Goal: Task Accomplishment & Management: Manage account settings

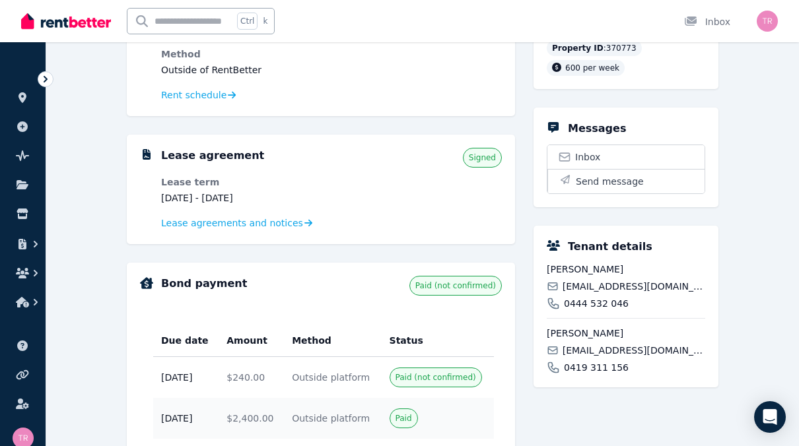
scroll to position [198, 0]
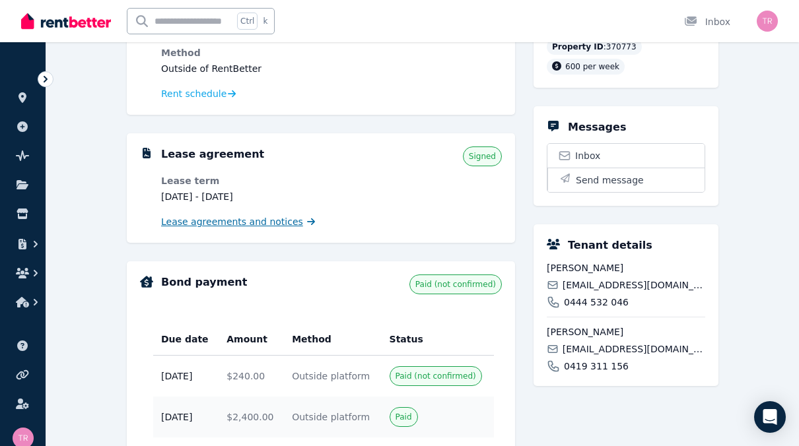
click at [270, 224] on span "Lease agreements and notices" at bounding box center [232, 221] width 142 height 13
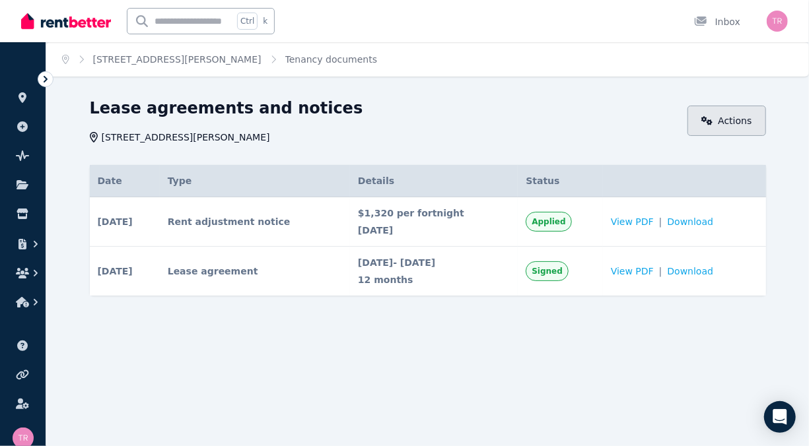
click at [713, 118] on icon at bounding box center [707, 120] width 12 height 9
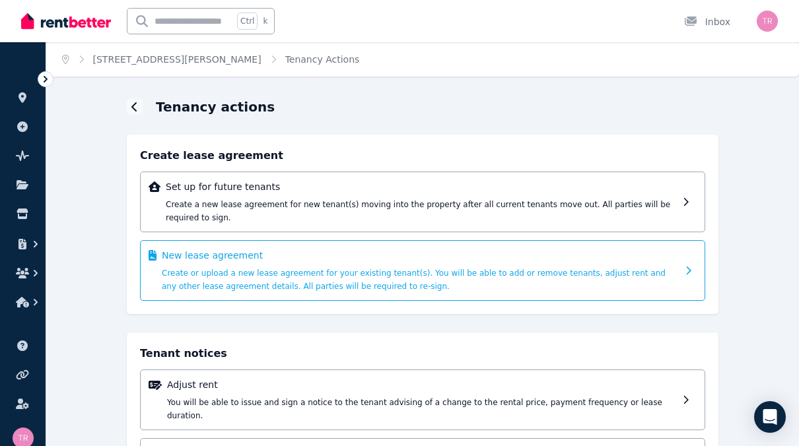
click at [328, 269] on span "Create or upload a new lease agreement for your existing tenant(s). You will be…" at bounding box center [414, 280] width 504 height 22
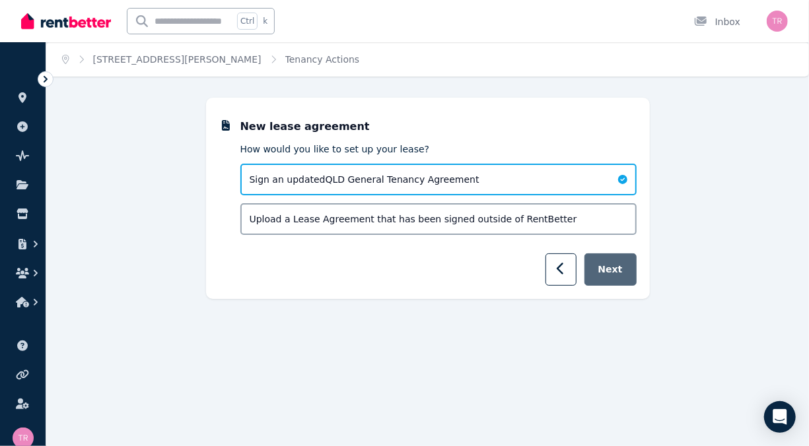
click at [605, 276] on button "Next" at bounding box center [610, 269] width 52 height 32
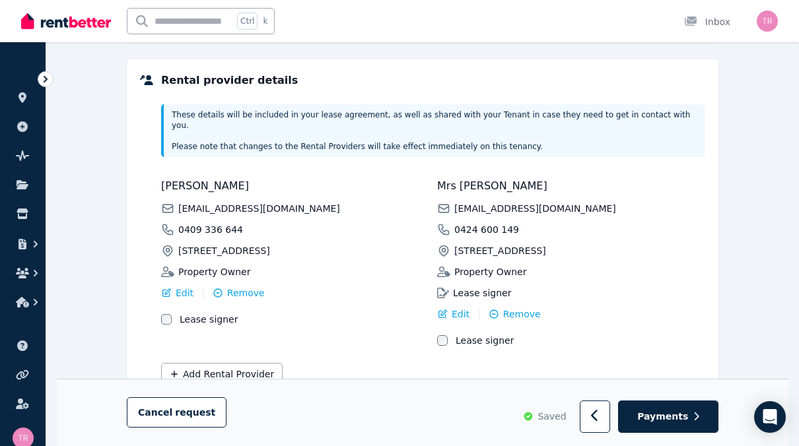
scroll to position [360, 0]
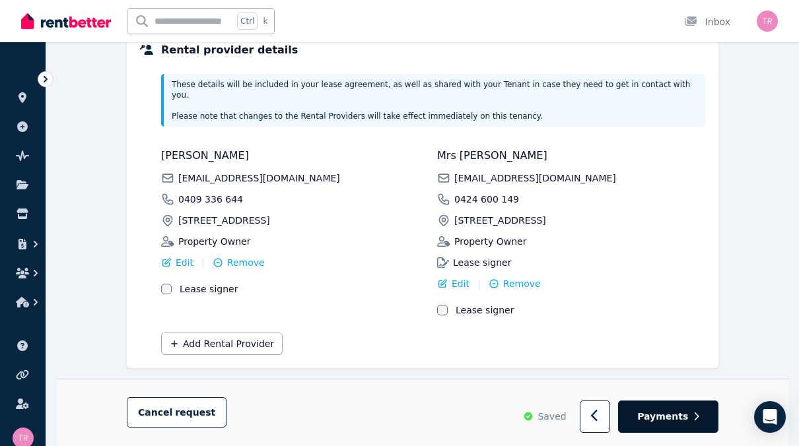
click at [667, 414] on span "Payments" at bounding box center [662, 417] width 51 height 13
select select "**********"
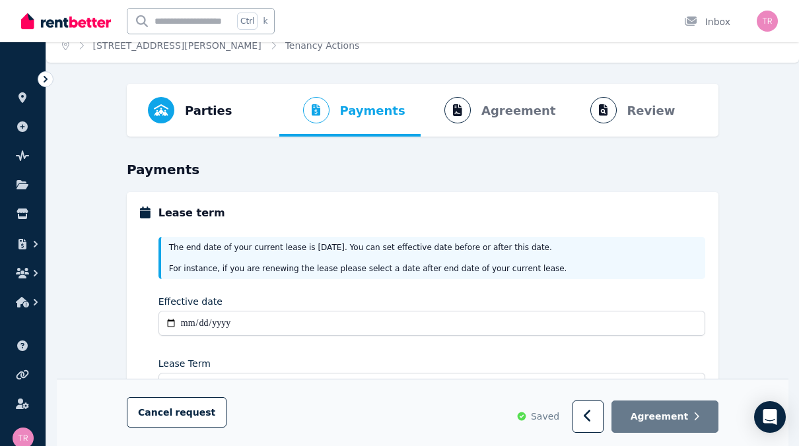
scroll to position [0, 0]
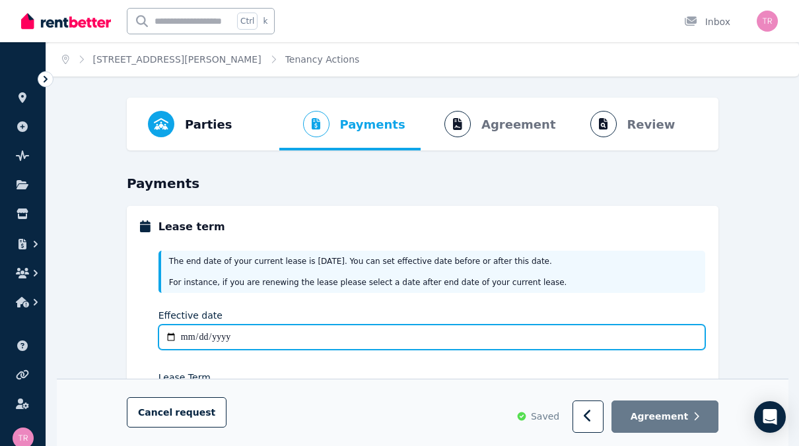
click at [263, 333] on input "Effective date" at bounding box center [431, 337] width 546 height 25
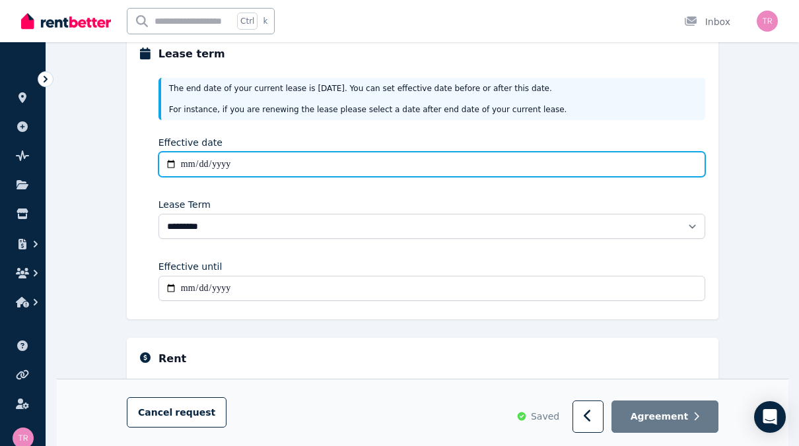
scroll to position [160, 0]
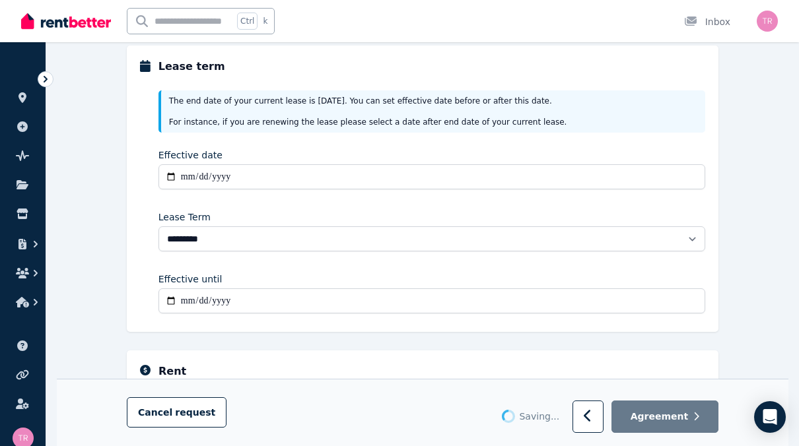
type input "**********"
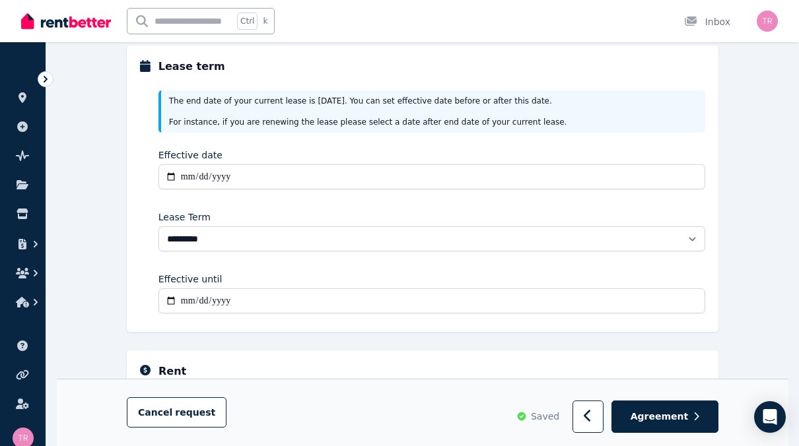
click at [290, 130] on div "The end date of your current lease is 26/09/2025 . You can set effective date b…" at bounding box center [431, 111] width 546 height 42
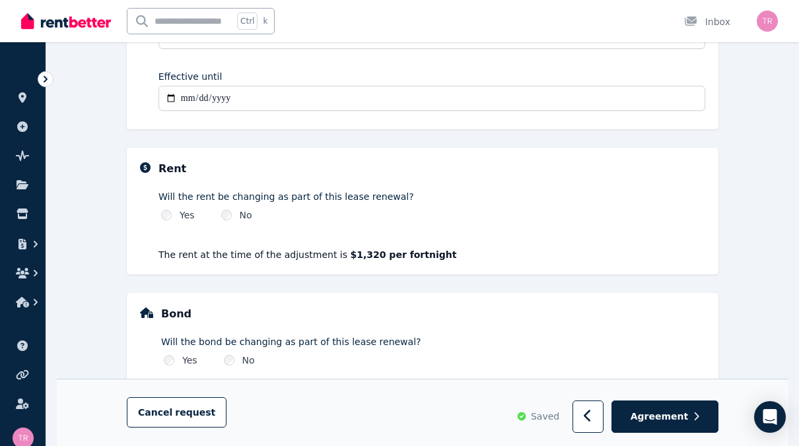
scroll to position [424, 0]
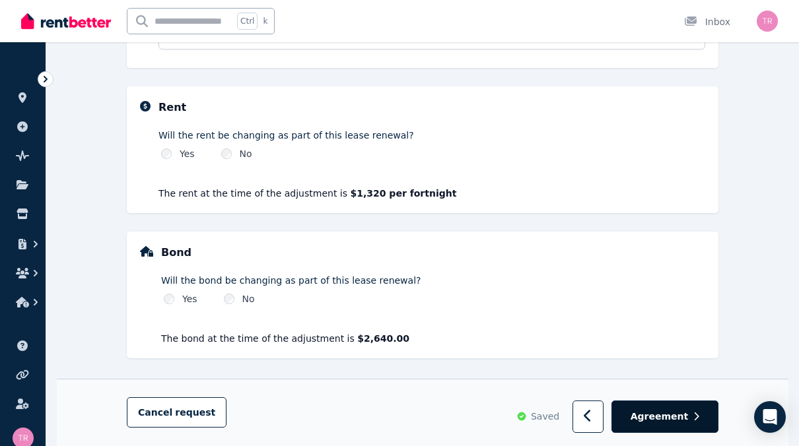
click at [661, 418] on span "Agreement" at bounding box center [659, 417] width 58 height 13
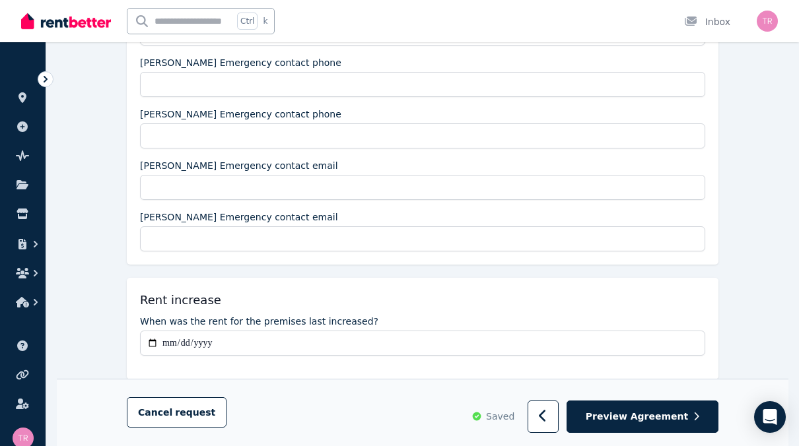
scroll to position [0, 0]
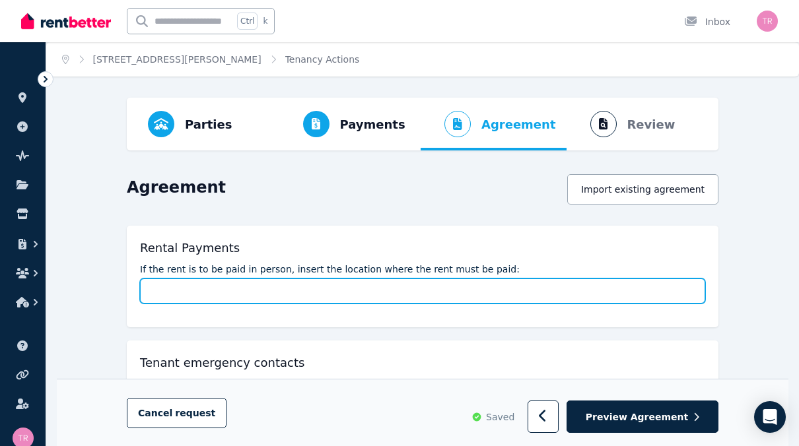
click at [312, 296] on input "If the rent is to be paid in person, insert the location where the rent must be…" at bounding box center [422, 291] width 565 height 25
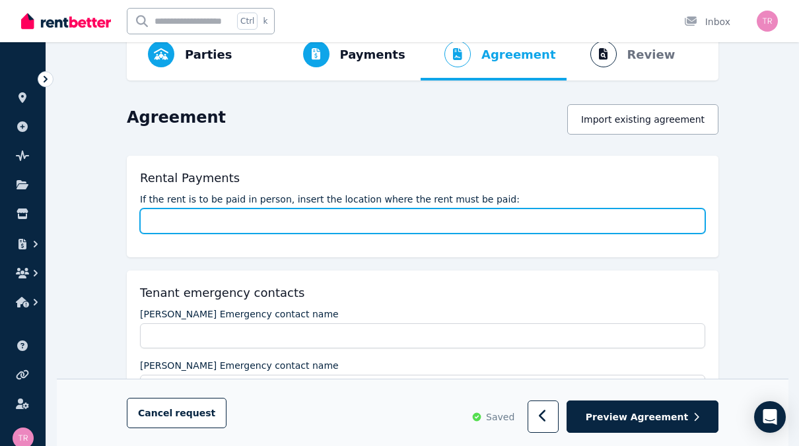
scroll to position [66, 0]
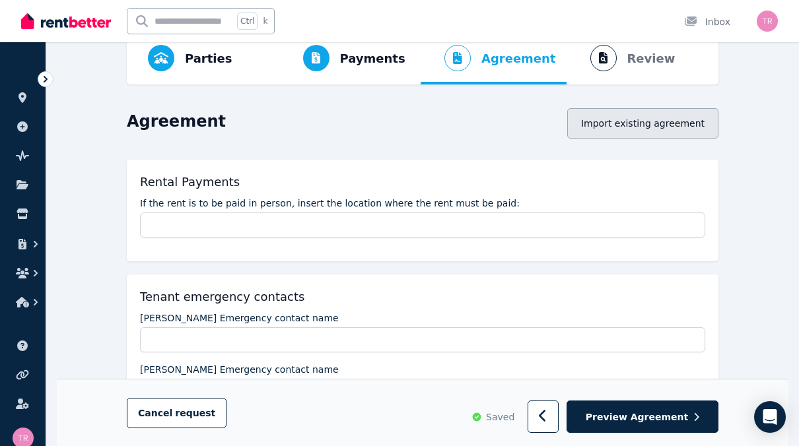
click at [640, 126] on button "Import existing agreement" at bounding box center [642, 123] width 151 height 30
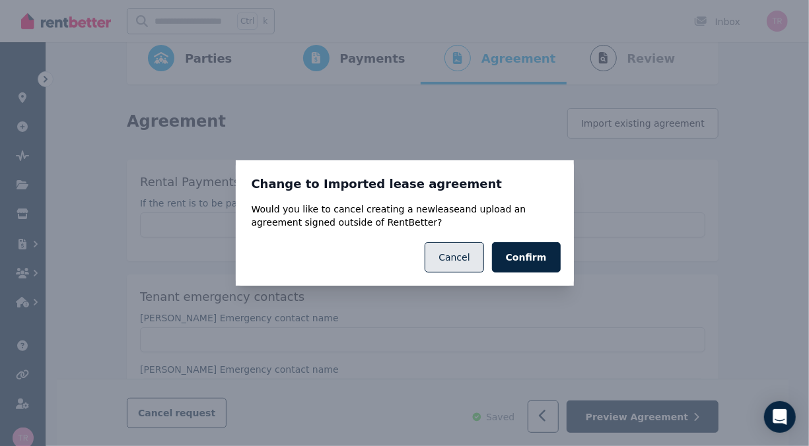
click at [449, 260] on button "Cancel" at bounding box center [453, 257] width 59 height 30
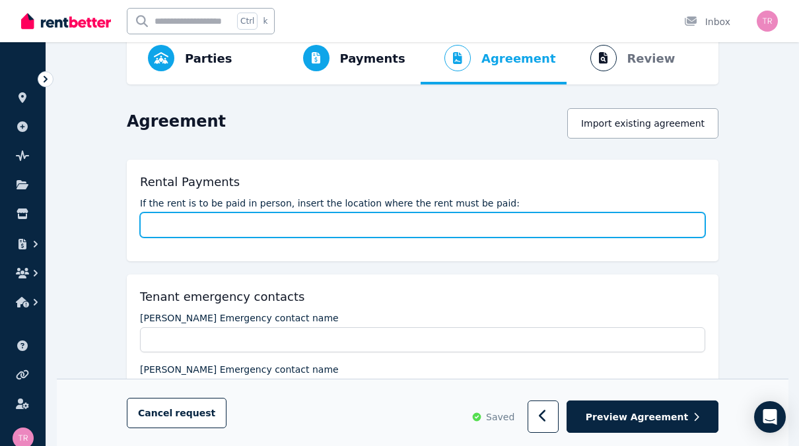
click at [150, 227] on input "If the rent is to be paid in person, insert the location where the rent must be…" at bounding box center [422, 225] width 565 height 25
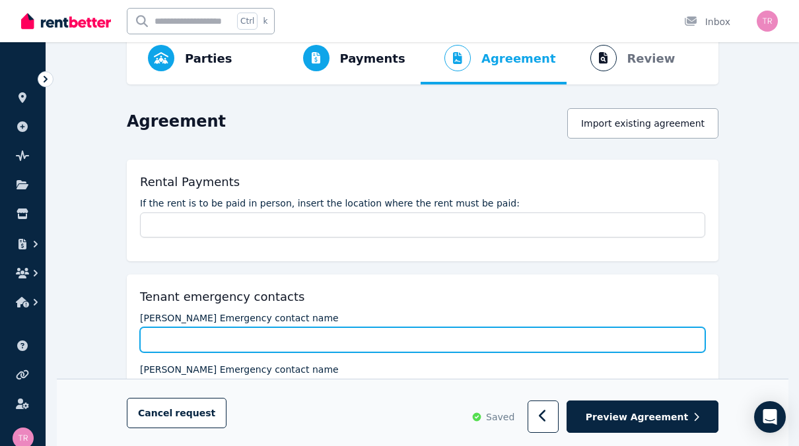
click at [191, 335] on input "Aleta Boggis Emergency contact name" at bounding box center [422, 339] width 565 height 25
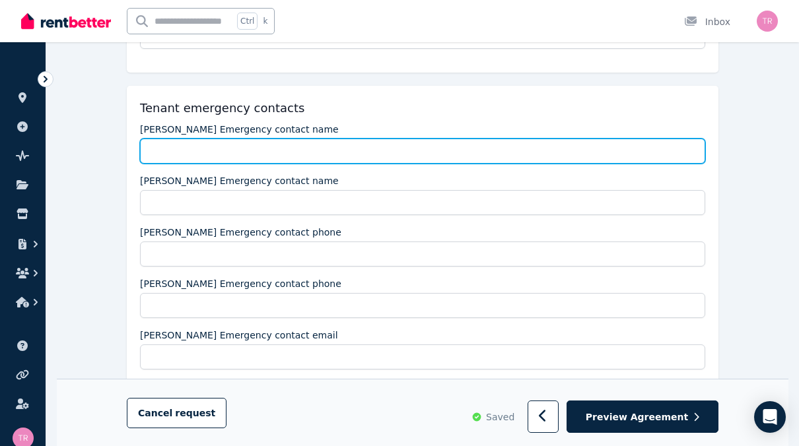
scroll to position [264, 0]
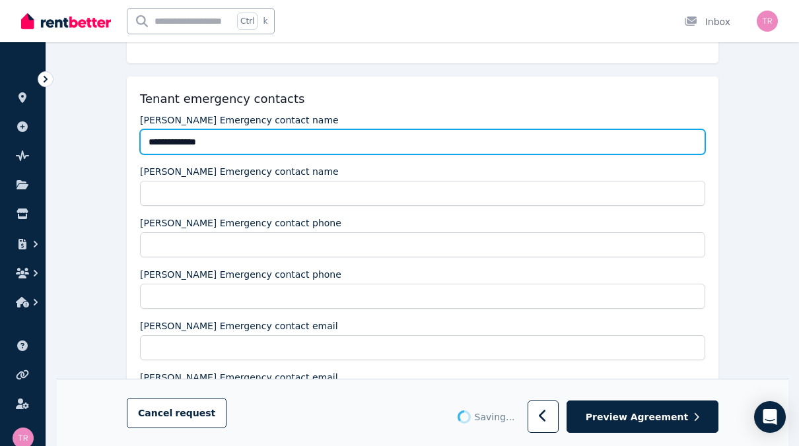
type input "**********"
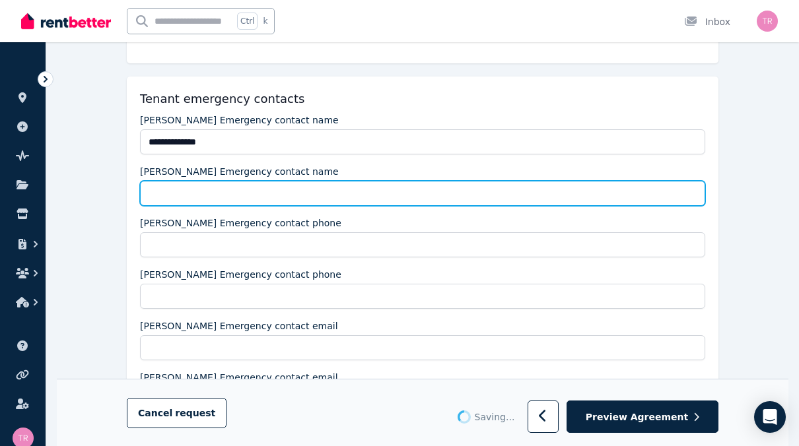
click at [166, 197] on input "Shirley Boggis Emergency contact name" at bounding box center [422, 193] width 565 height 25
type input "**********"
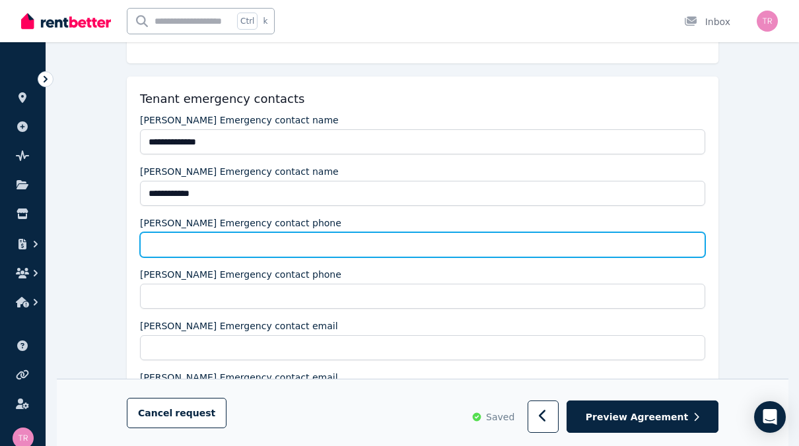
click at [185, 246] on input "Aleta Boggis Emergency contact phone" at bounding box center [422, 244] width 565 height 25
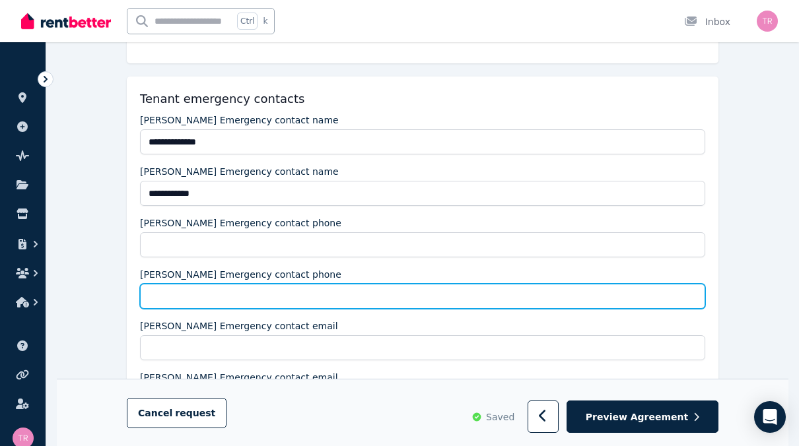
click at [145, 298] on input "Shirley Boggis Emergency contact phone" at bounding box center [422, 296] width 565 height 25
paste input "**********"
type input "**********"
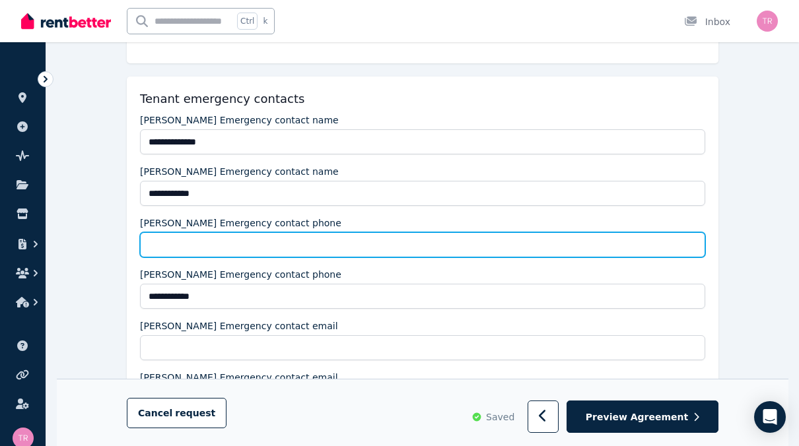
click at [221, 244] on input "Aleta Boggis Emergency contact phone" at bounding box center [422, 244] width 565 height 25
paste input "**********"
drag, startPoint x: 230, startPoint y: 248, endPoint x: 150, endPoint y: 248, distance: 79.9
click at [150, 248] on input "**********" at bounding box center [422, 244] width 565 height 25
paste input "text"
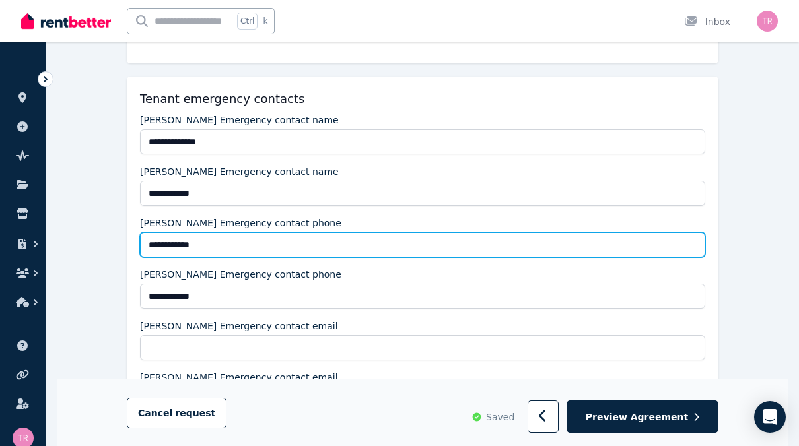
type input "**********"
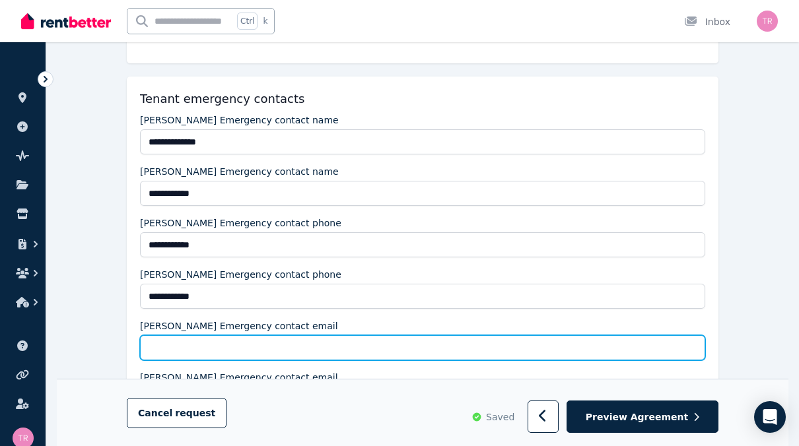
click at [174, 352] on input "Aleta Boggis Emergency contact email" at bounding box center [422, 347] width 565 height 25
paste input "**********"
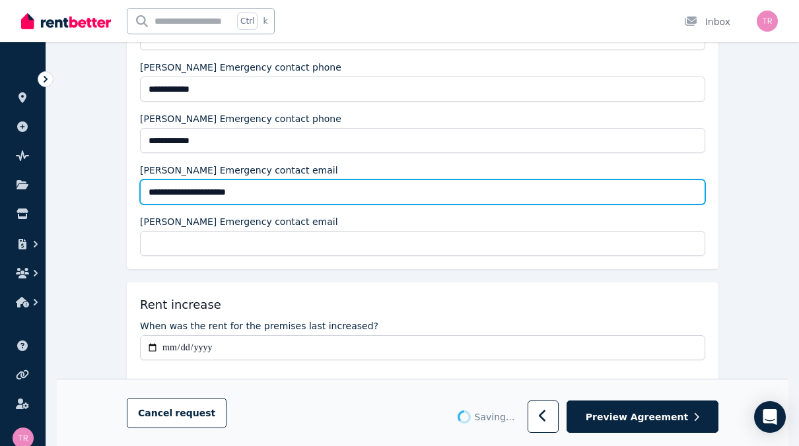
scroll to position [462, 0]
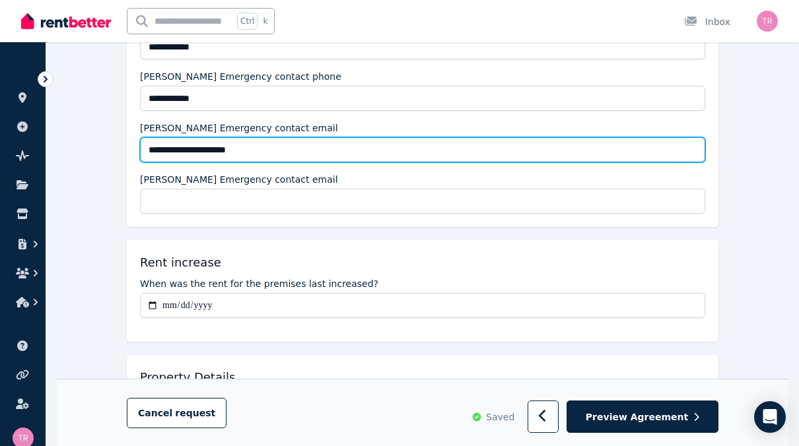
type input "**********"
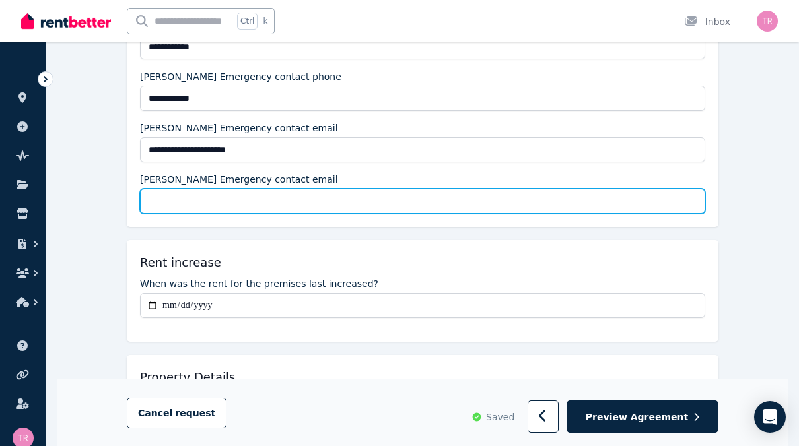
click at [163, 198] on input "Shirley Boggis Emergency contact email" at bounding box center [422, 201] width 565 height 25
paste input "**********"
type input "**********"
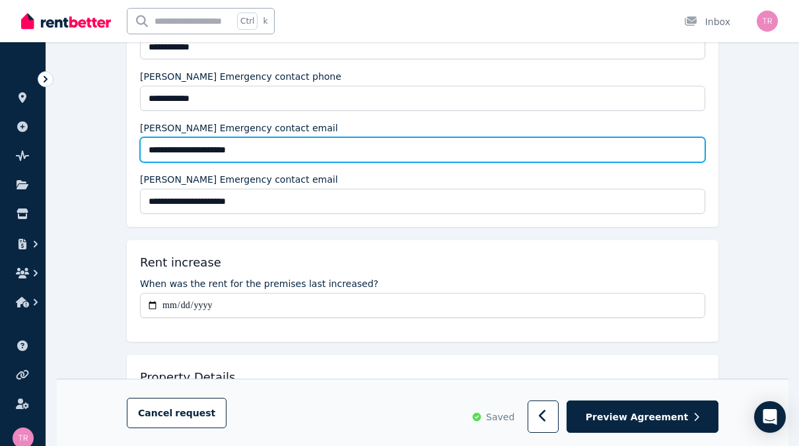
drag, startPoint x: 263, startPoint y: 148, endPoint x: 117, endPoint y: 145, distance: 145.2
paste input "text"
type input "**********"
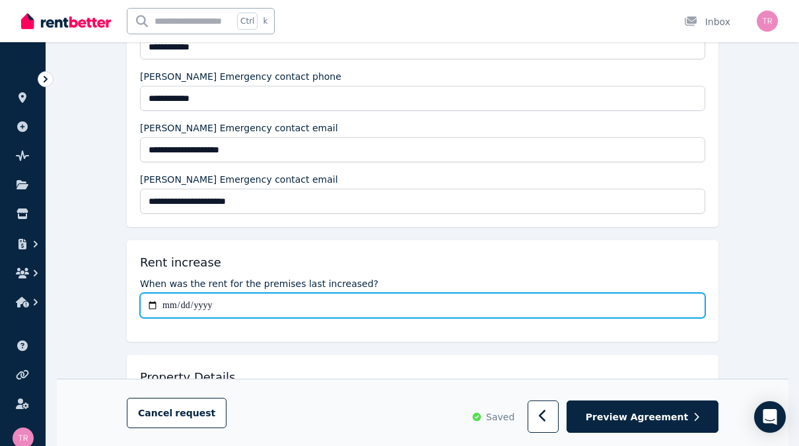
click at [199, 304] on input "When was the rent for the premises last increased?" at bounding box center [422, 305] width 565 height 25
click at [175, 301] on input "When was the rent for the premises last increased?" at bounding box center [422, 305] width 565 height 25
click at [261, 309] on input "When was the rent for the premises last increased?" at bounding box center [422, 305] width 565 height 25
click at [244, 306] on input "When was the rent for the premises last increased?" at bounding box center [422, 305] width 565 height 25
click at [162, 303] on input "When was the rent for the premises last increased?" at bounding box center [422, 305] width 565 height 25
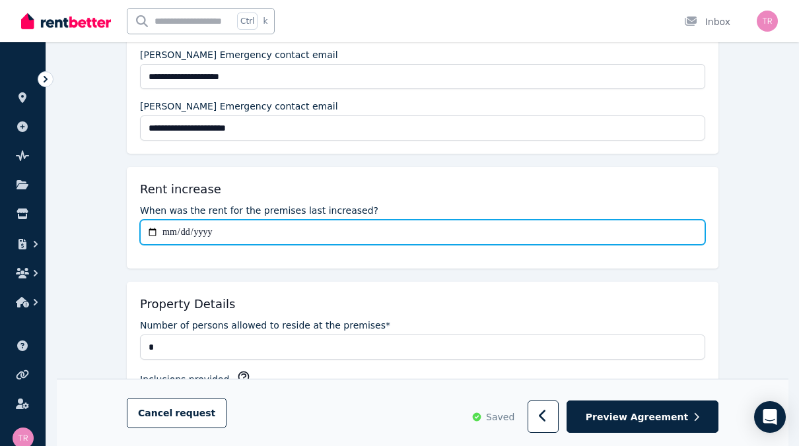
scroll to position [594, 0]
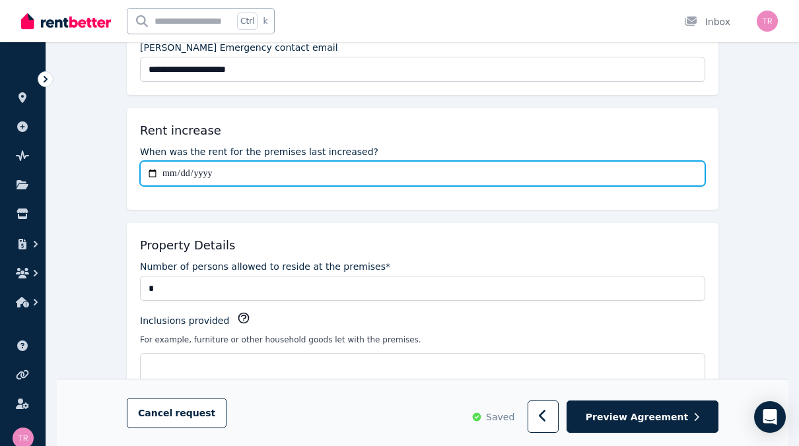
type input "**********"
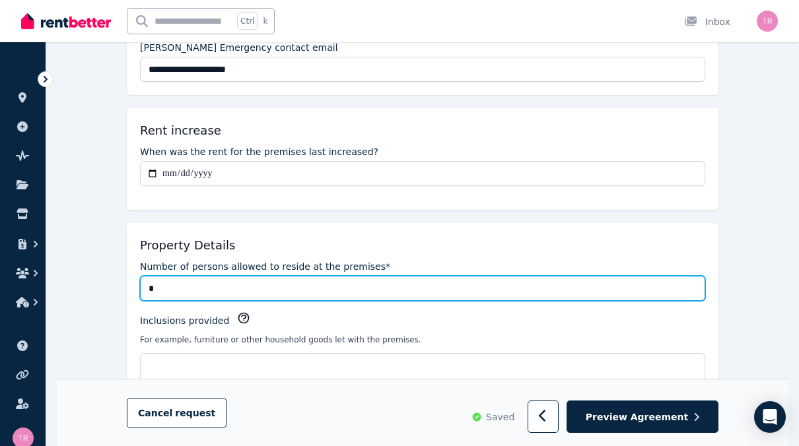
click at [201, 286] on input "*" at bounding box center [422, 288] width 565 height 25
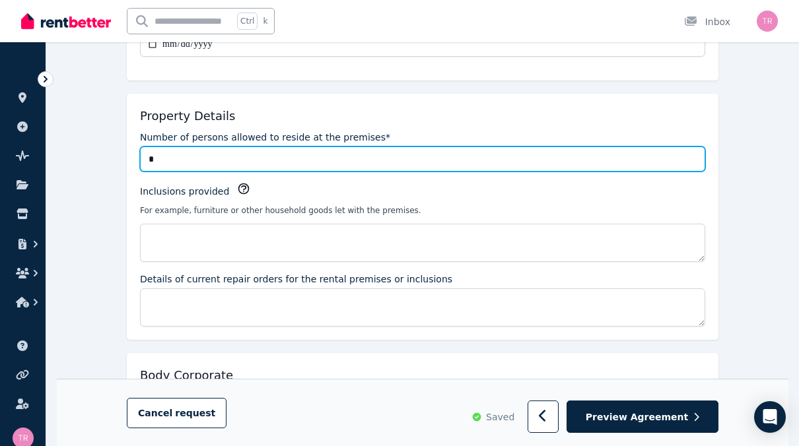
scroll to position [726, 0]
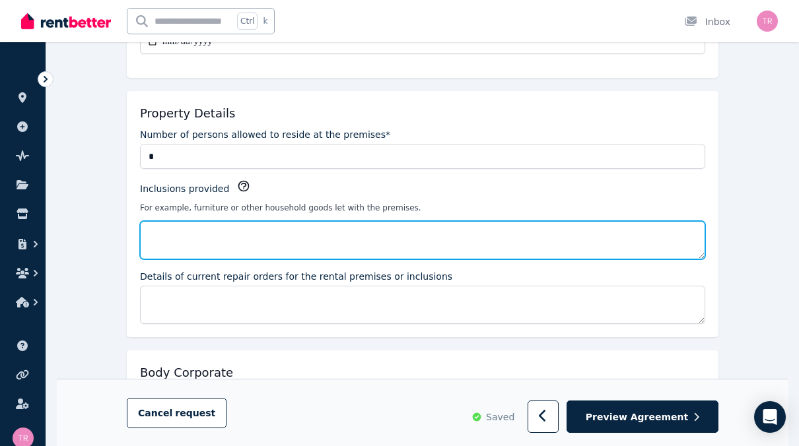
click at [185, 236] on textarea "Inclusions provided" at bounding box center [422, 240] width 565 height 38
paste textarea "**********"
type textarea "**********"
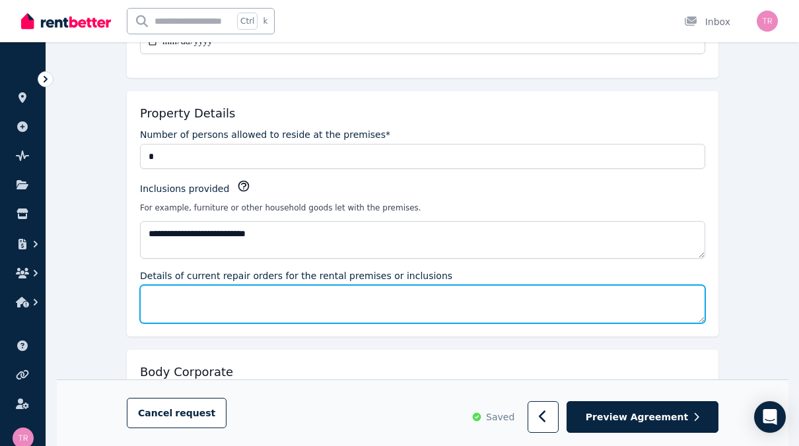
click at [231, 302] on textarea "Details of current repair orders for the rental premises or inclusions" at bounding box center [422, 304] width 565 height 38
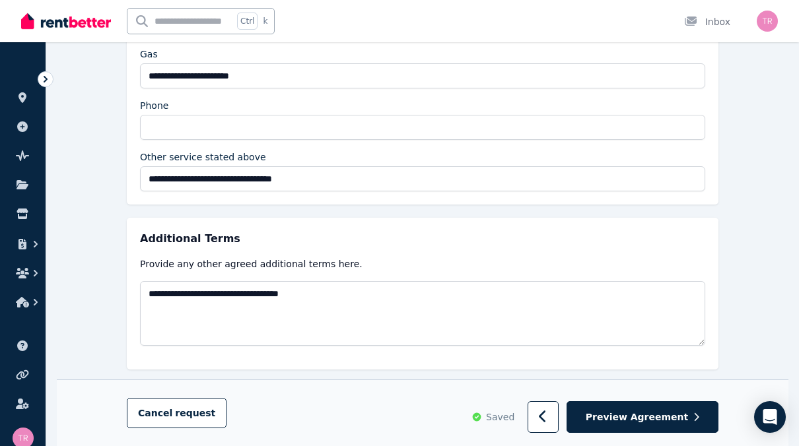
scroll to position [2668, 0]
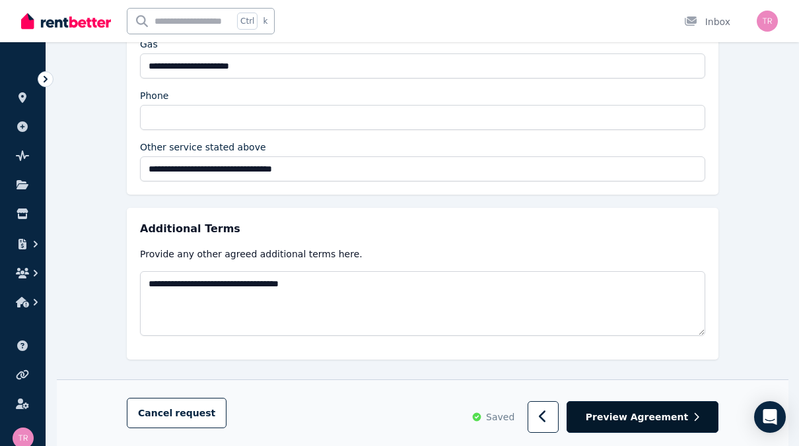
click at [657, 418] on span "Preview Agreement" at bounding box center [636, 417] width 102 height 13
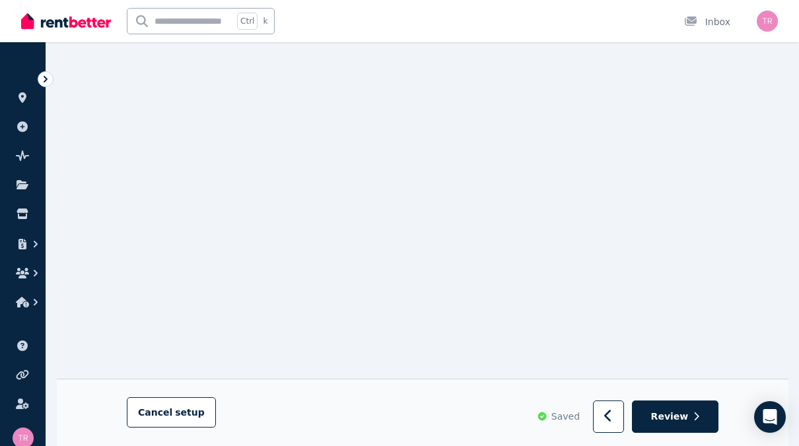
scroll to position [0, 0]
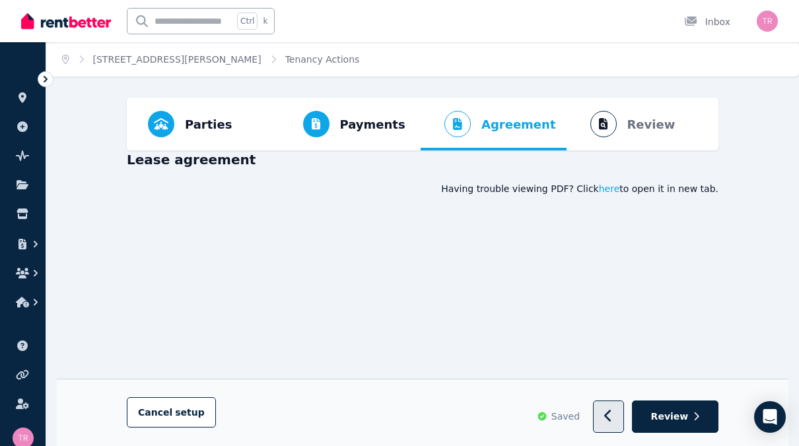
click at [621, 417] on button "button" at bounding box center [608, 417] width 31 height 32
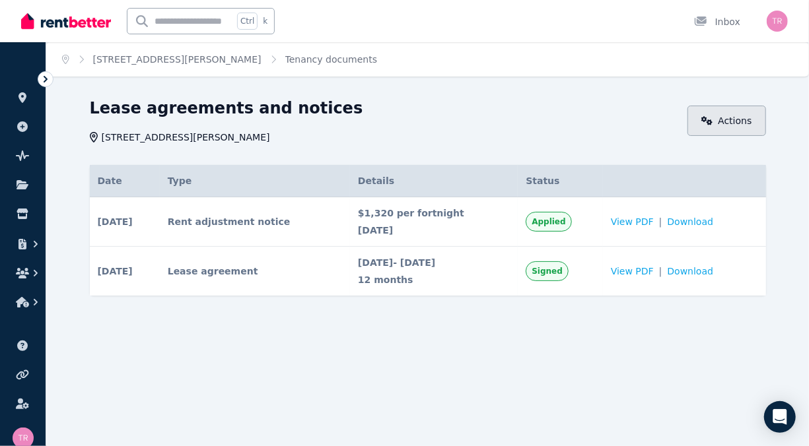
click at [733, 125] on link "Actions" at bounding box center [726, 121] width 79 height 30
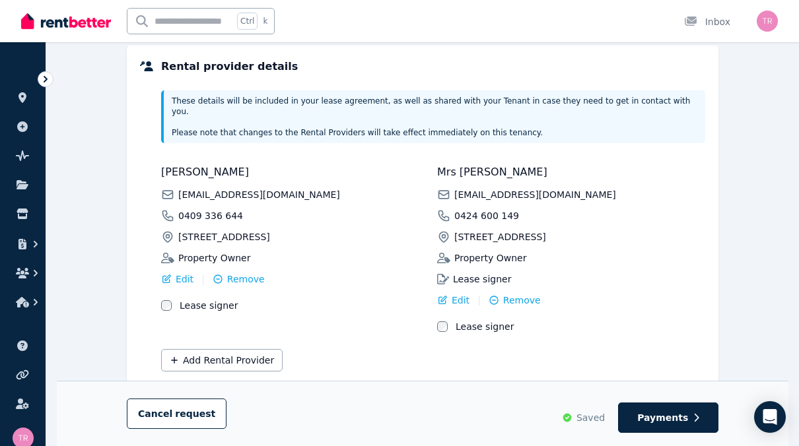
scroll to position [359, 0]
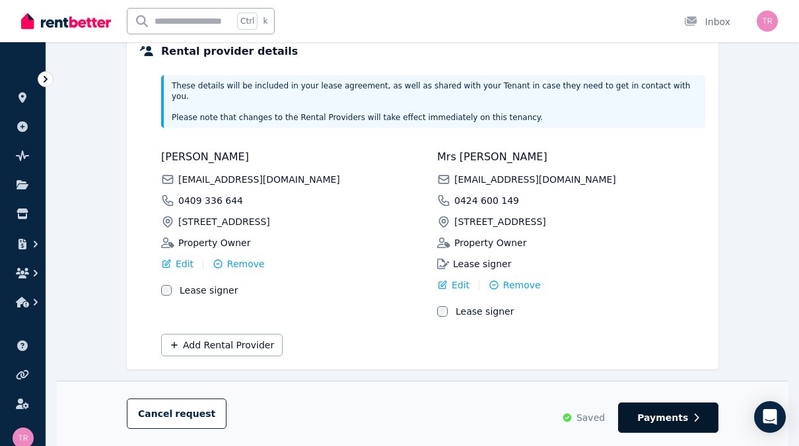
click at [658, 418] on span "Payments" at bounding box center [662, 417] width 51 height 13
select select "**********"
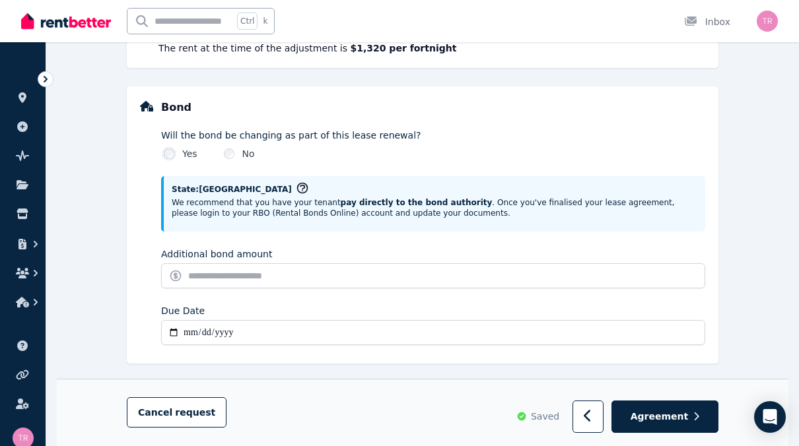
scroll to position [574, 0]
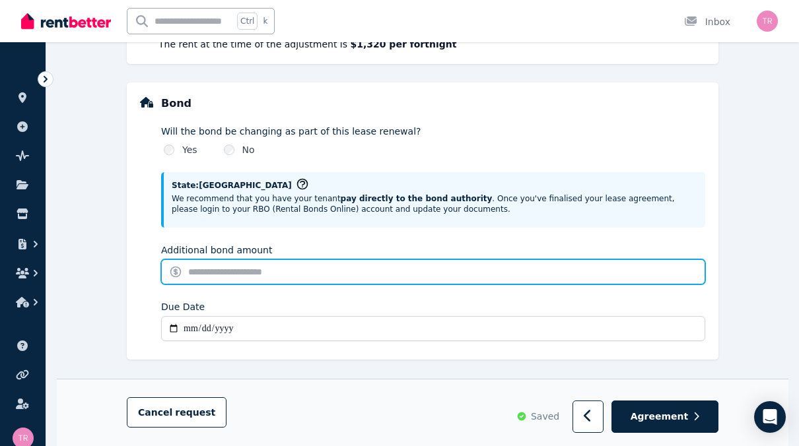
click at [238, 269] on input "Additional bond amount" at bounding box center [433, 271] width 544 height 25
click at [226, 271] on input "Additional bond amount" at bounding box center [433, 271] width 544 height 25
type input "*"
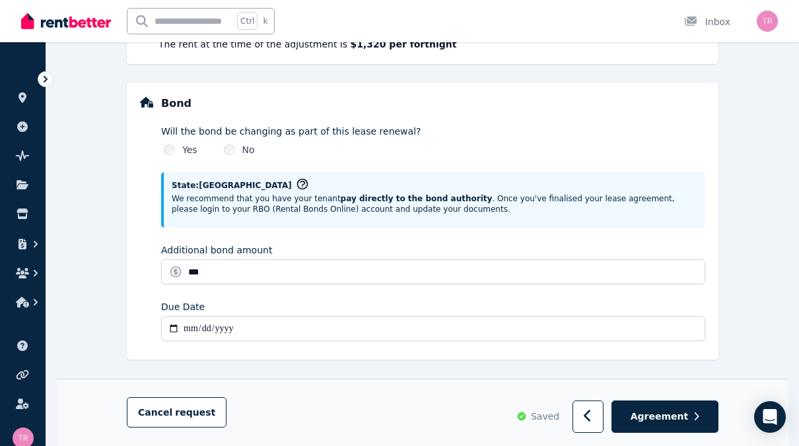
click at [188, 327] on input "Due Date" at bounding box center [433, 328] width 544 height 25
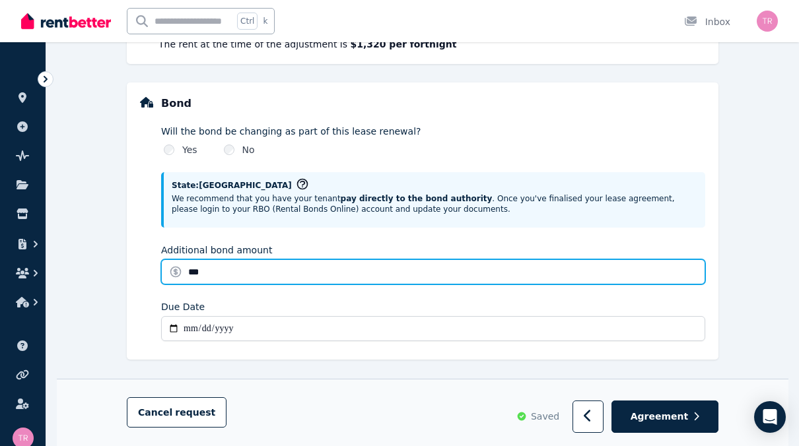
click at [231, 273] on input "***" at bounding box center [433, 271] width 544 height 25
type input "**********"
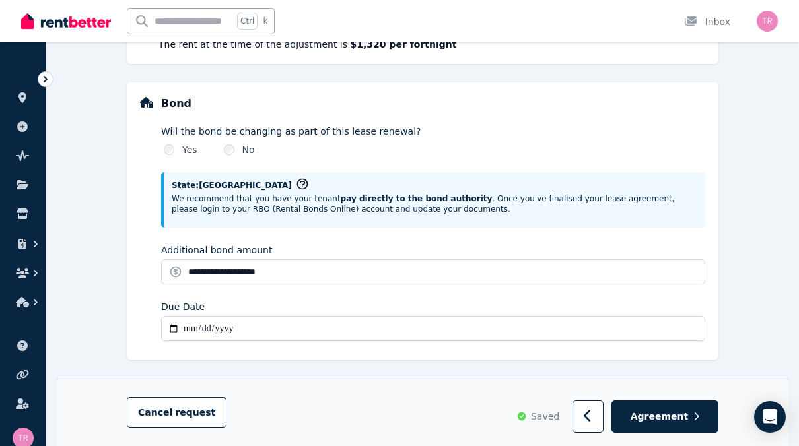
click at [205, 318] on input "Due Date" at bounding box center [433, 328] width 544 height 25
click at [653, 413] on span "Agreement" at bounding box center [659, 417] width 58 height 13
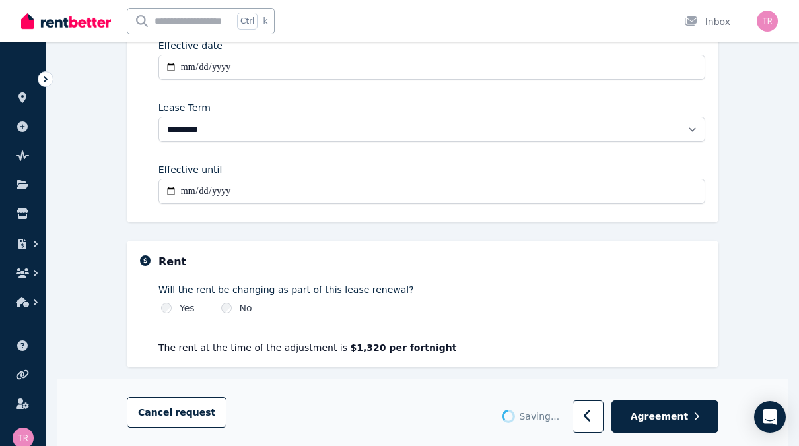
scroll to position [46, 0]
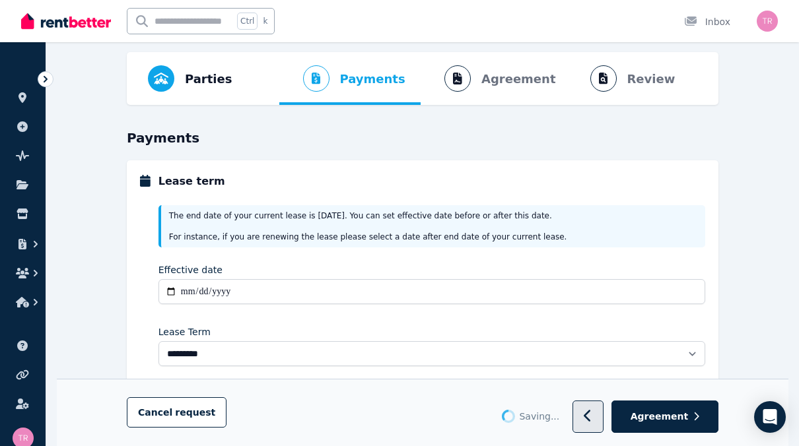
click at [592, 417] on icon "button" at bounding box center [587, 416] width 9 height 13
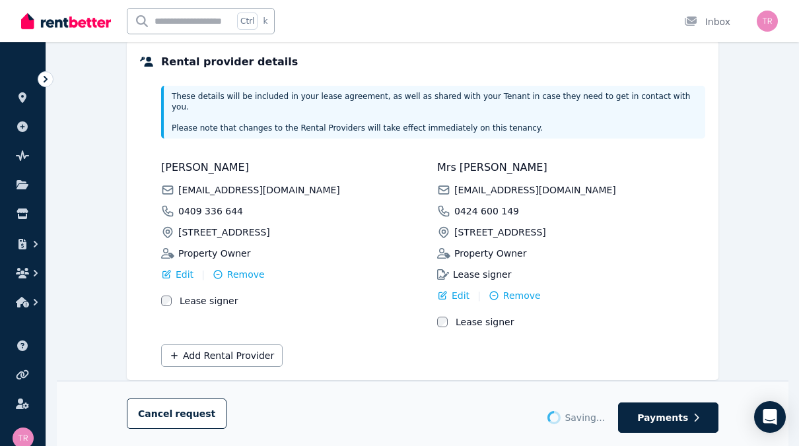
scroll to position [359, 0]
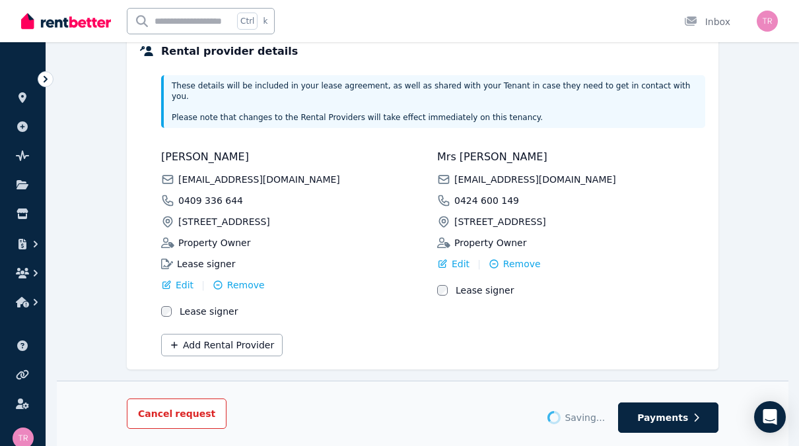
click at [188, 414] on span "request" at bounding box center [195, 413] width 40 height 13
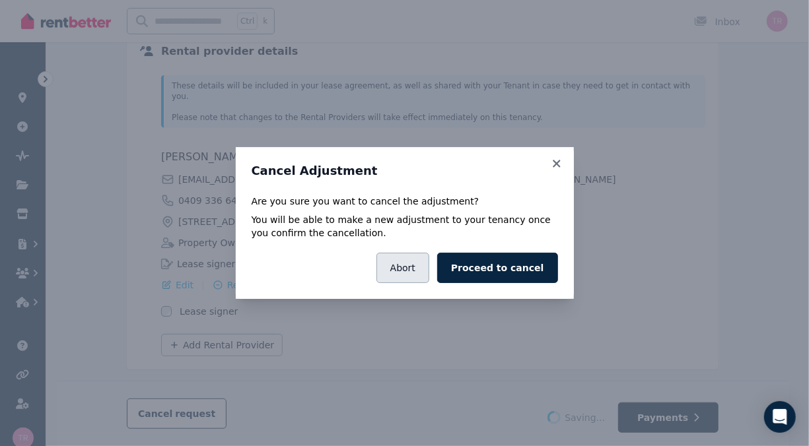
click at [420, 273] on button "Abort" at bounding box center [402, 268] width 53 height 30
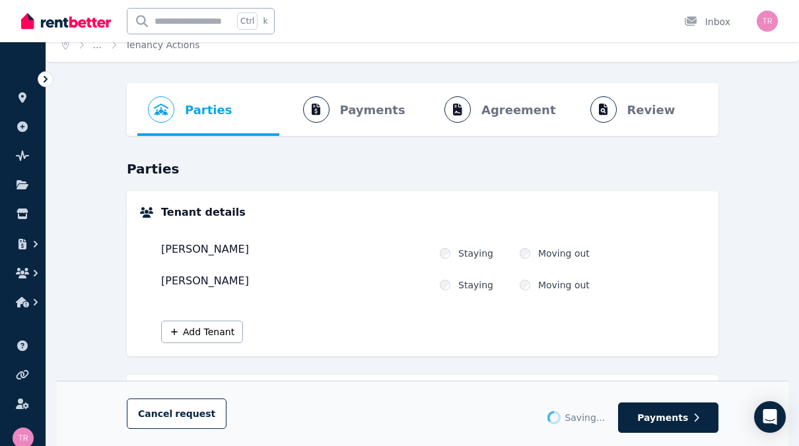
scroll to position [0, 0]
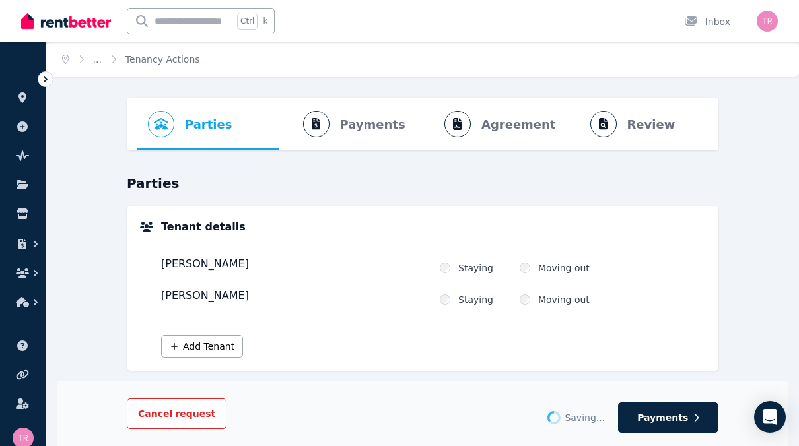
click at [167, 414] on span "Cancel request" at bounding box center [176, 414] width 77 height 11
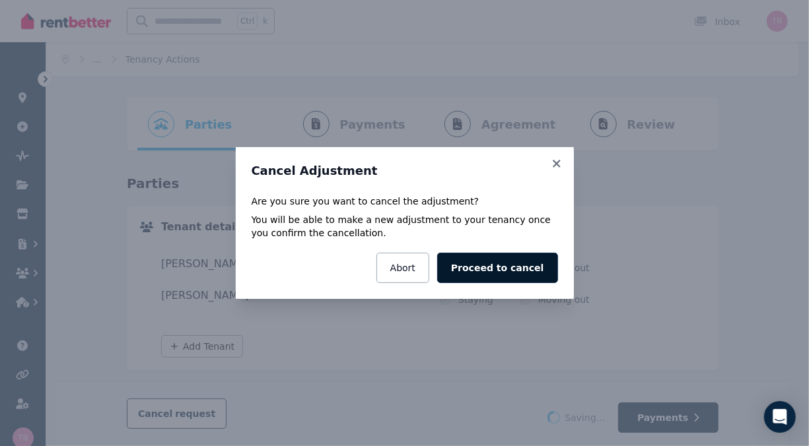
click at [503, 267] on button "Proceed to cancel" at bounding box center [497, 268] width 120 height 30
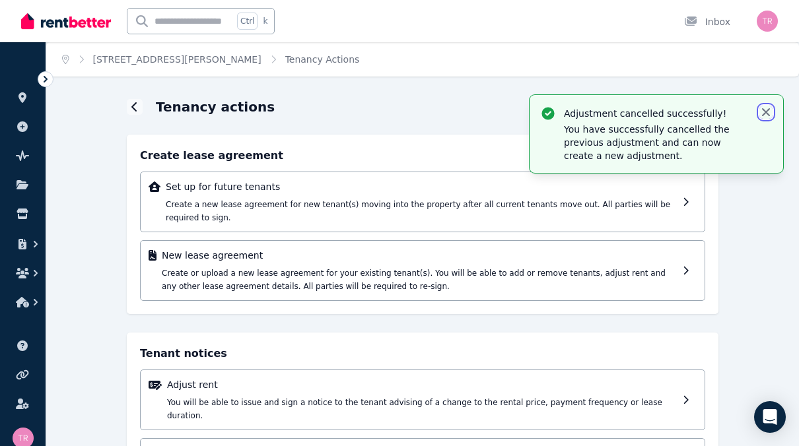
click at [766, 116] on icon "button" at bounding box center [765, 112] width 13 height 13
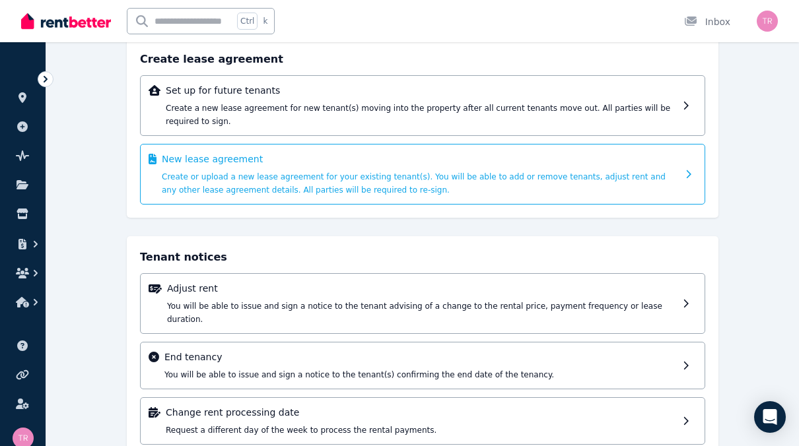
scroll to position [103, 0]
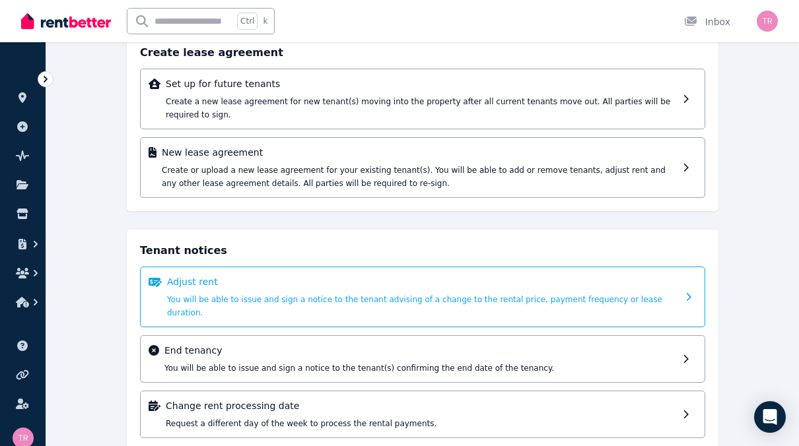
click at [340, 295] on span "You will be able to issue and sign a notice to the tenant advising of a change …" at bounding box center [414, 306] width 495 height 22
select select "**********"
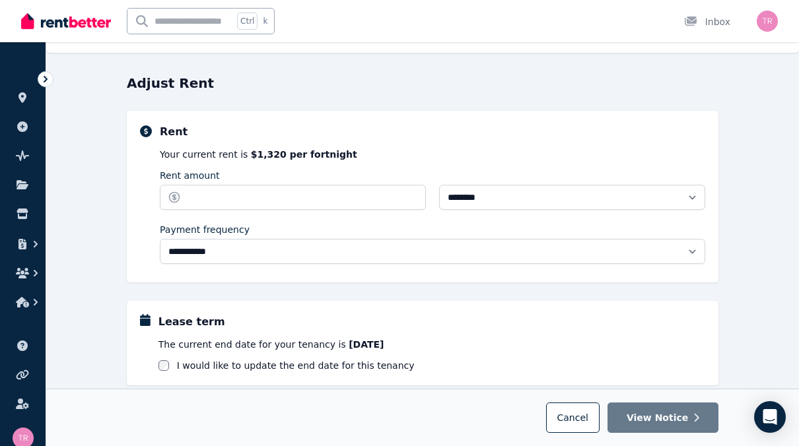
scroll to position [0, 0]
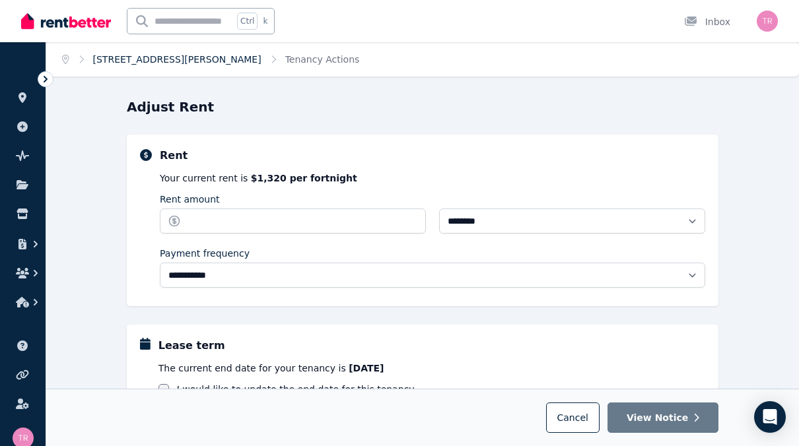
click at [139, 60] on link "[STREET_ADDRESS][PERSON_NAME]" at bounding box center [177, 59] width 168 height 11
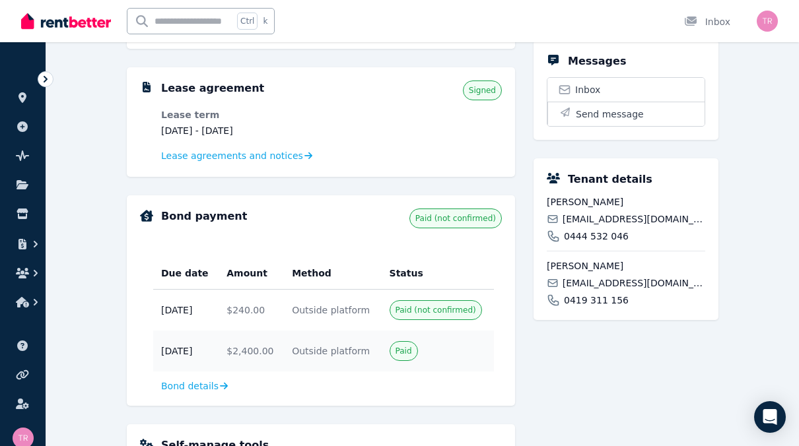
scroll to position [330, 0]
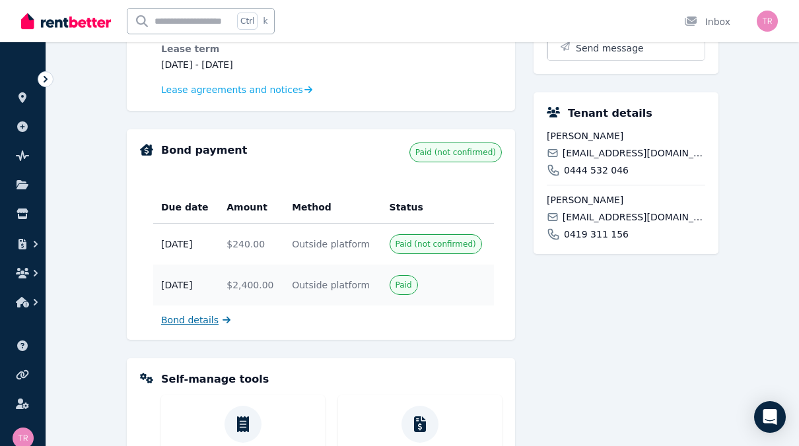
click at [200, 323] on span "Bond details" at bounding box center [189, 320] width 57 height 13
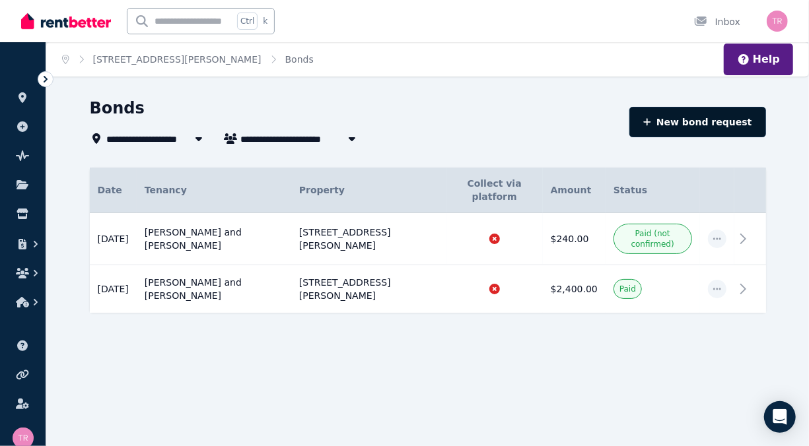
click at [699, 122] on button "New bond request" at bounding box center [697, 122] width 137 height 30
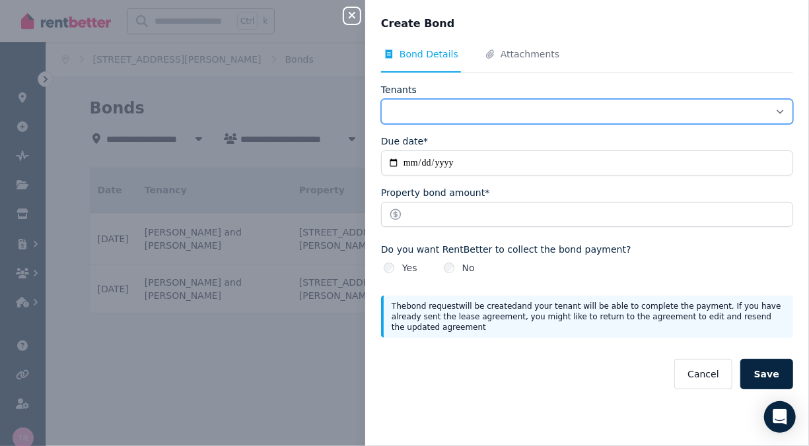
click at [442, 114] on select "**********" at bounding box center [587, 111] width 412 height 25
select select "**********"
click at [381, 99] on select "**********" at bounding box center [587, 111] width 412 height 25
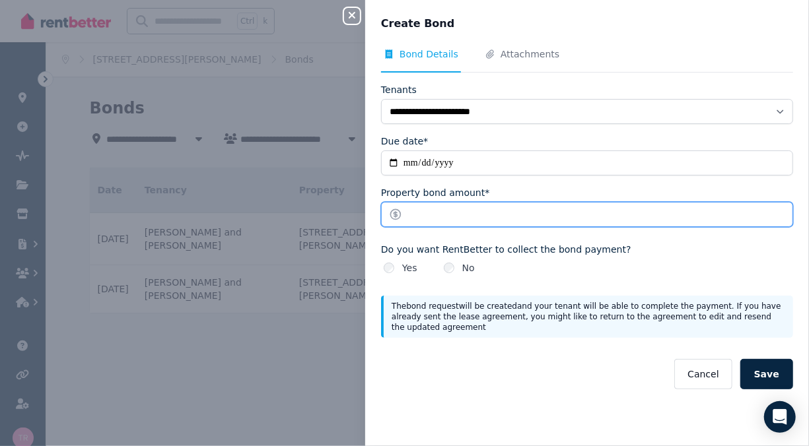
click at [405, 216] on input "Property bond amount*" at bounding box center [587, 214] width 412 height 25
type input "****"
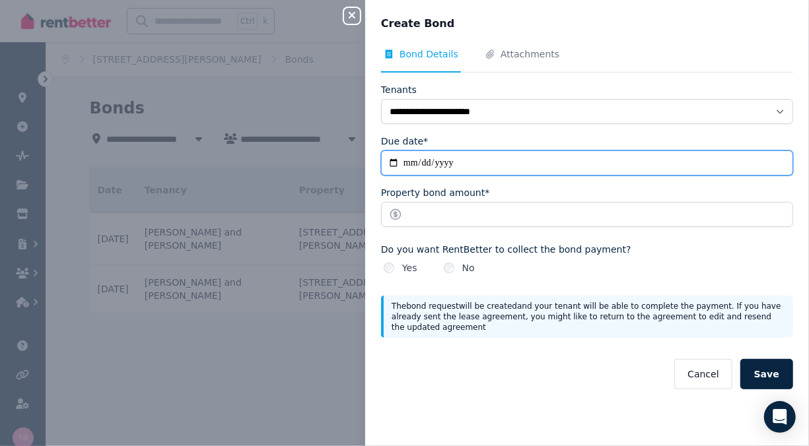
click at [432, 166] on input "Due date*" at bounding box center [587, 162] width 412 height 25
click at [443, 165] on input "Due date*" at bounding box center [587, 162] width 412 height 25
click at [403, 165] on input "Due date*" at bounding box center [587, 162] width 412 height 25
type input "**********"
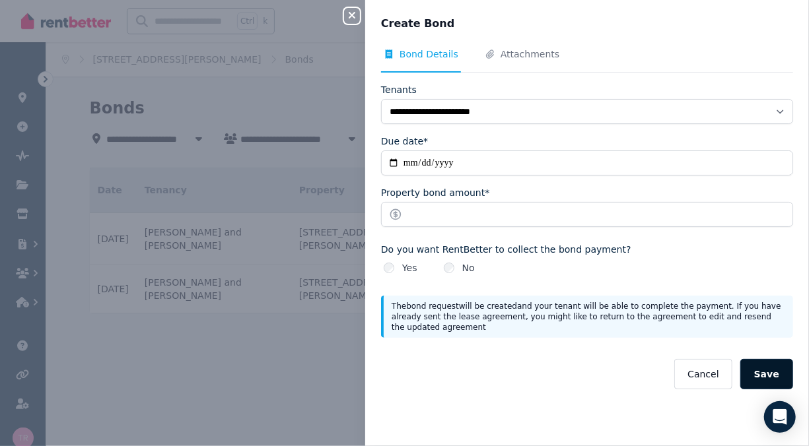
click at [756, 371] on button "Save" at bounding box center [766, 374] width 53 height 30
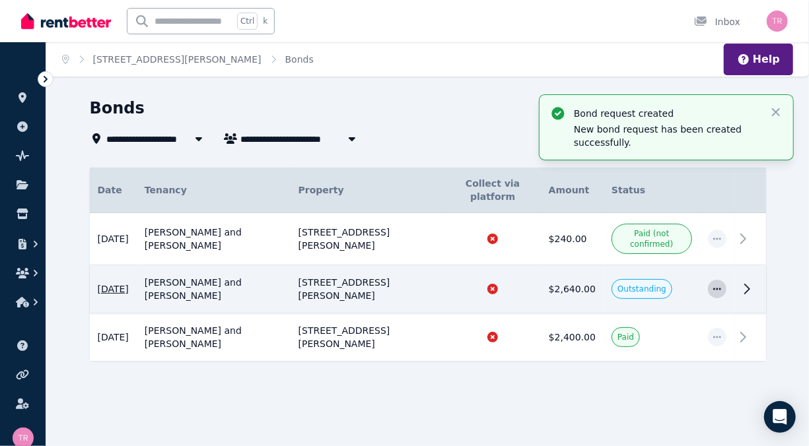
click at [719, 288] on icon "button" at bounding box center [717, 289] width 8 height 2
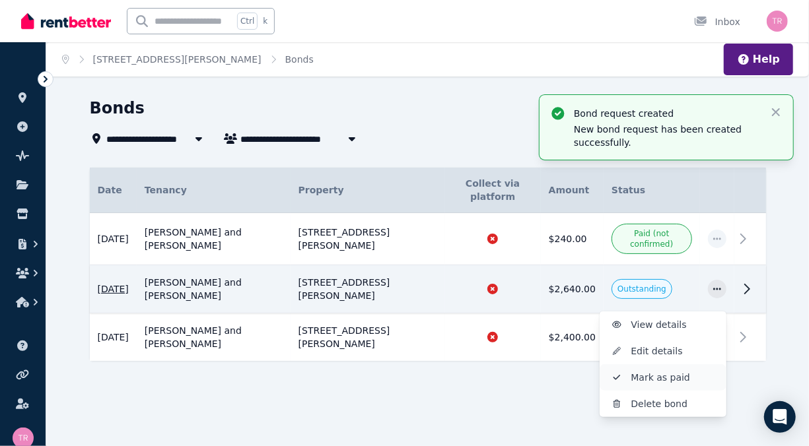
click at [664, 370] on span "Mark as paid" at bounding box center [673, 378] width 84 height 16
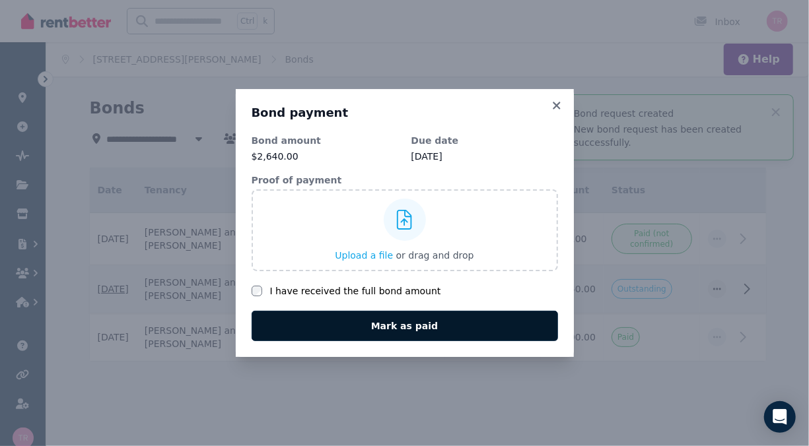
click at [403, 325] on button "Mark as paid" at bounding box center [404, 326] width 306 height 30
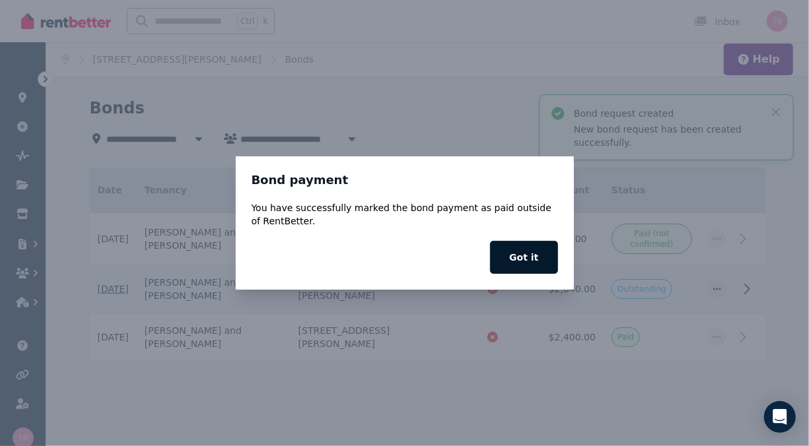
click at [522, 259] on button "Got it" at bounding box center [523, 257] width 67 height 33
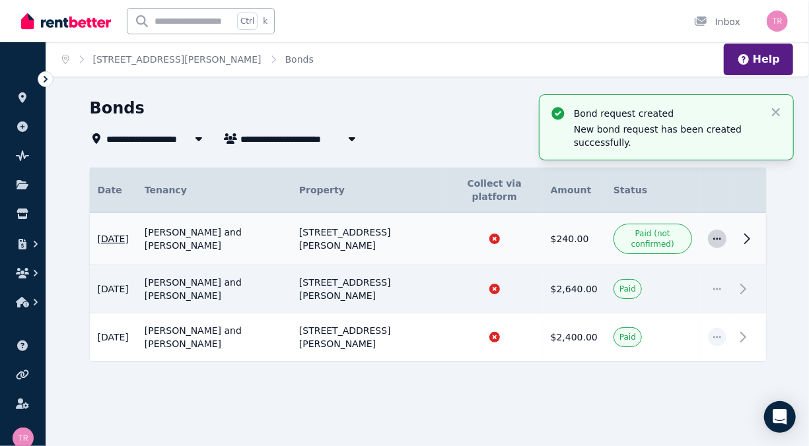
click at [721, 234] on icon "button" at bounding box center [716, 238] width 11 height 9
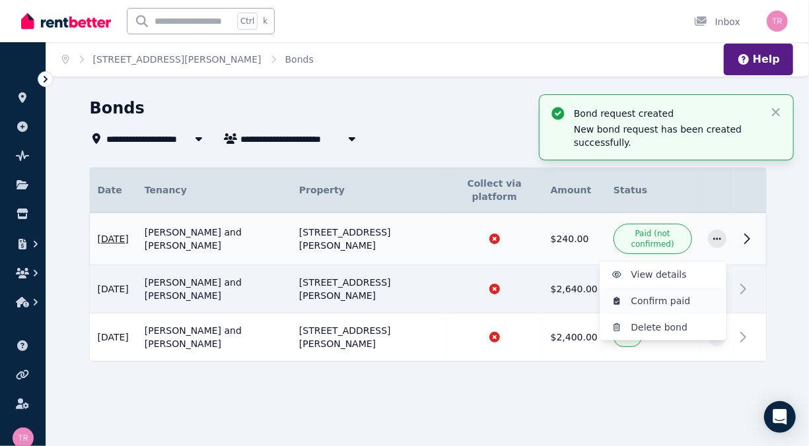
click at [680, 293] on span "Confirm paid" at bounding box center [673, 301] width 84 height 16
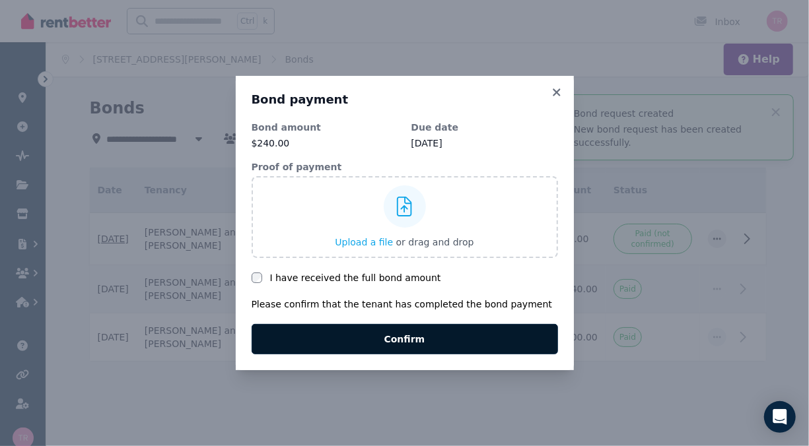
click at [402, 341] on button "Confirm" at bounding box center [404, 339] width 306 height 30
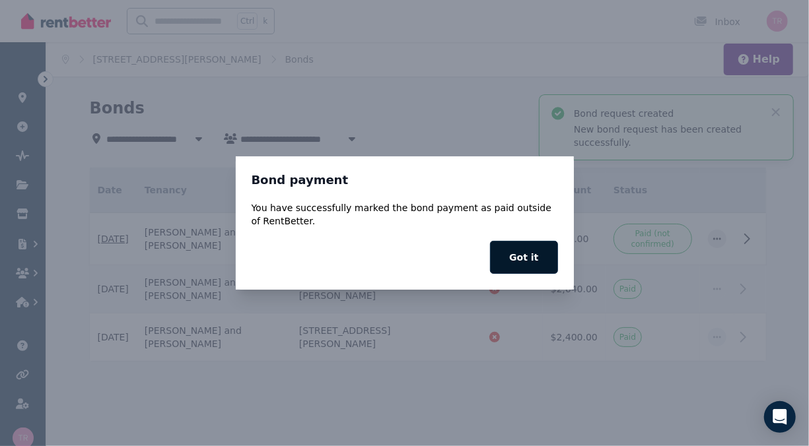
click at [523, 261] on button "Got it" at bounding box center [523, 257] width 67 height 33
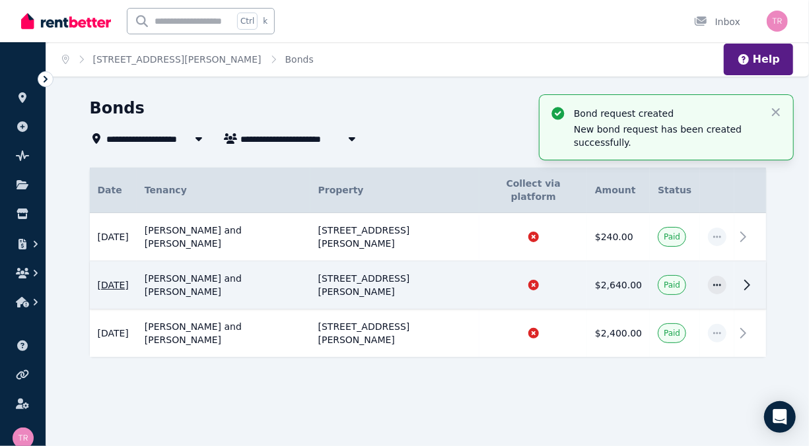
click at [745, 277] on icon at bounding box center [747, 285] width 16 height 16
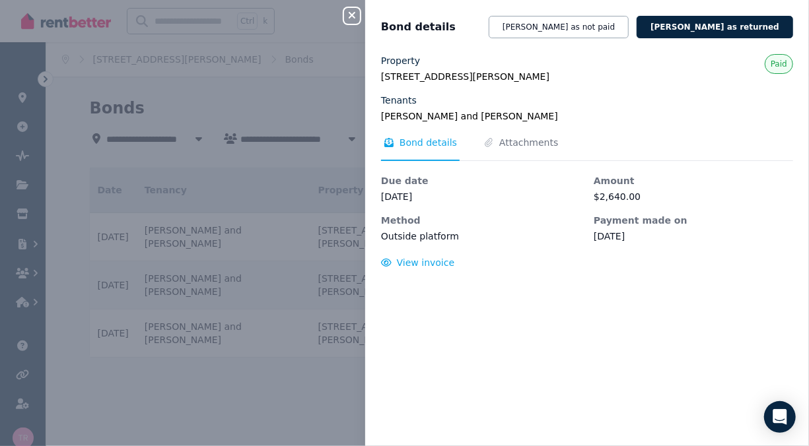
click at [353, 13] on icon "button" at bounding box center [352, 15] width 16 height 11
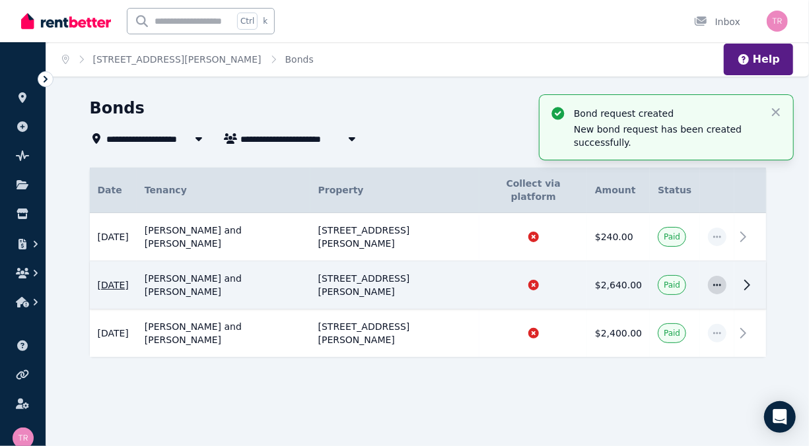
click at [716, 281] on icon "button" at bounding box center [716, 285] width 11 height 9
click at [743, 277] on icon at bounding box center [747, 285] width 16 height 16
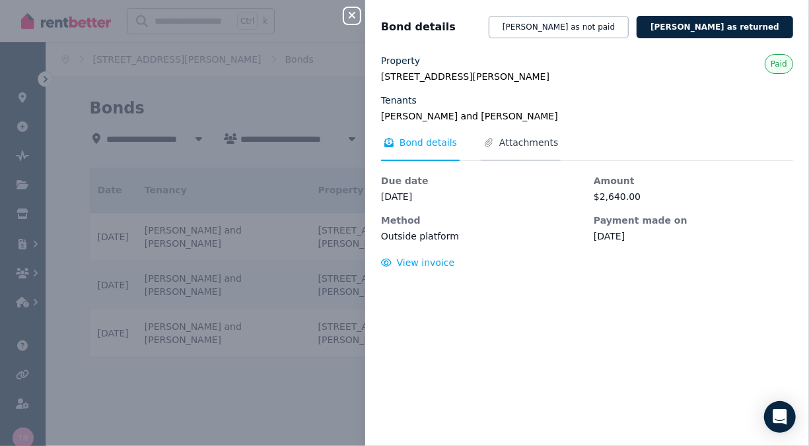
click at [534, 146] on span "Attachments" at bounding box center [528, 142] width 59 height 13
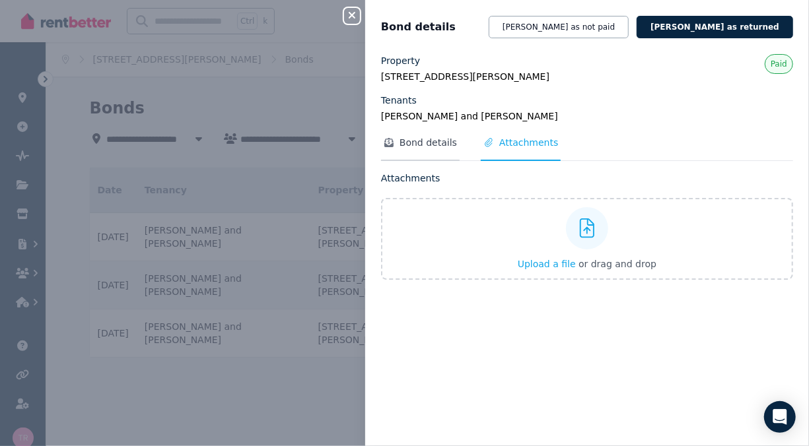
click at [430, 144] on span "Bond details" at bounding box center [427, 142] width 57 height 13
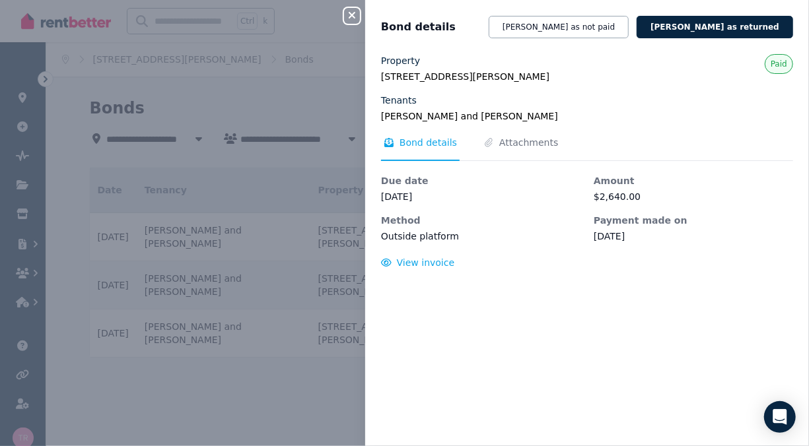
click at [348, 15] on icon "button" at bounding box center [352, 15] width 16 height 11
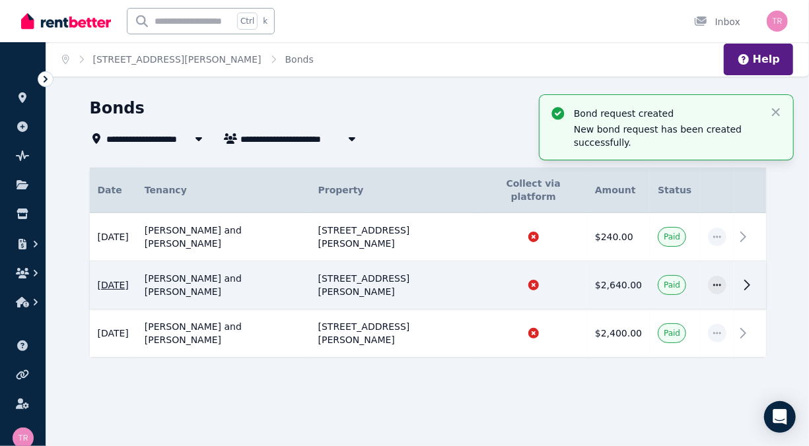
click at [118, 279] on span "7 Sept 2025" at bounding box center [113, 285] width 31 height 13
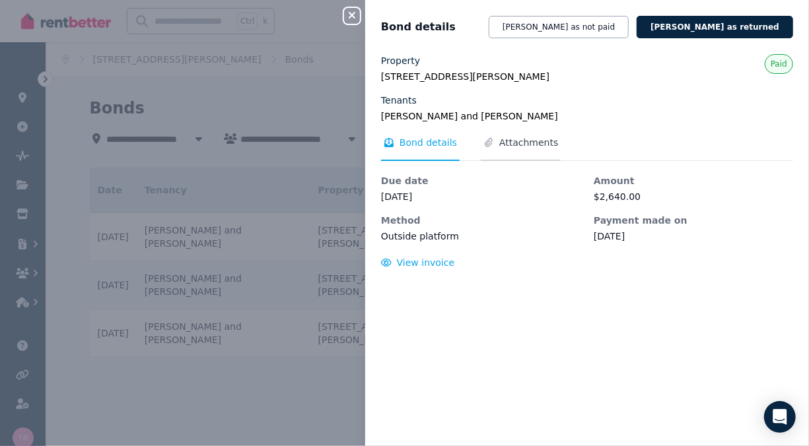
click at [499, 139] on span "Attachments" at bounding box center [528, 142] width 59 height 13
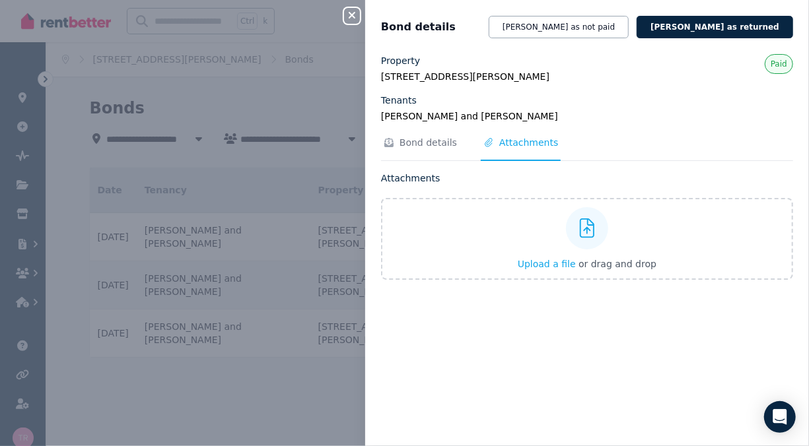
click at [350, 14] on icon "button" at bounding box center [352, 15] width 16 height 11
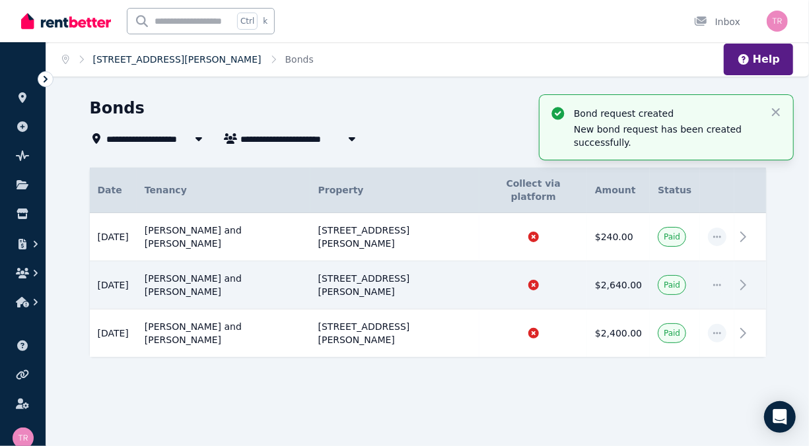
click at [114, 61] on link "[STREET_ADDRESS][PERSON_NAME]" at bounding box center [177, 59] width 168 height 11
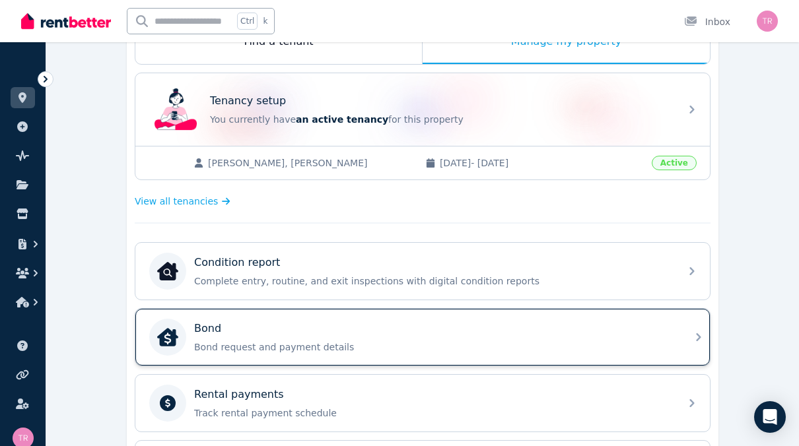
scroll to position [208, 0]
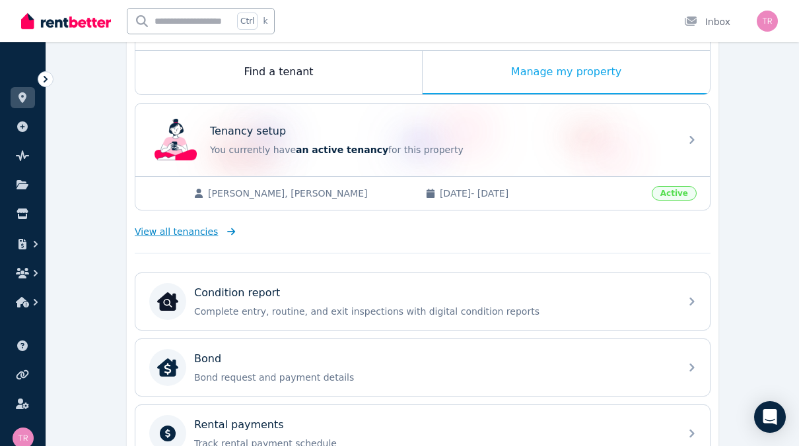
click at [195, 230] on span "View all tenancies" at bounding box center [176, 231] width 83 height 13
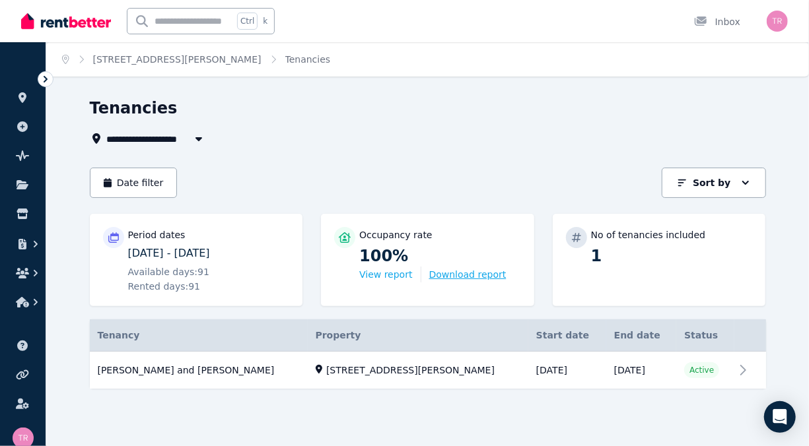
click at [451, 273] on button "Download report" at bounding box center [467, 274] width 77 height 13
click at [345, 143] on div "**********" at bounding box center [424, 139] width 668 height 16
click at [704, 366] on link "View property details" at bounding box center [428, 371] width 676 height 38
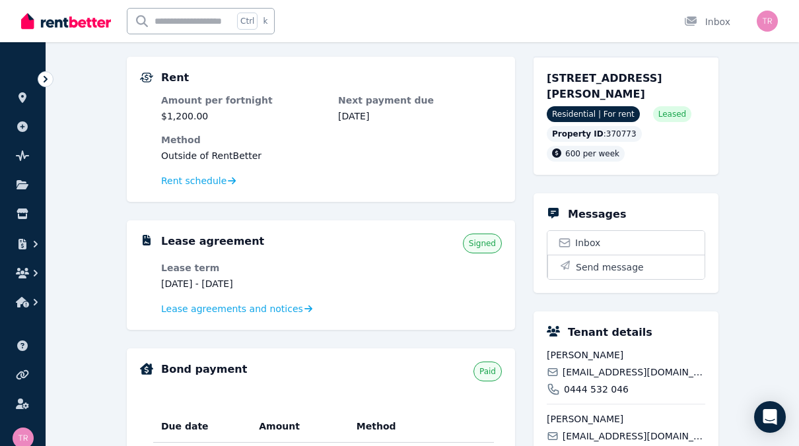
scroll to position [132, 0]
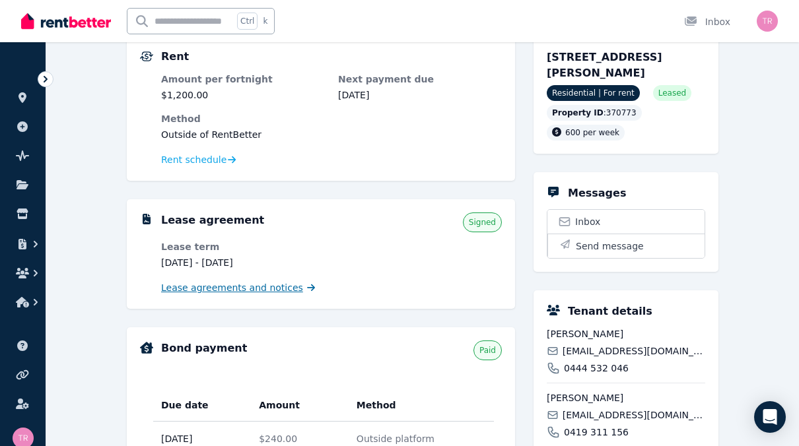
click at [271, 288] on span "Lease agreements and notices" at bounding box center [232, 287] width 142 height 13
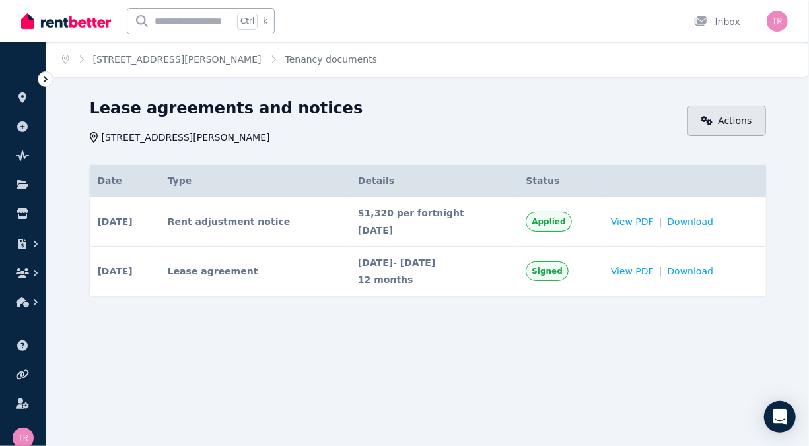
click at [717, 116] on link "Actions" at bounding box center [726, 121] width 79 height 30
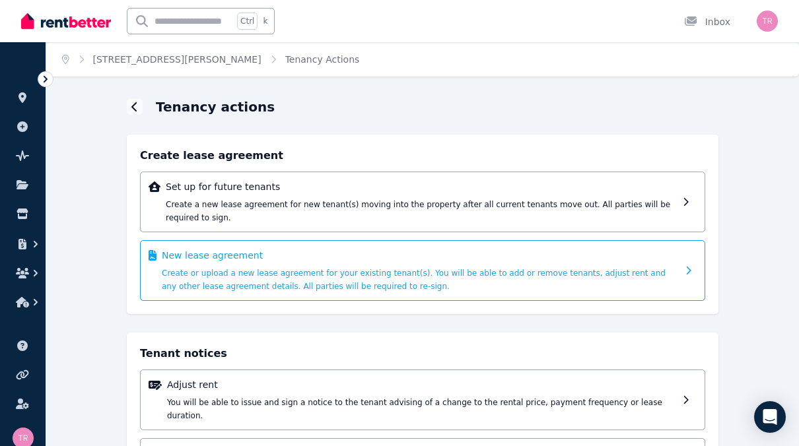
click at [364, 265] on div "New lease agreement Create or upload a new lease agreement for your existing te…" at bounding box center [419, 271] width 515 height 44
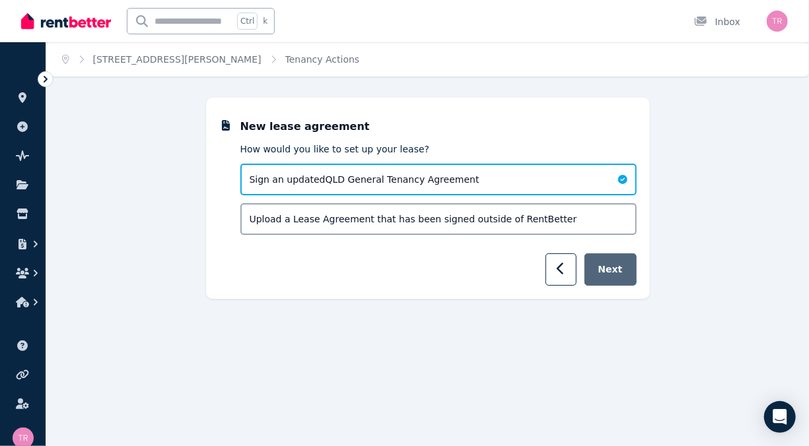
click at [609, 267] on button "Next" at bounding box center [610, 269] width 52 height 32
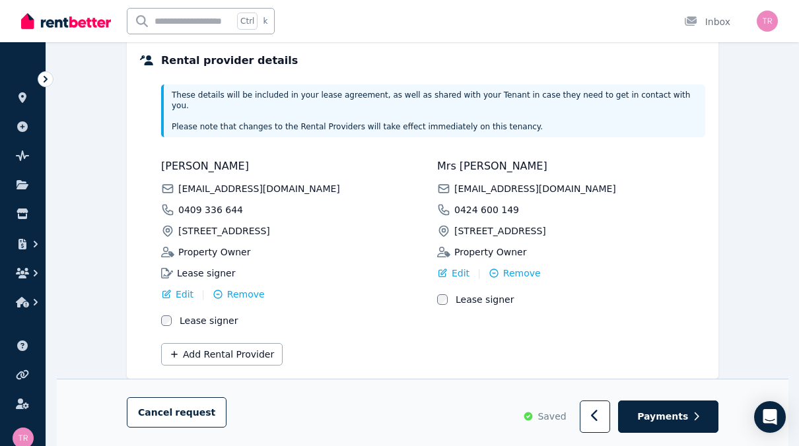
scroll to position [360, 0]
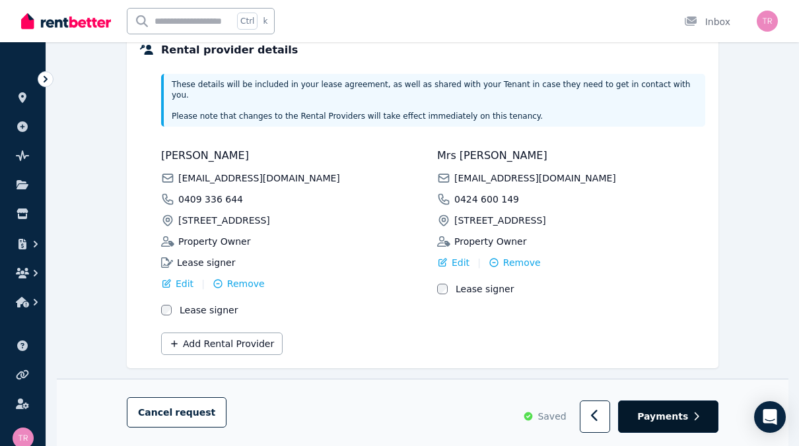
click at [655, 421] on span "Payments" at bounding box center [662, 417] width 51 height 13
select select "**********"
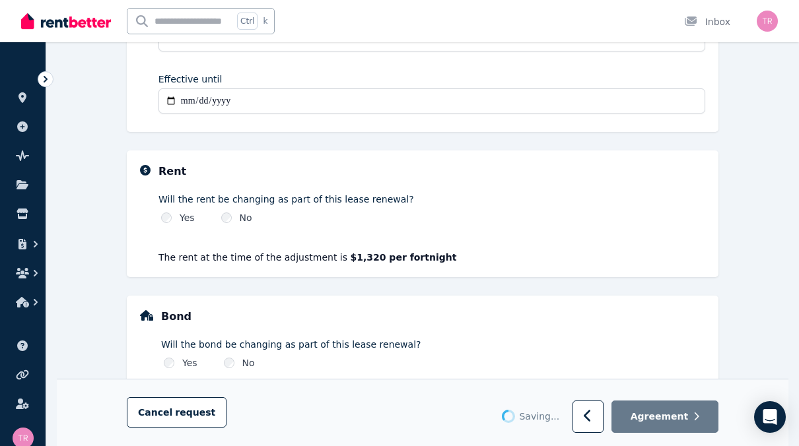
scroll to position [0, 0]
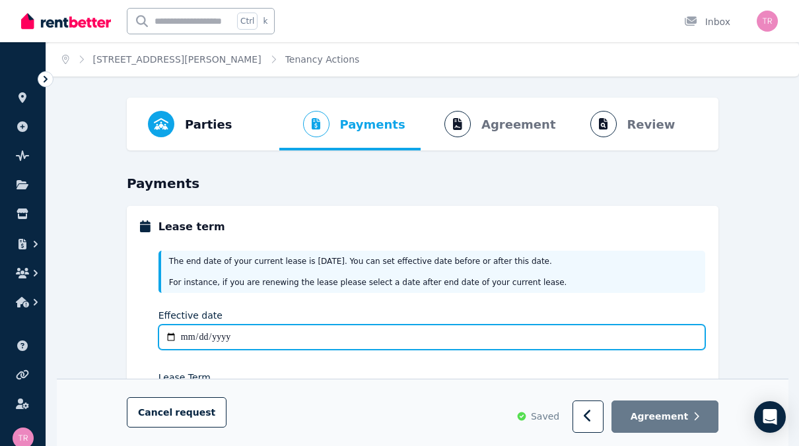
click at [213, 339] on input "Effective date" at bounding box center [431, 337] width 546 height 25
type input "**********"
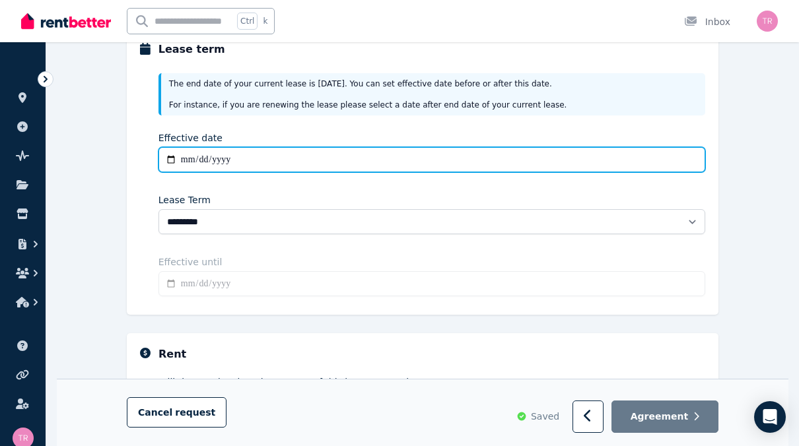
scroll to position [198, 0]
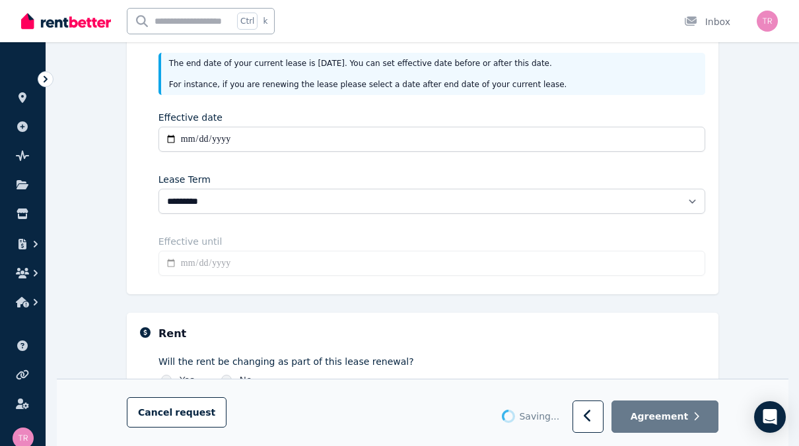
click at [246, 269] on input "Effective until" at bounding box center [431, 263] width 546 height 25
type input "**********"
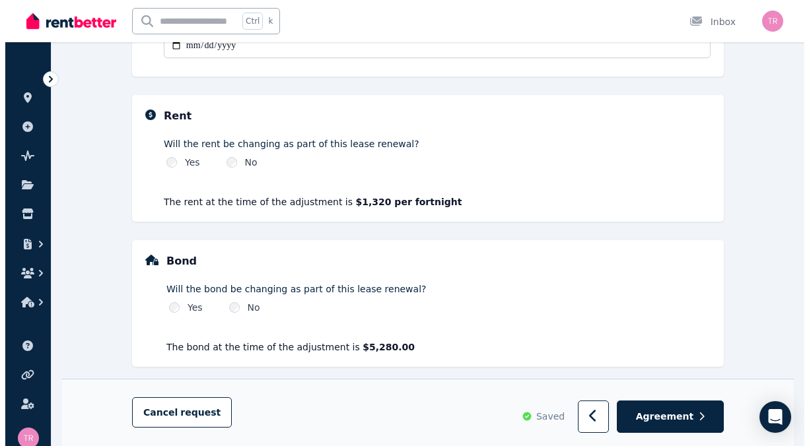
scroll to position [424, 0]
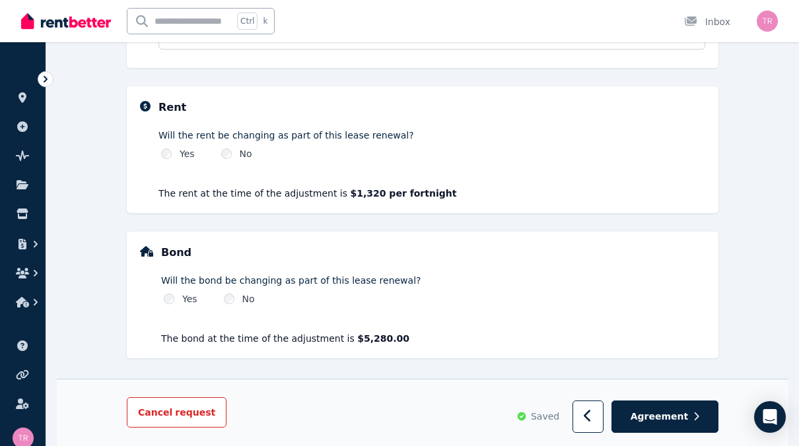
click at [178, 413] on span "request" at bounding box center [195, 413] width 40 height 13
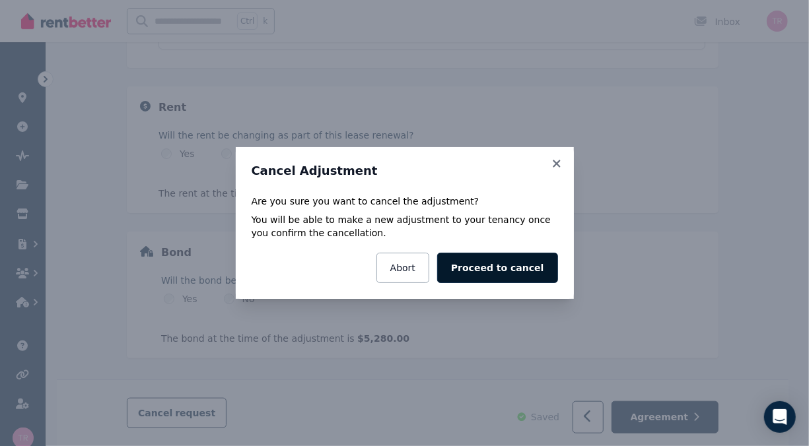
click at [491, 272] on button "Proceed to cancel" at bounding box center [497, 268] width 120 height 30
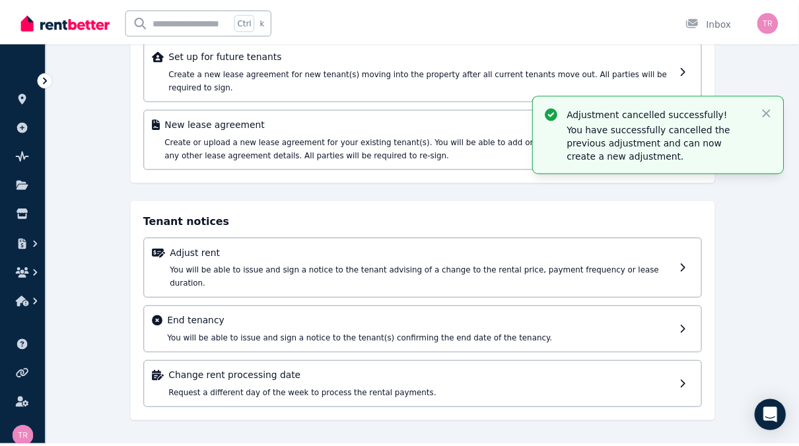
scroll to position [103, 0]
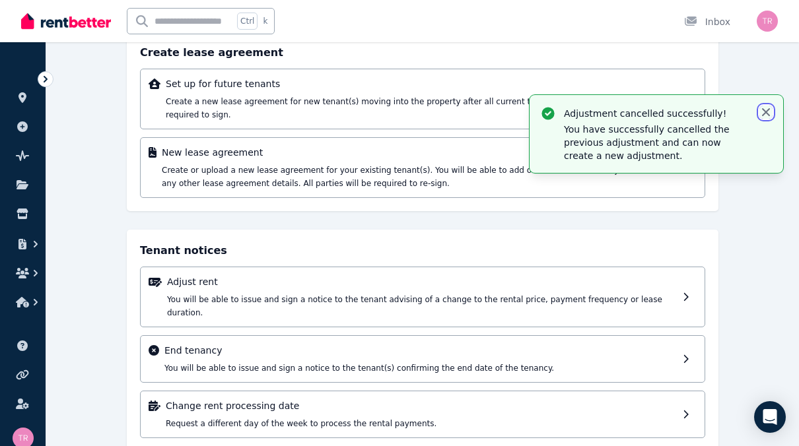
click at [764, 112] on icon "button" at bounding box center [765, 112] width 13 height 13
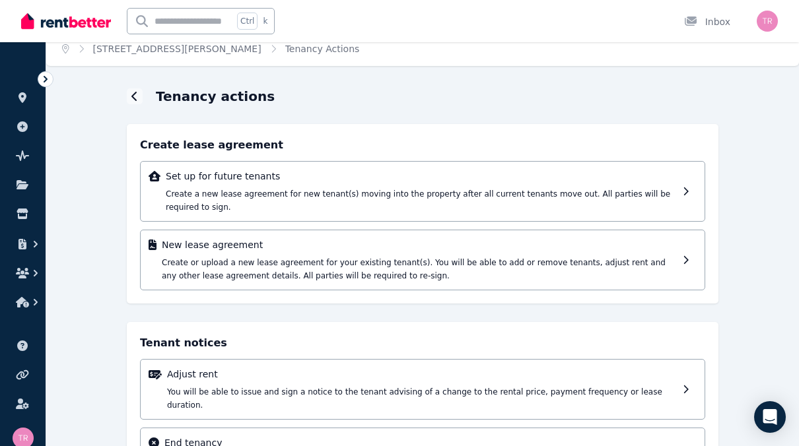
scroll to position [0, 0]
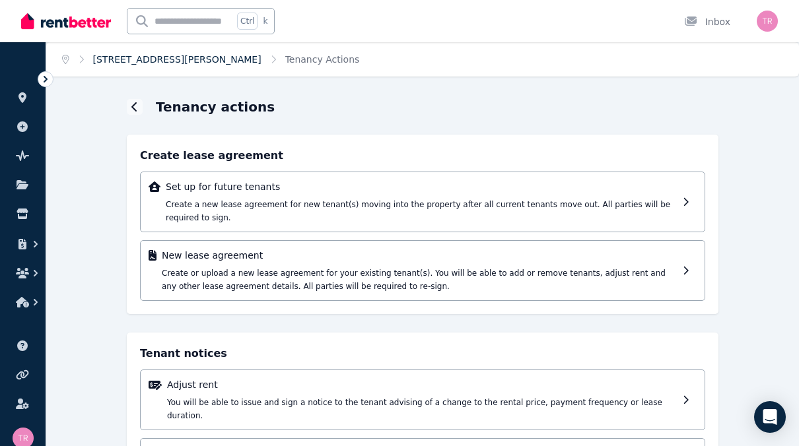
click at [119, 63] on link "[STREET_ADDRESS][PERSON_NAME]" at bounding box center [177, 59] width 168 height 11
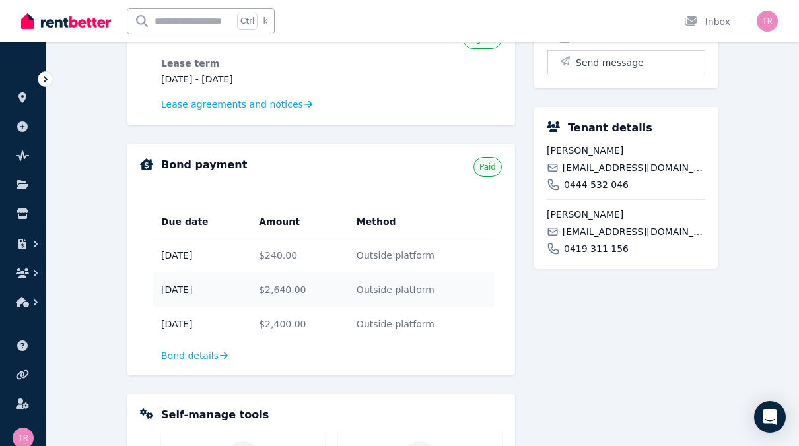
scroll to position [330, 0]
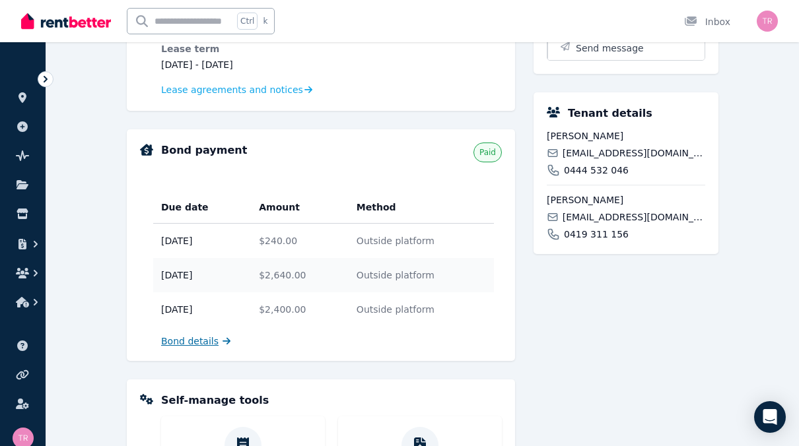
click at [207, 339] on span "Bond details" at bounding box center [189, 341] width 57 height 13
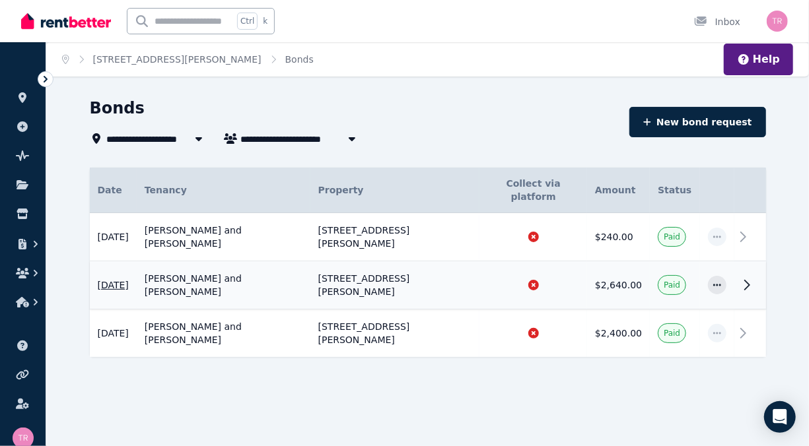
click at [528, 280] on icon at bounding box center [533, 285] width 11 height 11
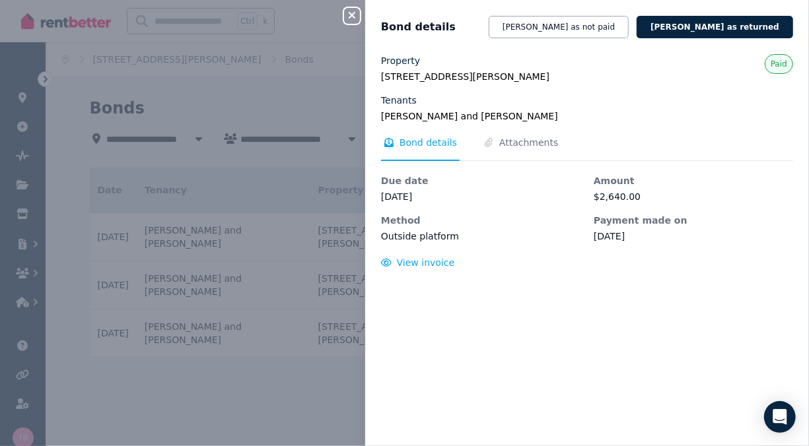
click at [349, 16] on icon "button" at bounding box center [352, 15] width 16 height 11
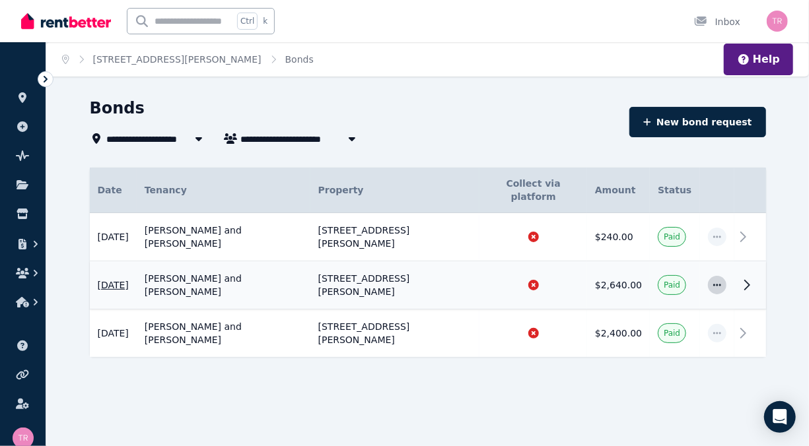
click at [719, 281] on icon "button" at bounding box center [716, 285] width 11 height 9
click at [657, 313] on span "View details" at bounding box center [673, 321] width 84 height 16
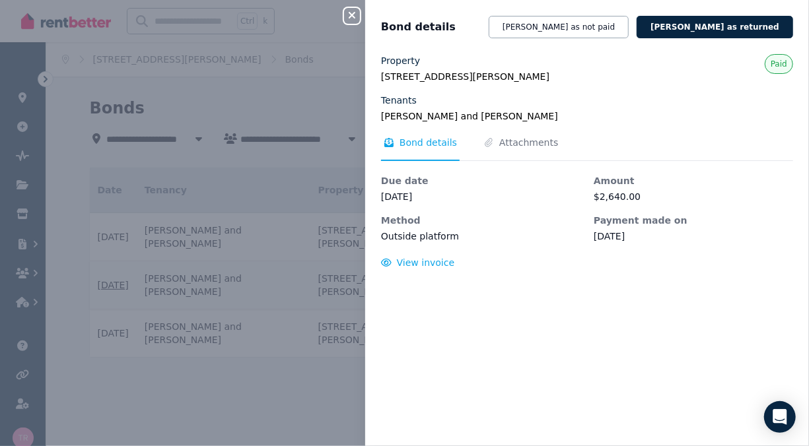
click at [354, 17] on icon "button" at bounding box center [352, 15] width 16 height 11
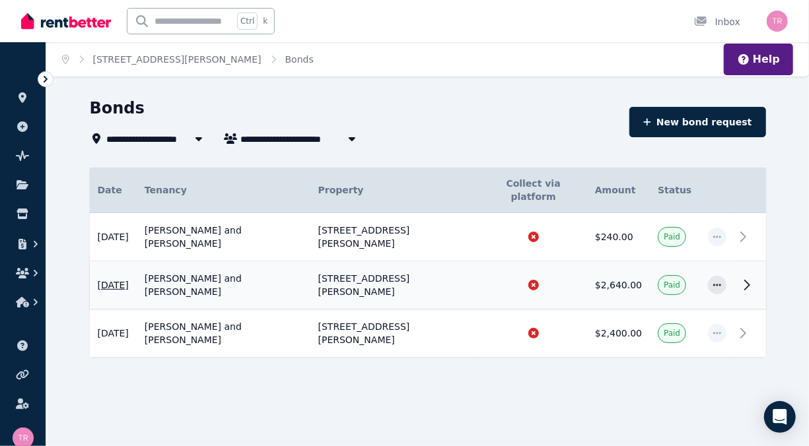
click at [748, 281] on icon at bounding box center [746, 285] width 5 height 9
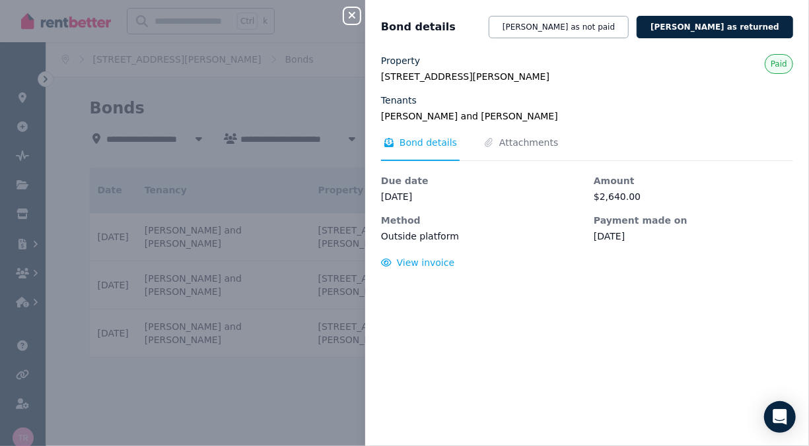
click at [485, 133] on div "Property 20 Calvin St, Walloon QLD 4306 Tenants Aleta and Shirley Boggis Paid B…" at bounding box center [587, 161] width 412 height 215
click at [499, 145] on span "Attachments" at bounding box center [528, 142] width 59 height 13
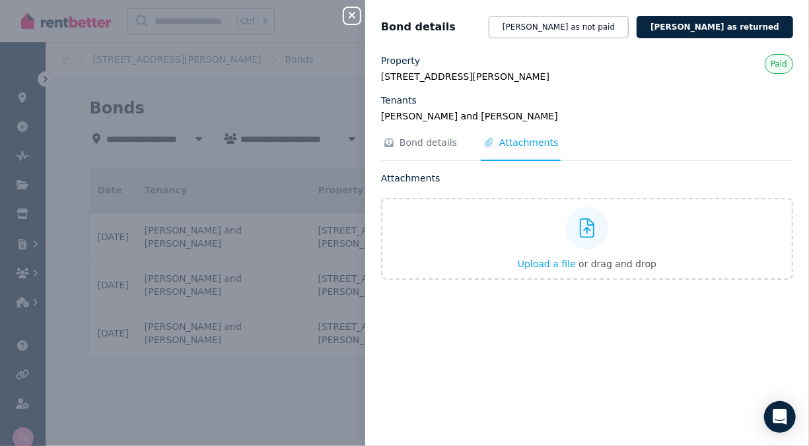
click at [353, 14] on icon "button" at bounding box center [351, 15] width 7 height 7
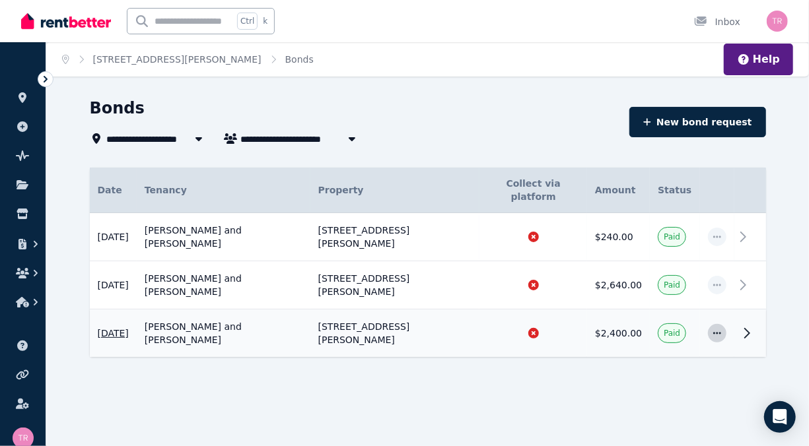
click at [717, 329] on icon "button" at bounding box center [716, 333] width 11 height 9
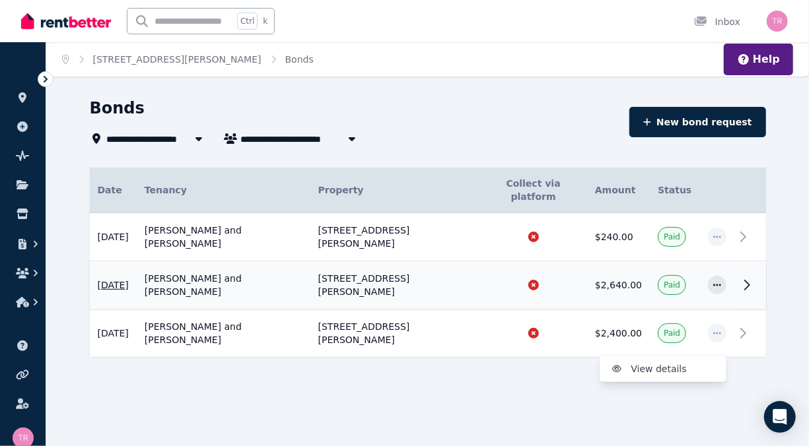
drag, startPoint x: 448, startPoint y: 263, endPoint x: 382, endPoint y: 271, distance: 66.5
click at [382, 271] on td "[STREET_ADDRESS][PERSON_NAME]" at bounding box center [395, 285] width 170 height 48
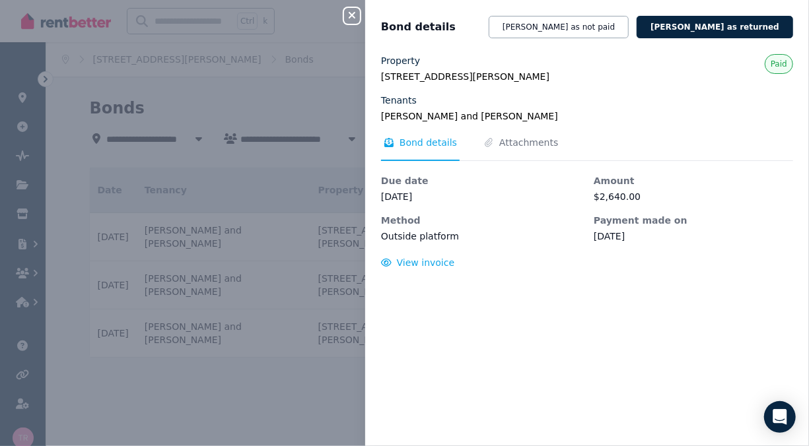
drag, startPoint x: 354, startPoint y: 13, endPoint x: 597, endPoint y: 56, distance: 247.3
click at [595, 57] on div "Close panel Bond details Mark bond as not paid Mark bond as returned Property 2…" at bounding box center [587, 223] width 444 height 446
click at [603, 24] on button "Mark bond as not paid" at bounding box center [558, 27] width 140 height 22
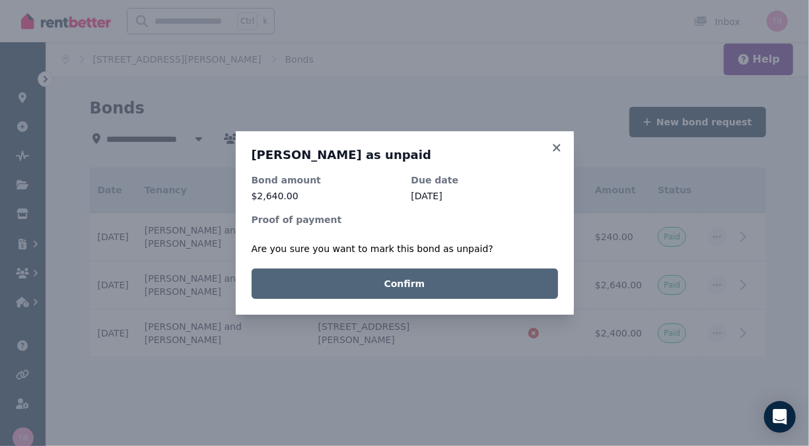
click at [420, 280] on button "Confirm" at bounding box center [404, 284] width 306 height 30
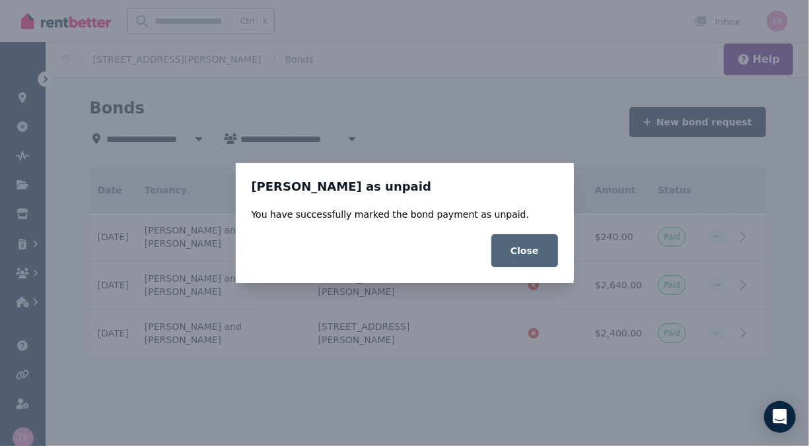
click at [522, 249] on button "Close" at bounding box center [524, 250] width 67 height 33
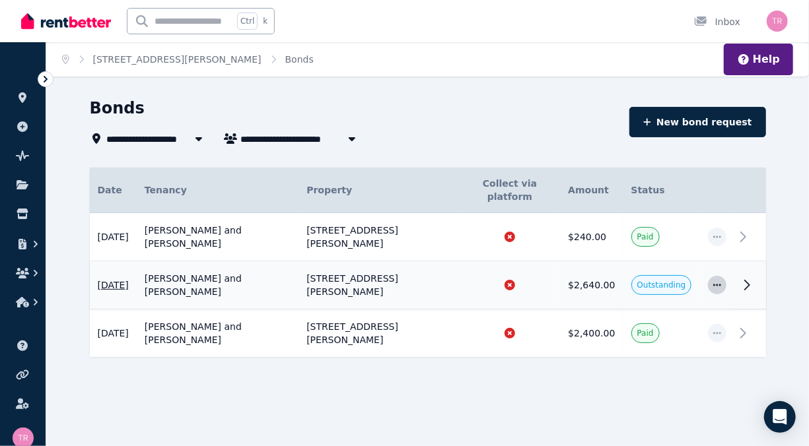
click at [717, 281] on icon "button" at bounding box center [716, 285] width 11 height 9
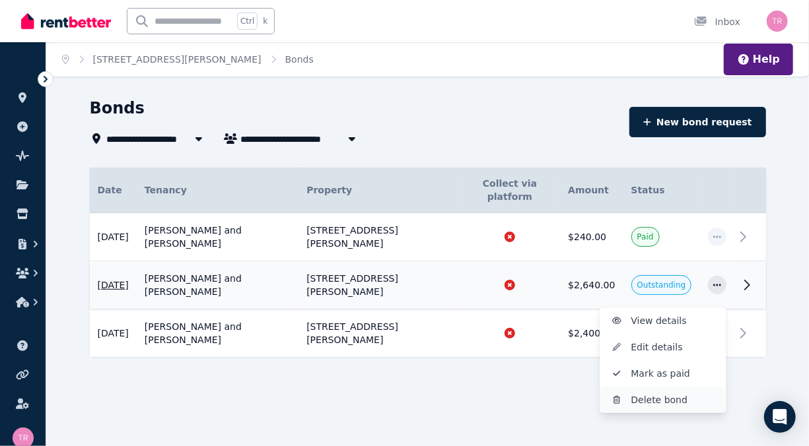
click at [649, 392] on span "Delete bond" at bounding box center [673, 400] width 84 height 16
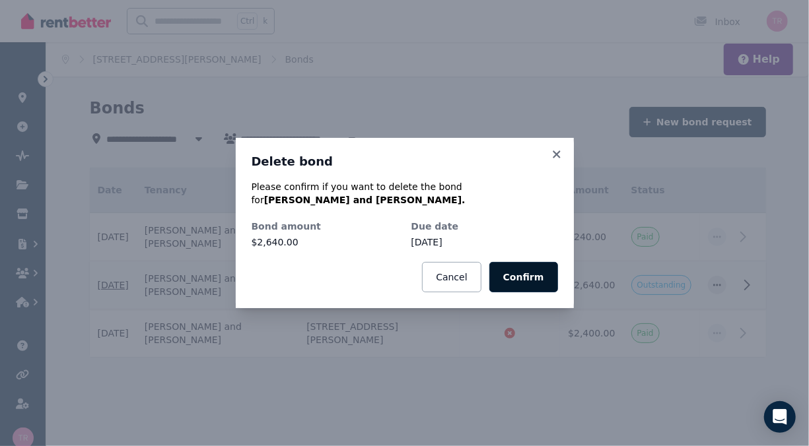
click at [513, 279] on button "Confirm" at bounding box center [523, 277] width 69 height 30
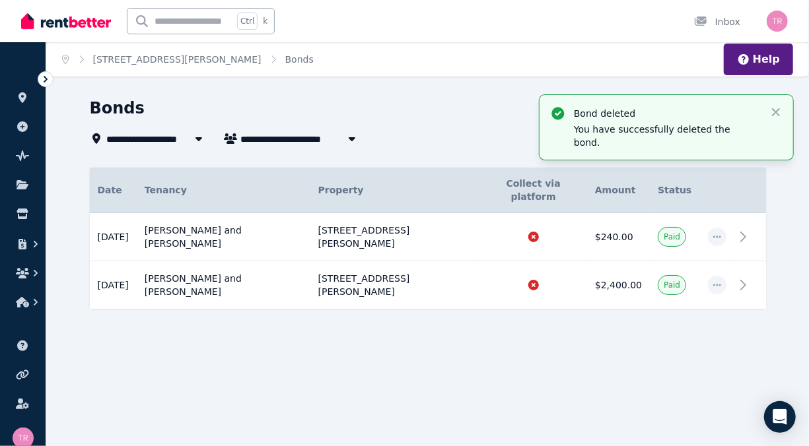
click at [495, 340] on div "**********" at bounding box center [404, 223] width 809 height 446
click at [147, 62] on link "[STREET_ADDRESS][PERSON_NAME]" at bounding box center [177, 59] width 168 height 11
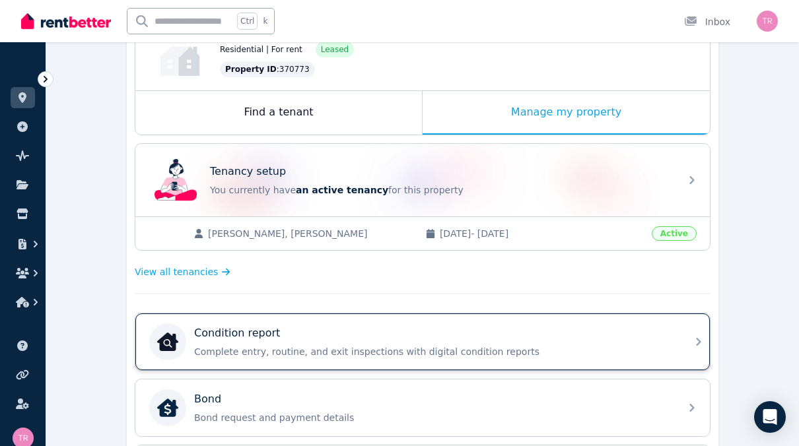
scroll to position [198, 0]
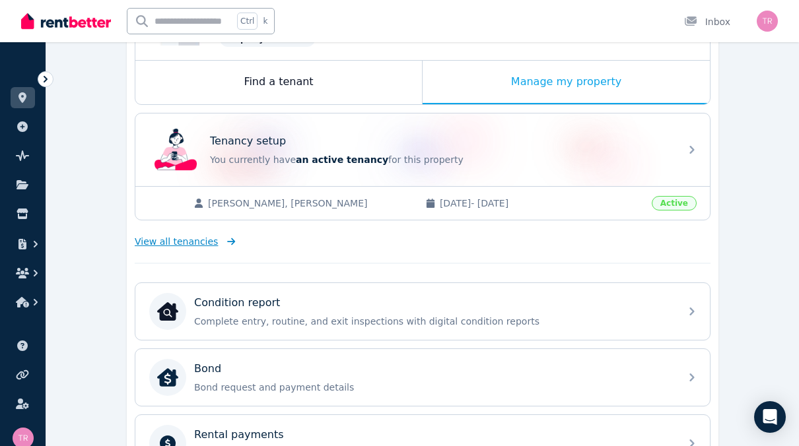
click at [193, 237] on span "View all tenancies" at bounding box center [176, 241] width 83 height 13
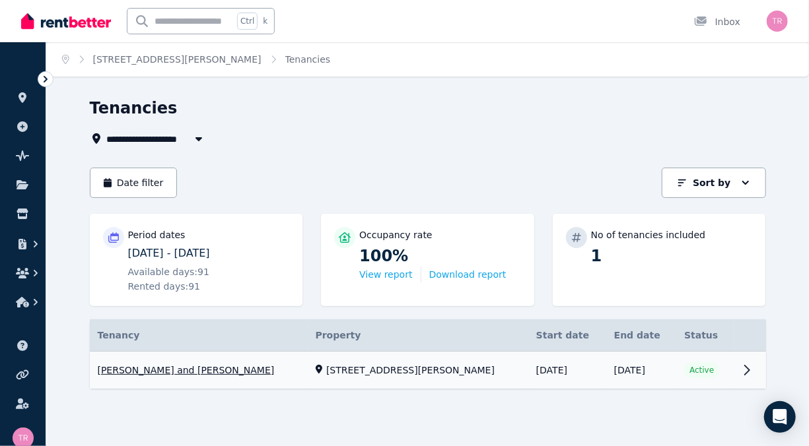
click at [541, 369] on link "View property details" at bounding box center [428, 371] width 676 height 38
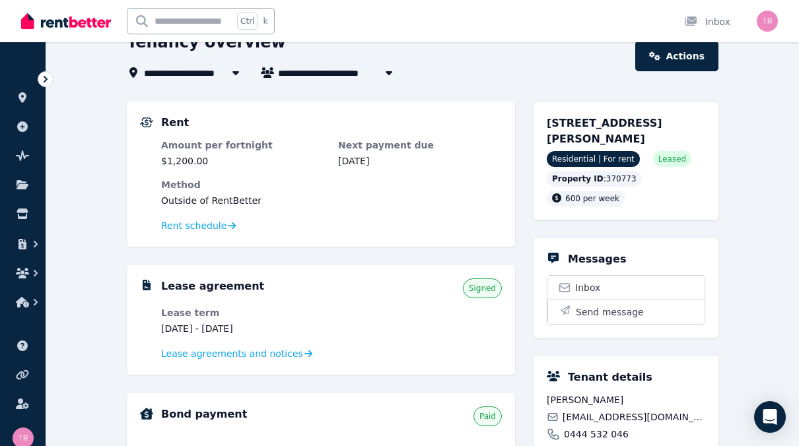
scroll to position [132, 0]
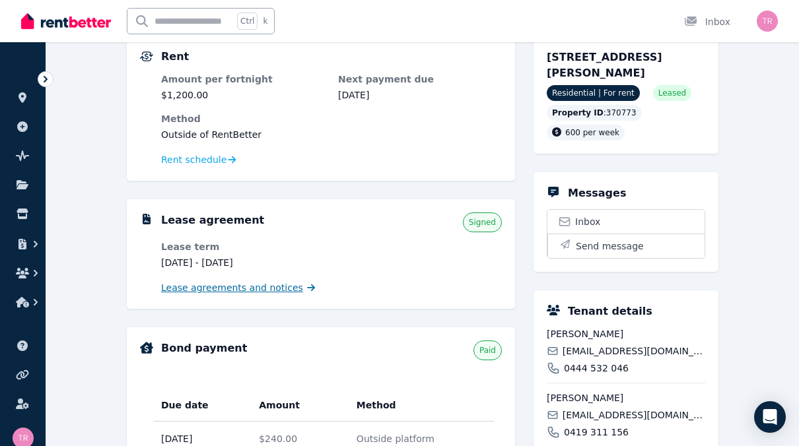
click at [274, 289] on span "Lease agreements and notices" at bounding box center [232, 287] width 142 height 13
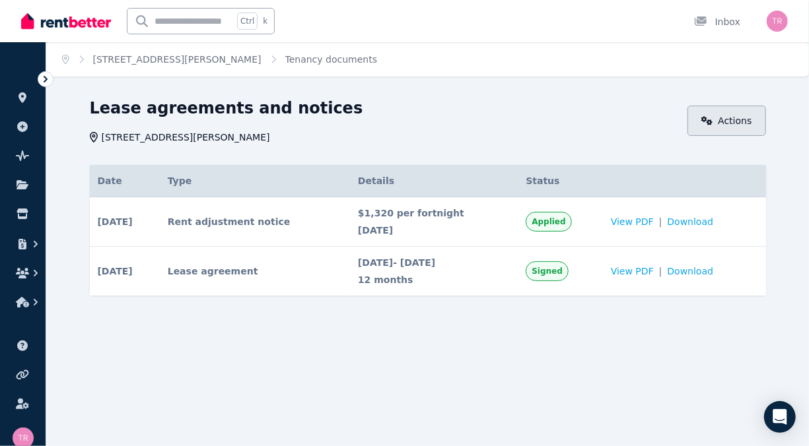
click at [725, 119] on link "Actions" at bounding box center [726, 121] width 79 height 30
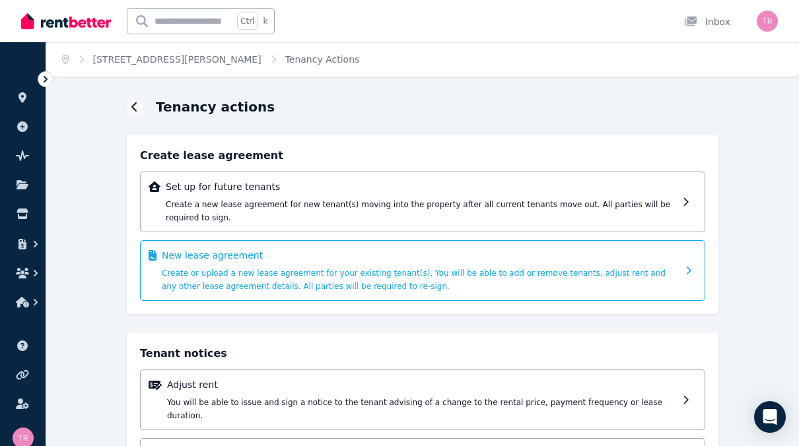
click at [370, 269] on span "Create or upload a new lease agreement for your existing tenant(s). You will be…" at bounding box center [414, 280] width 504 height 22
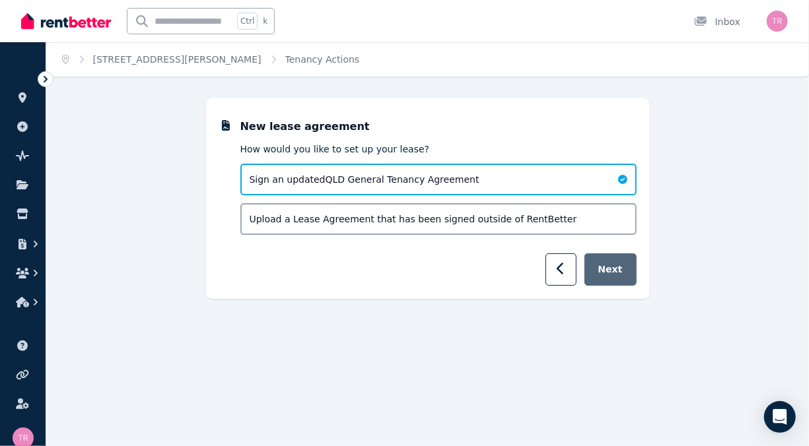
click at [622, 272] on button "Next" at bounding box center [610, 269] width 52 height 32
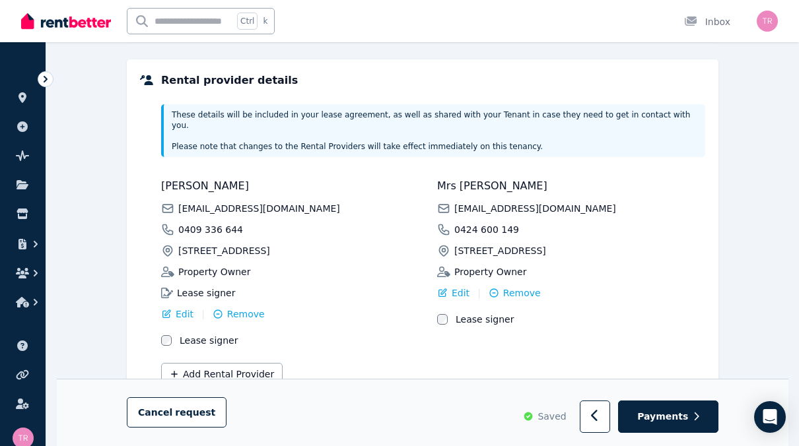
scroll to position [360, 0]
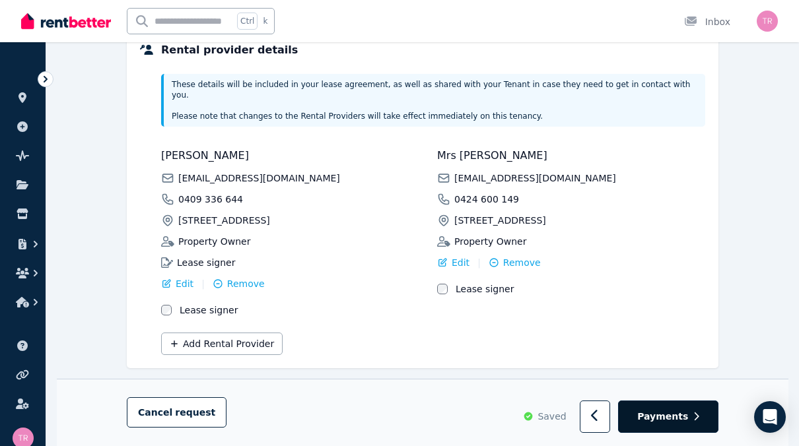
click at [673, 417] on span "Payments" at bounding box center [662, 417] width 51 height 13
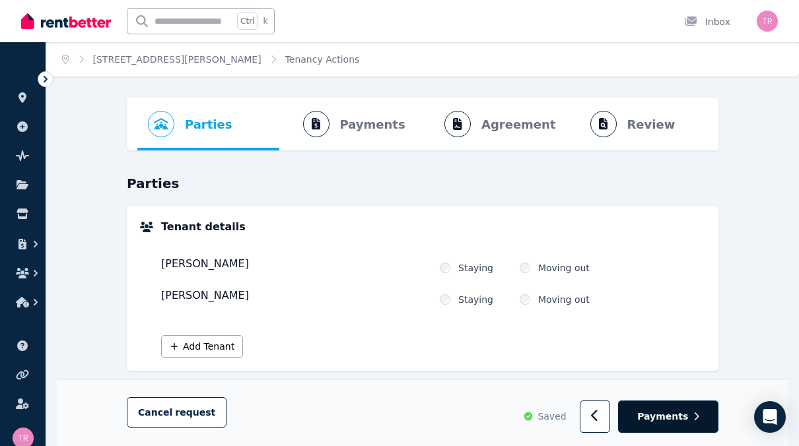
select select "**********"
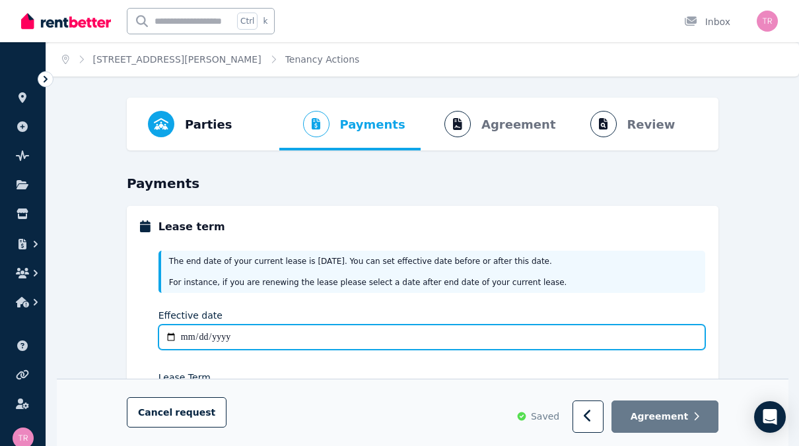
click at [185, 339] on input "Effective date" at bounding box center [431, 337] width 546 height 25
type input "**********"
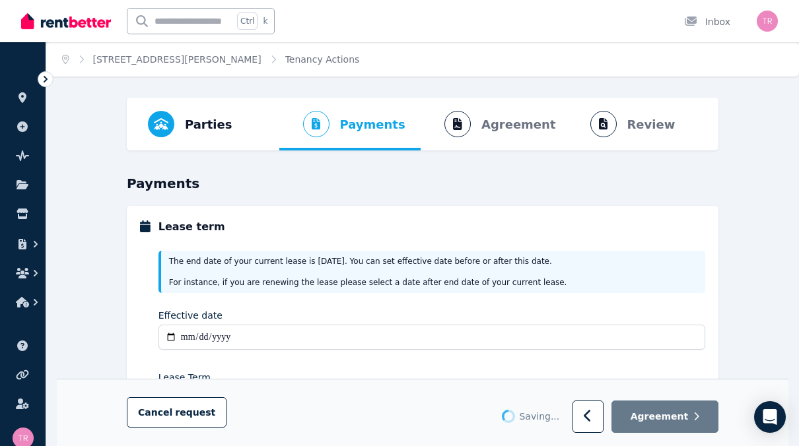
click at [333, 301] on div "**********" at bounding box center [431, 361] width 546 height 236
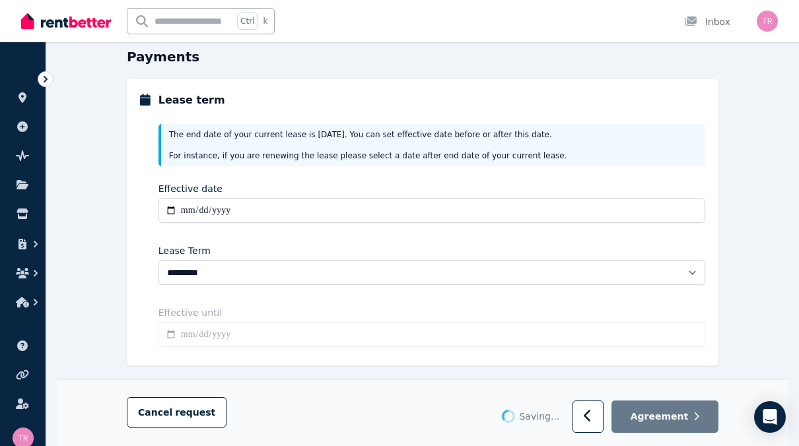
type input "**********"
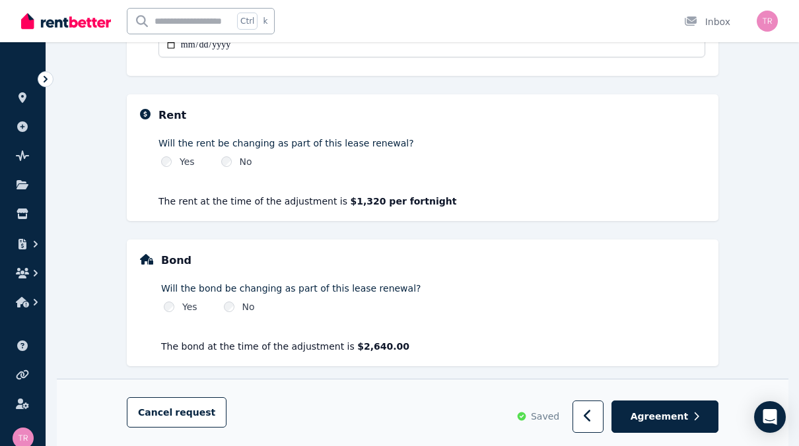
scroll to position [424, 0]
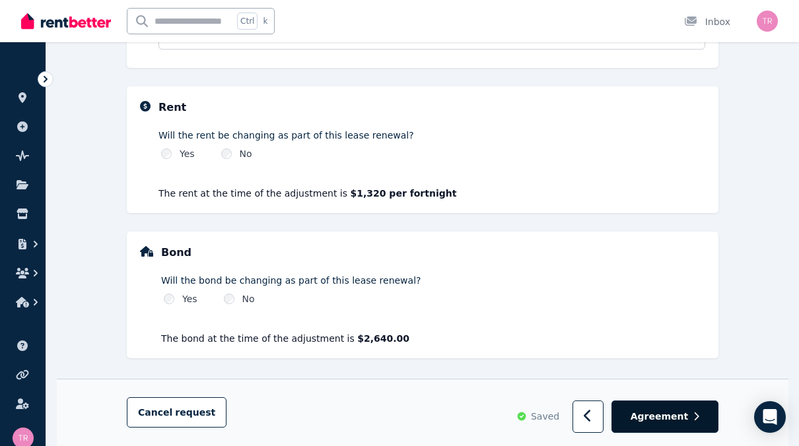
click at [680, 420] on span "Agreement" at bounding box center [659, 417] width 58 height 13
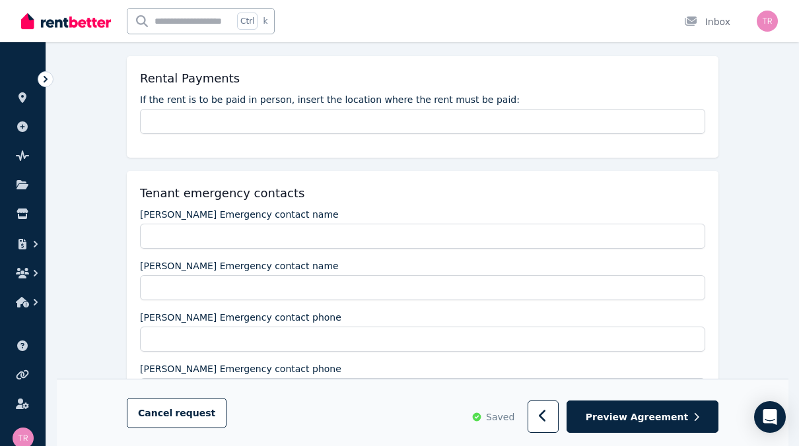
scroll to position [198, 0]
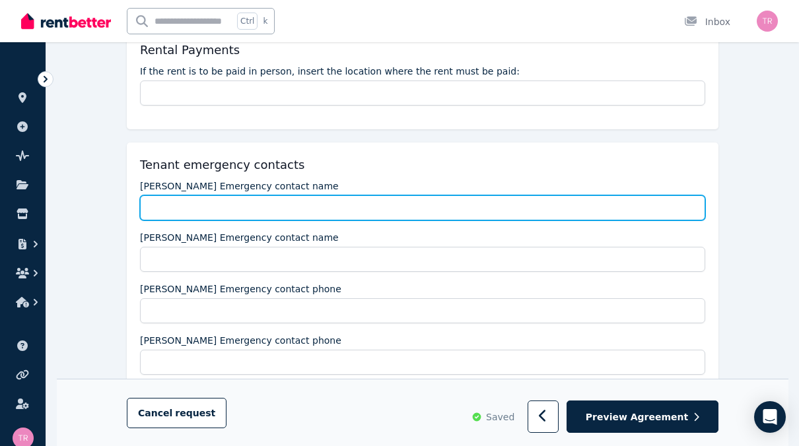
click at [173, 213] on input "Aleta Boggis Emergency contact name" at bounding box center [422, 207] width 565 height 25
type input "**********"
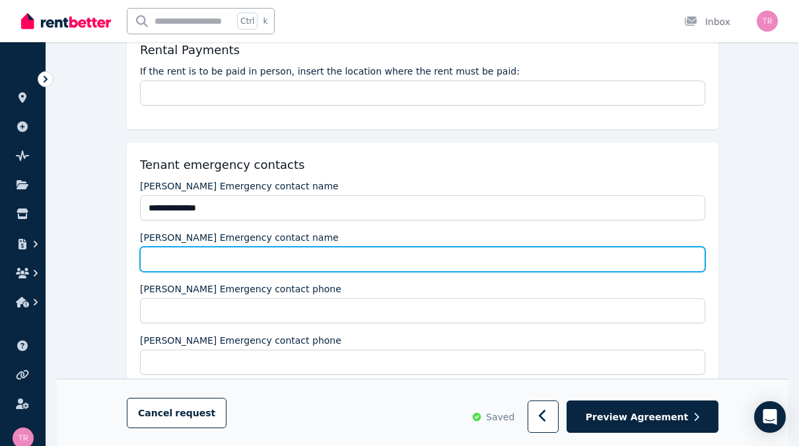
type input "**********"
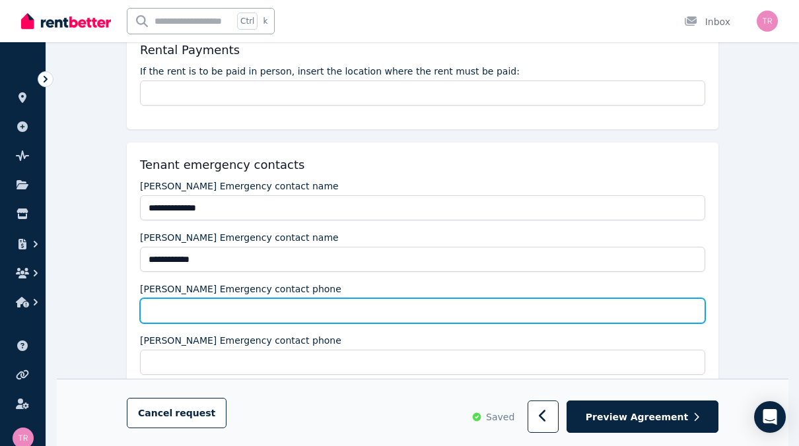
type input "**********"
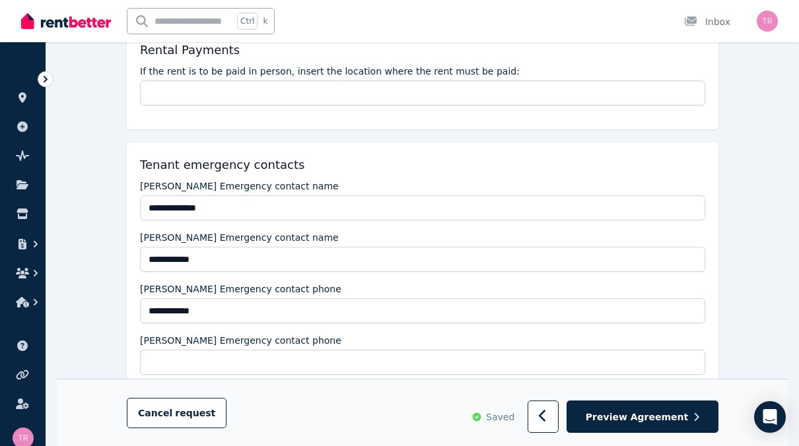
type input "**********"
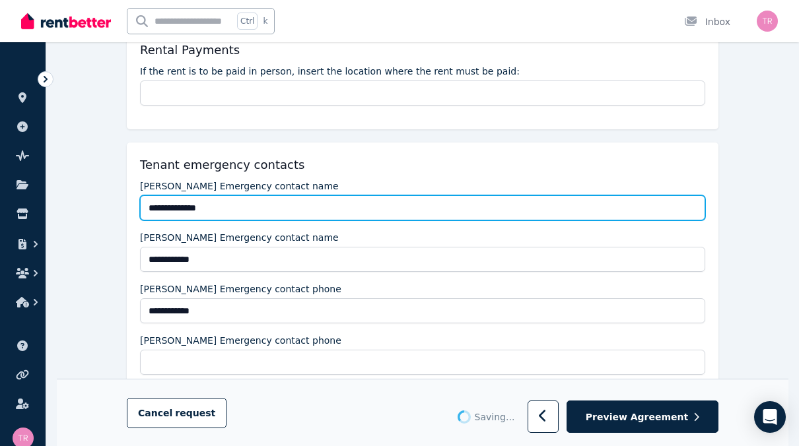
scroll to position [264, 0]
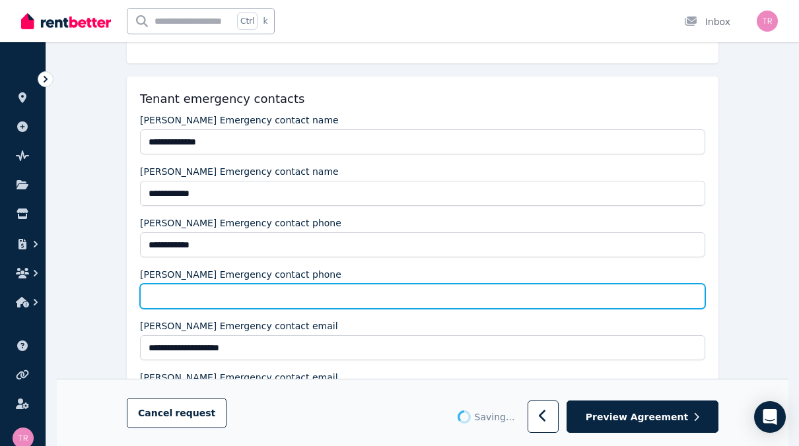
click at [175, 297] on input "Shirley Boggis Emergency contact phone" at bounding box center [422, 296] width 565 height 25
type input "**********"
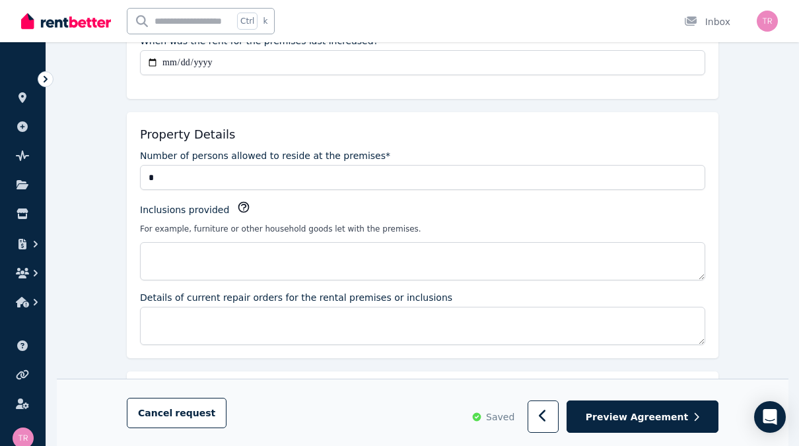
scroll to position [726, 0]
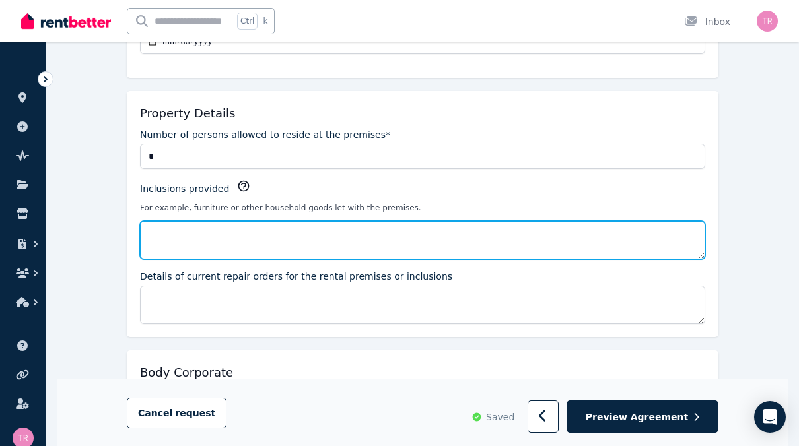
click at [188, 238] on textarea "Inclusions provided" at bounding box center [422, 240] width 565 height 38
type textarea "*"
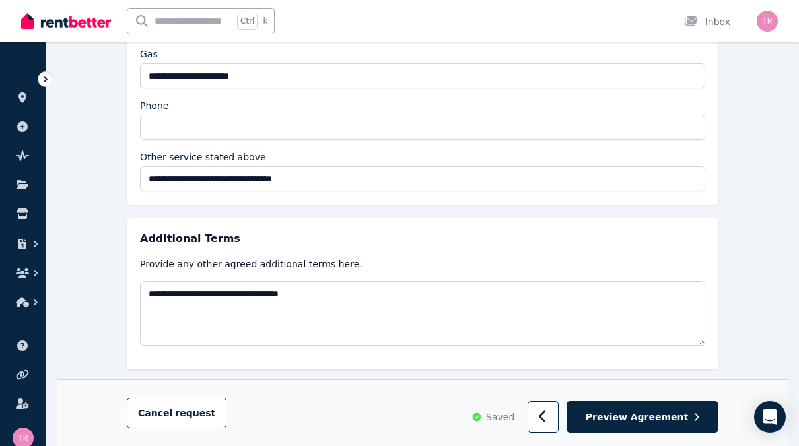
scroll to position [2668, 0]
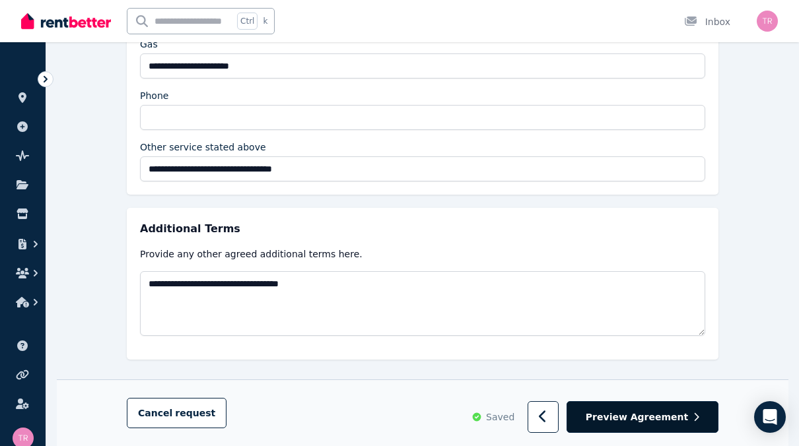
click at [651, 416] on span "Preview Agreement" at bounding box center [636, 417] width 102 height 13
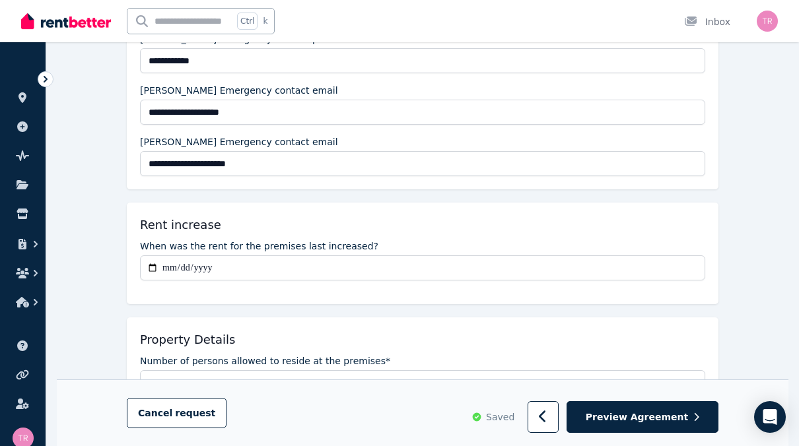
scroll to position [660, 0]
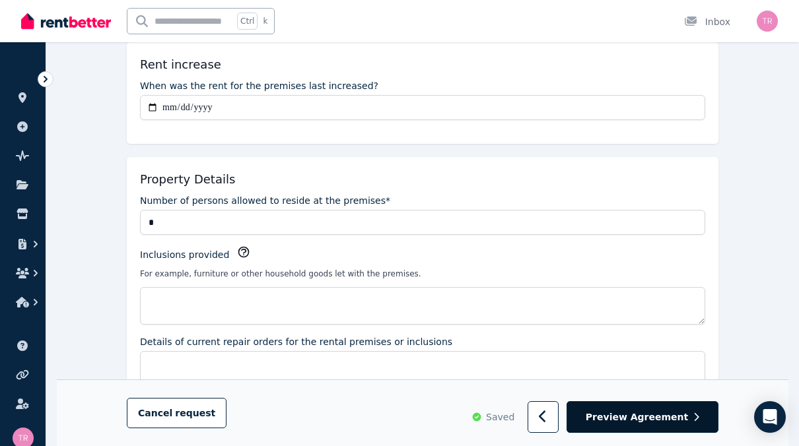
click at [630, 419] on span "Preview Agreement" at bounding box center [636, 417] width 102 height 13
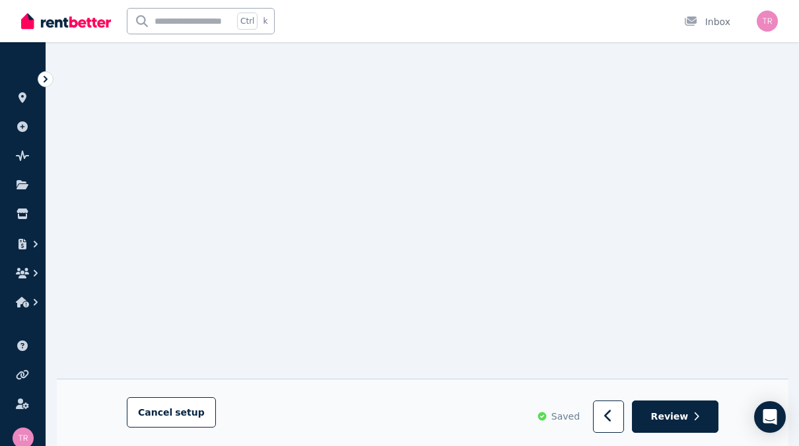
scroll to position [129, 0]
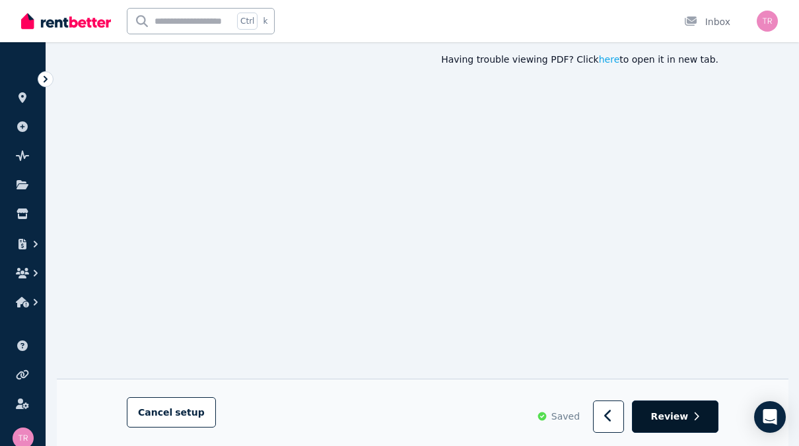
click at [674, 418] on span "Review" at bounding box center [670, 417] width 38 height 13
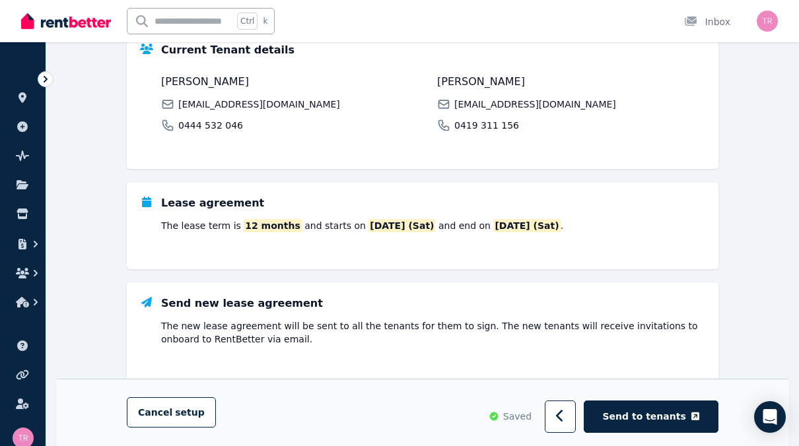
scroll to position [303, 0]
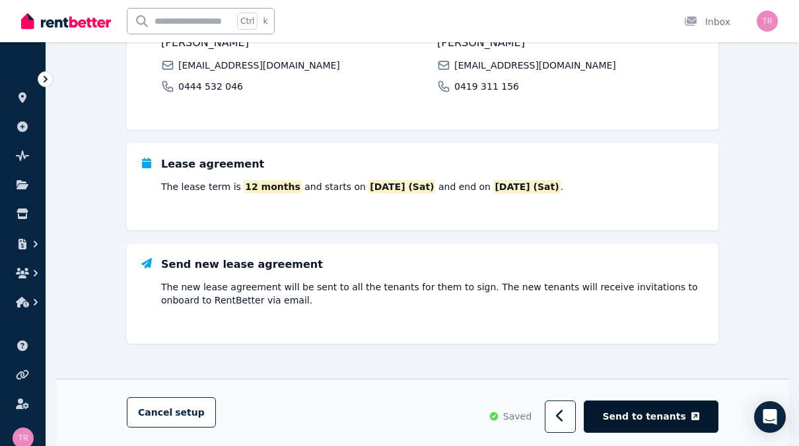
click at [639, 413] on span "Send to tenants" at bounding box center [644, 417] width 83 height 13
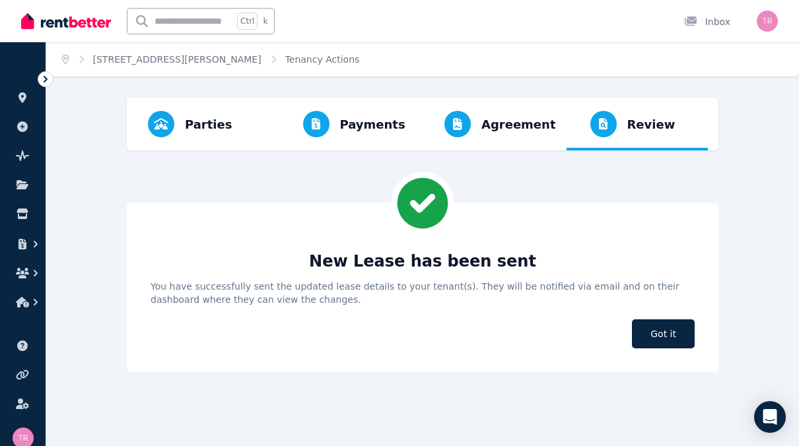
scroll to position [0, 0]
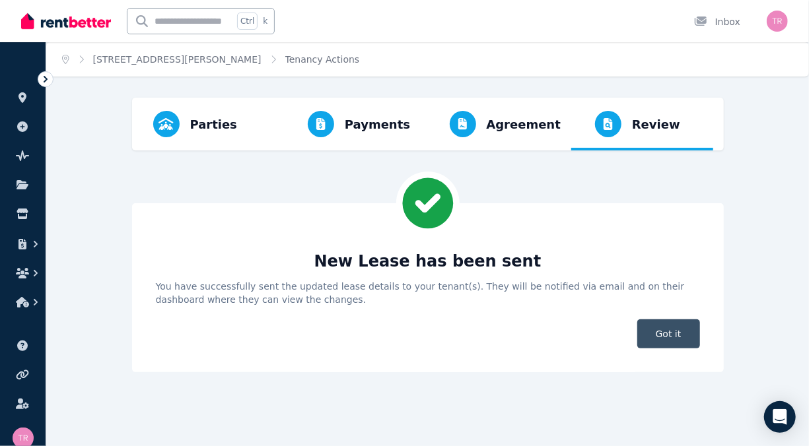
click at [662, 328] on span "Got it" at bounding box center [668, 333] width 63 height 29
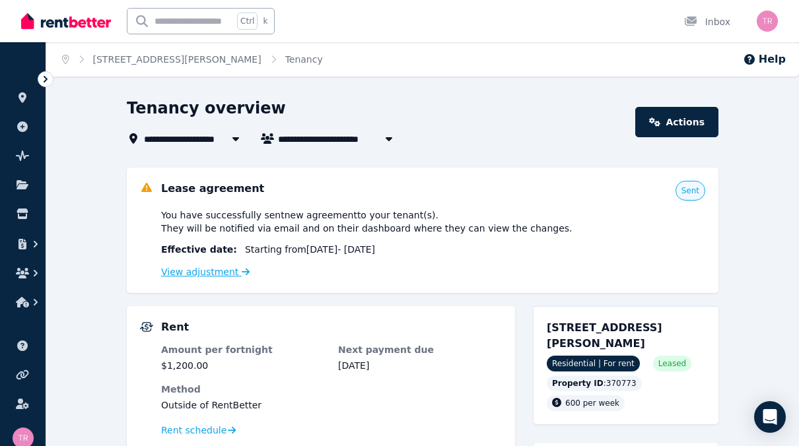
click at [224, 276] on link "View adjustment" at bounding box center [205, 272] width 88 height 11
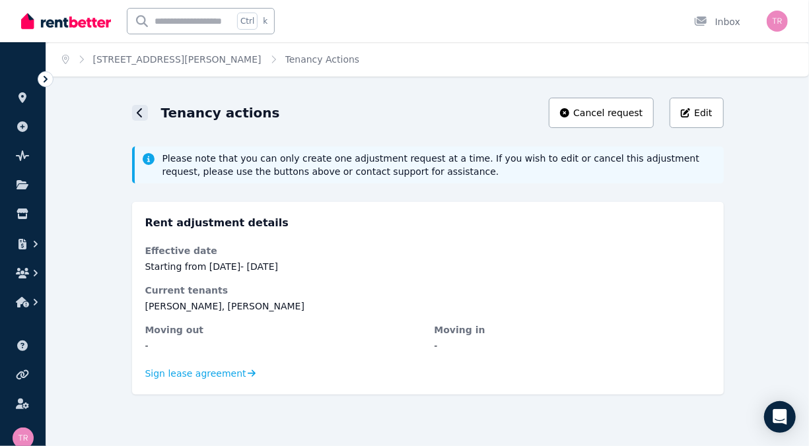
click at [141, 110] on icon at bounding box center [139, 112] width 5 height 9
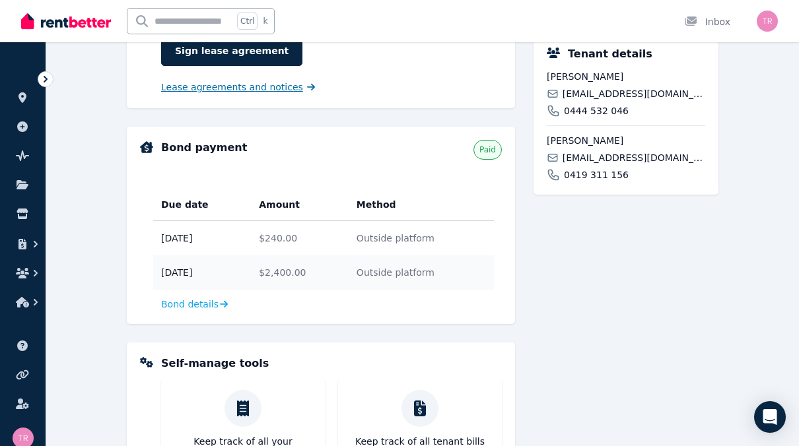
scroll to position [462, 0]
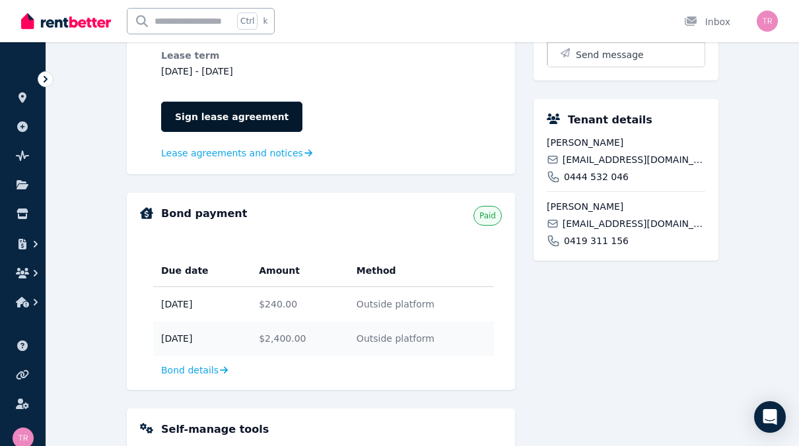
click at [222, 118] on link "Sign lease agreement" at bounding box center [231, 117] width 141 height 30
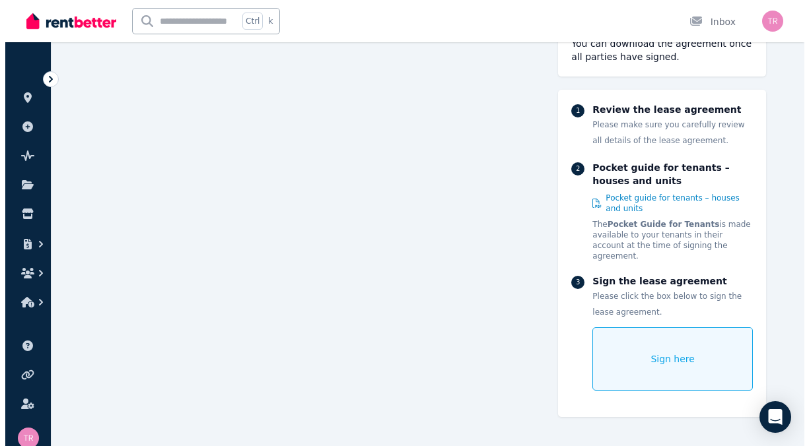
scroll to position [2508, 0]
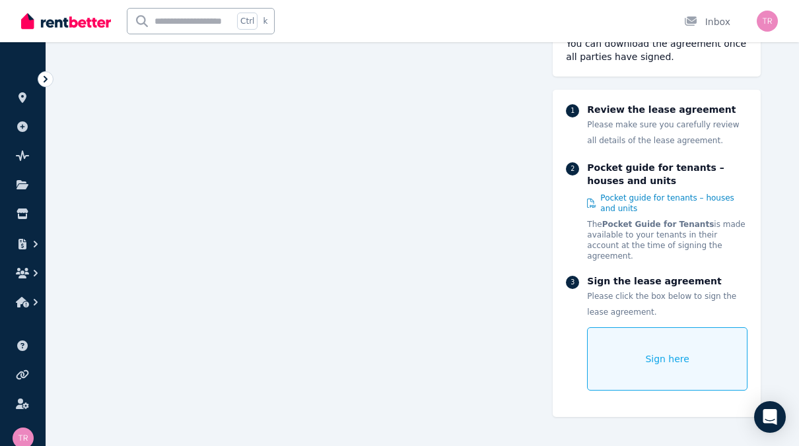
click at [628, 352] on div "Sign here" at bounding box center [667, 358] width 160 height 63
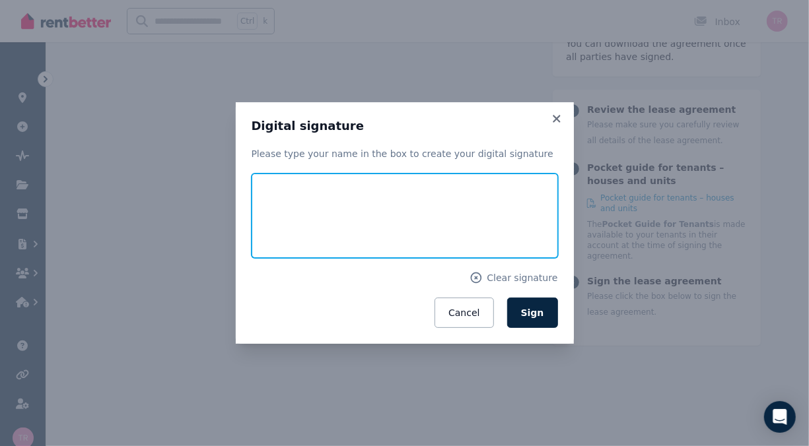
click at [315, 206] on input "text" at bounding box center [404, 216] width 306 height 84
type input "**********"
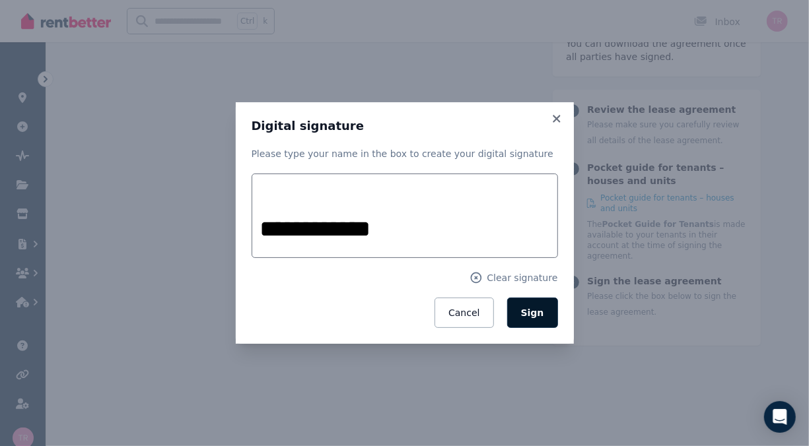
click at [542, 317] on span "Sign" at bounding box center [532, 313] width 23 height 11
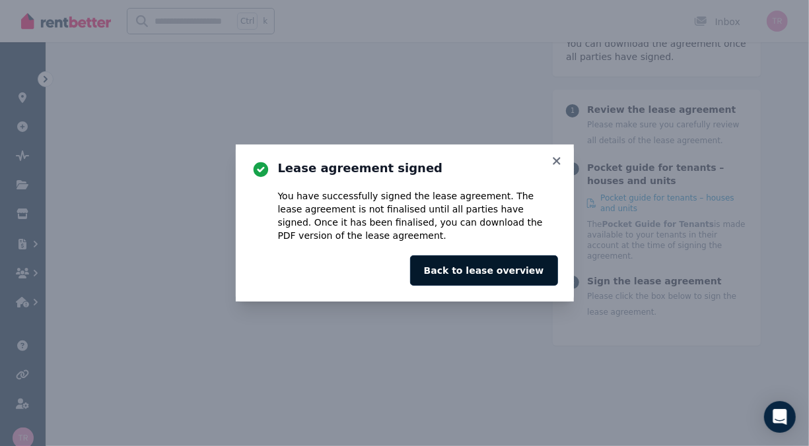
click at [509, 273] on button "Back to lease overview" at bounding box center [484, 270] width 148 height 30
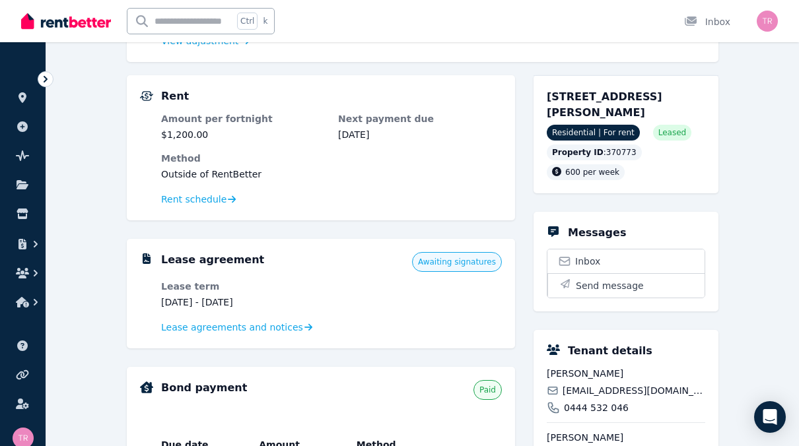
scroll to position [165, 0]
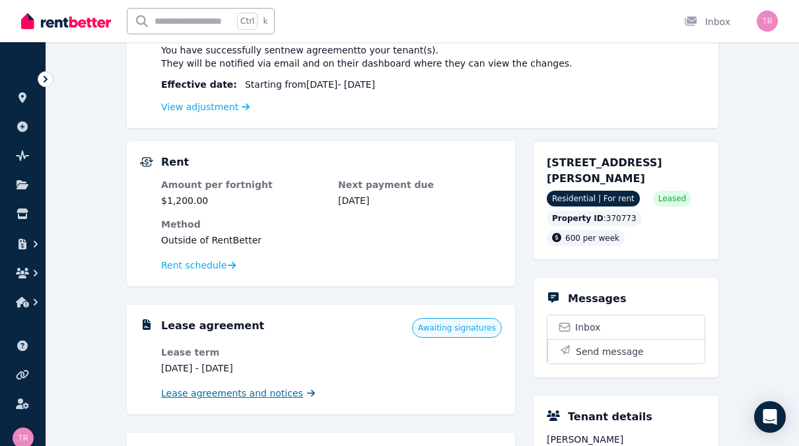
click at [255, 393] on span "Lease agreements and notices" at bounding box center [232, 393] width 142 height 13
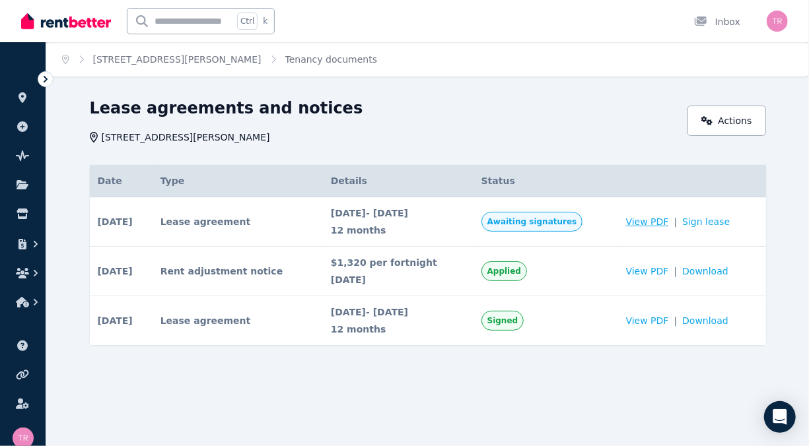
click at [657, 224] on span "View PDF" at bounding box center [647, 221] width 43 height 13
click at [700, 221] on link "Sign lease" at bounding box center [706, 221] width 48 height 13
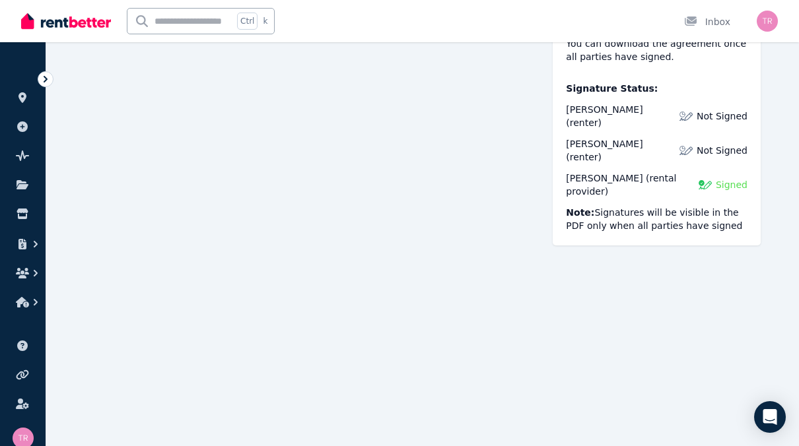
scroll to position [1188, 0]
click at [714, 17] on div "Inbox" at bounding box center [707, 21] width 46 height 13
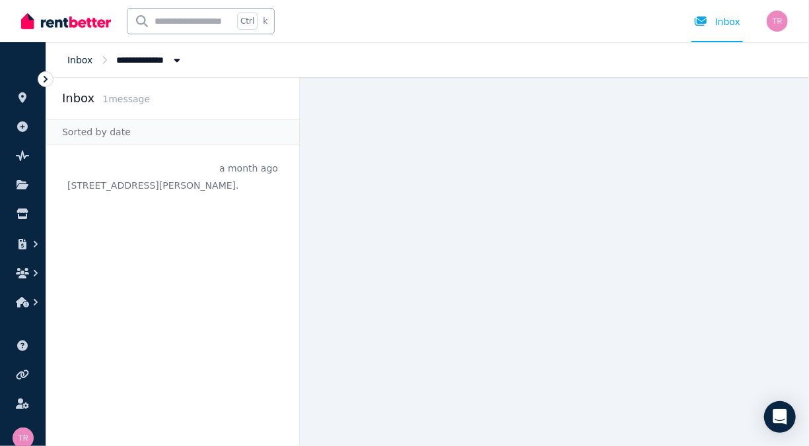
click at [80, 60] on link "Inbox" at bounding box center [79, 60] width 25 height 11
click at [85, 59] on link "Inbox" at bounding box center [79, 60] width 25 height 11
click at [20, 96] on icon at bounding box center [22, 97] width 8 height 11
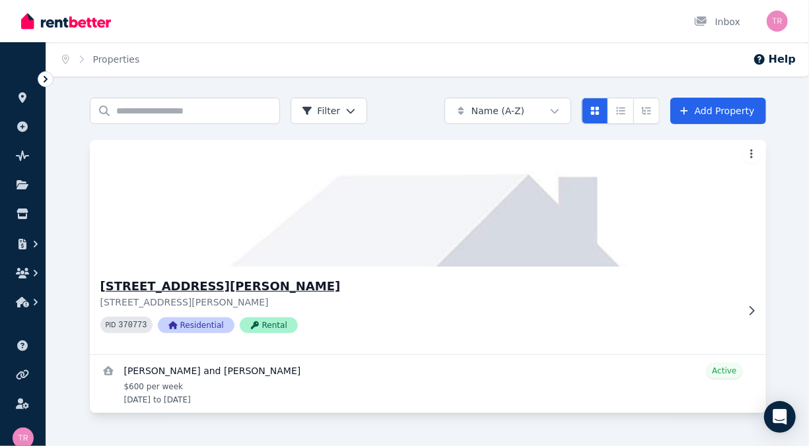
click at [731, 310] on div "20 Calvin St, Walloon 20 Calvin St, Walloon QLD 4306 PID 370773 Residential Ren…" at bounding box center [418, 310] width 636 height 67
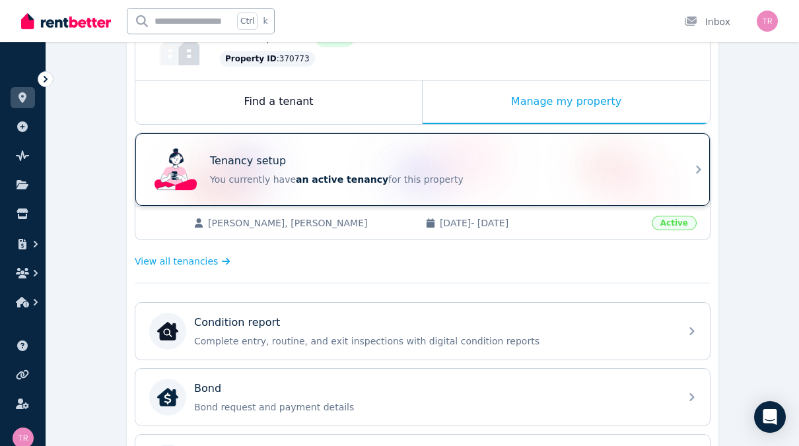
scroll to position [330, 0]
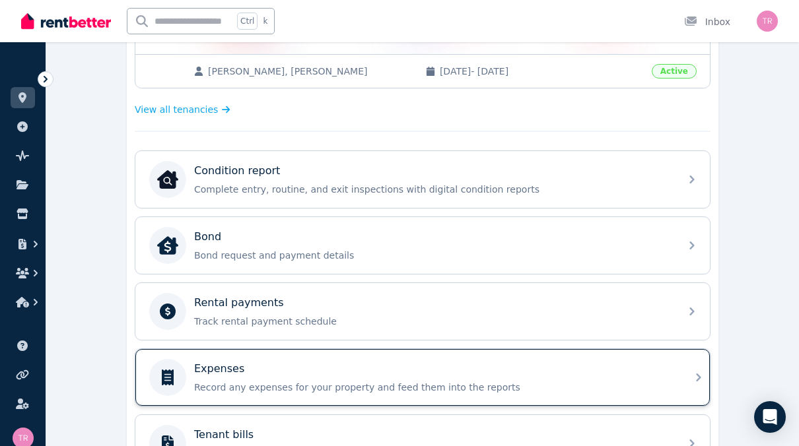
click at [364, 381] on p "Record any expenses for your property and feed them into the reports" at bounding box center [433, 387] width 478 height 13
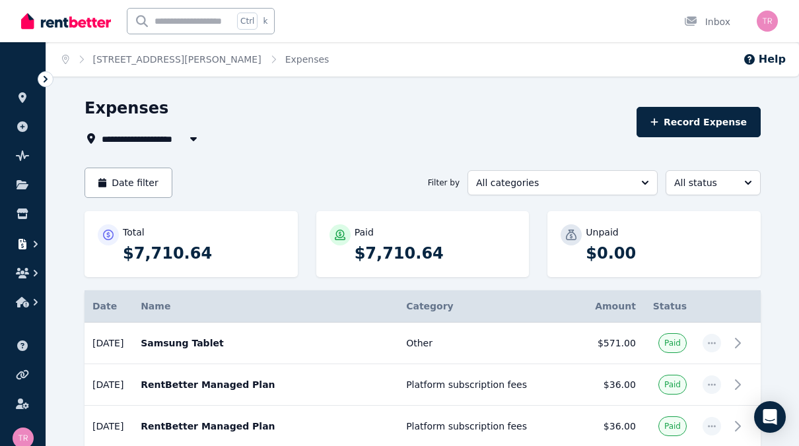
click at [20, 243] on icon "button" at bounding box center [22, 244] width 8 height 11
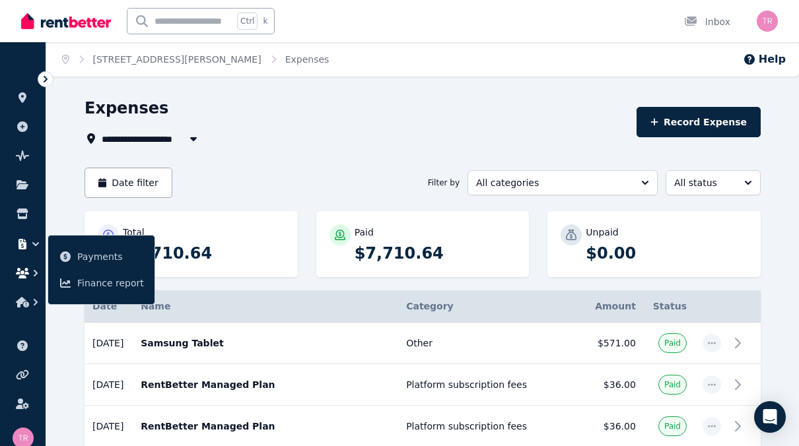
click at [21, 276] on icon "button" at bounding box center [22, 273] width 13 height 11
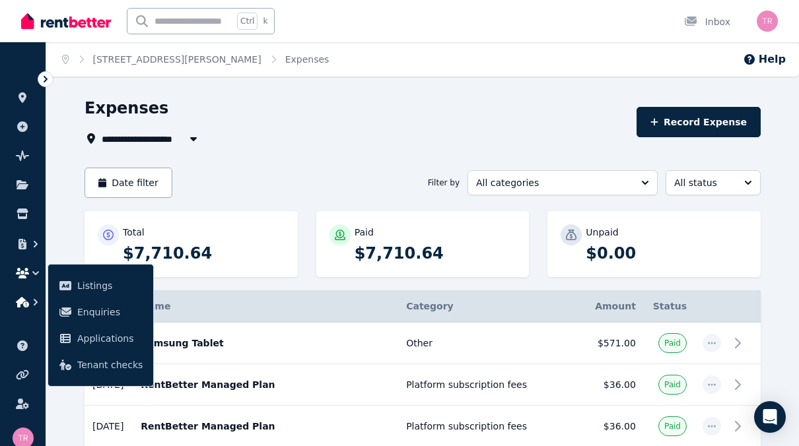
click at [29, 300] on icon "button" at bounding box center [35, 302] width 13 height 13
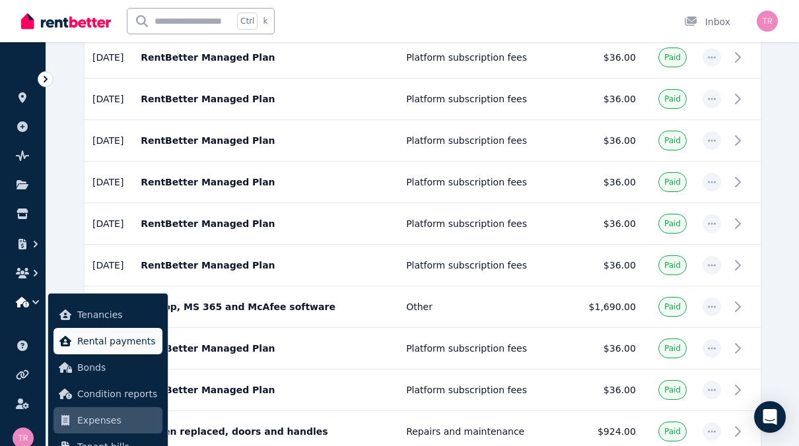
scroll to position [396, 0]
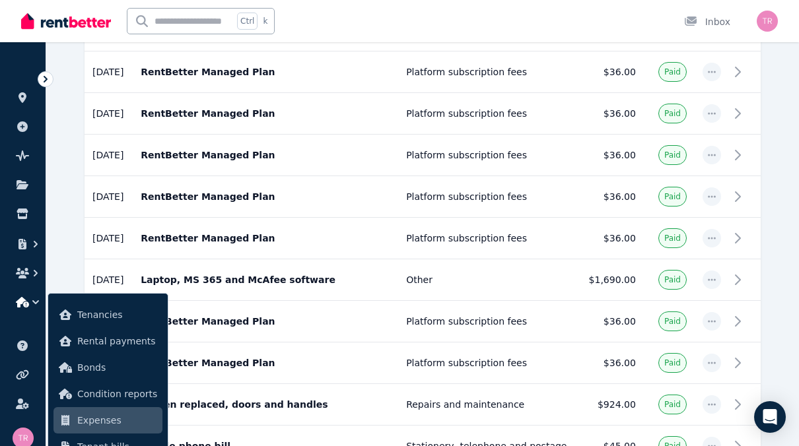
click at [106, 416] on span "Expenses" at bounding box center [117, 421] width 80 height 16
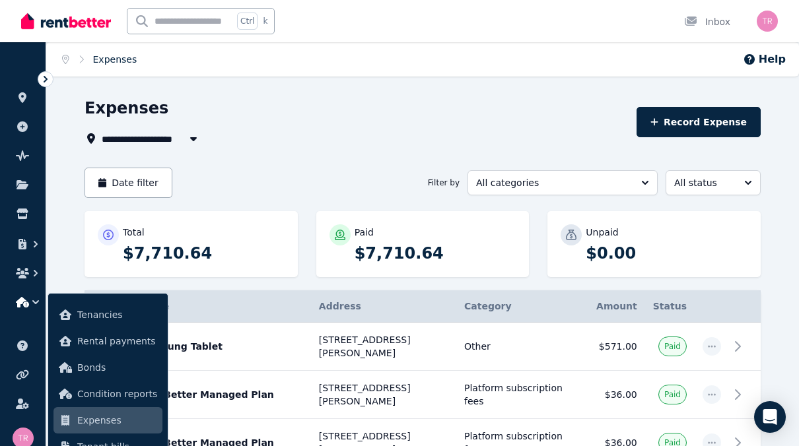
click at [105, 61] on link "Expenses" at bounding box center [115, 59] width 44 height 11
click at [23, 103] on link at bounding box center [23, 97] width 24 height 21
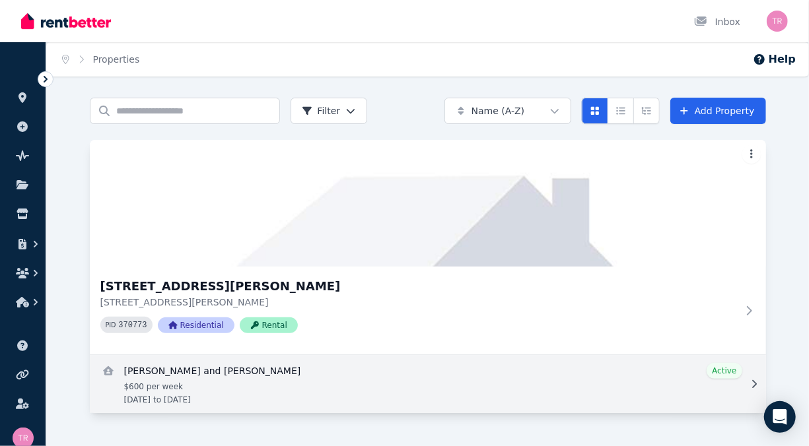
click at [423, 393] on link "View details for Aleta and Shirley Boggis" at bounding box center [428, 384] width 676 height 58
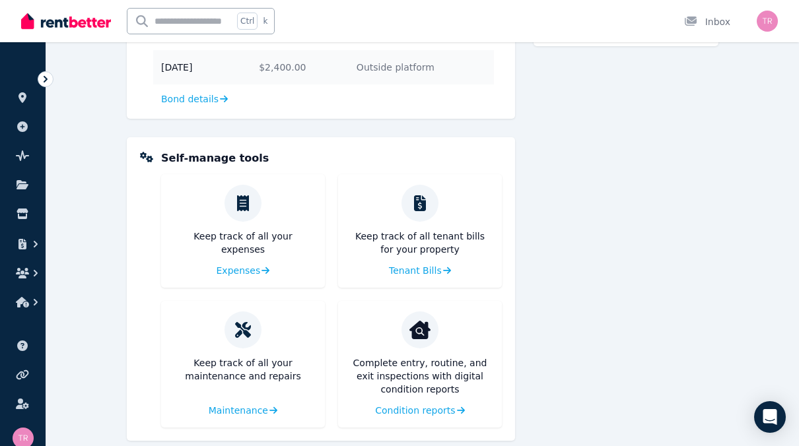
scroll to position [693, 0]
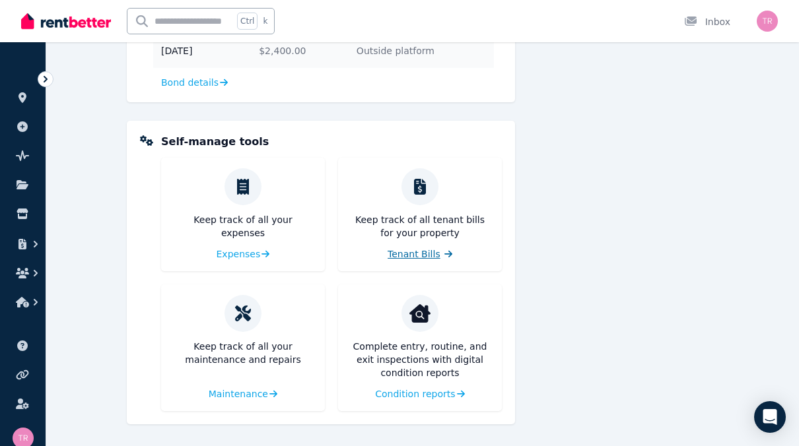
click at [427, 253] on span "Tenant Bills" at bounding box center [413, 254] width 53 height 13
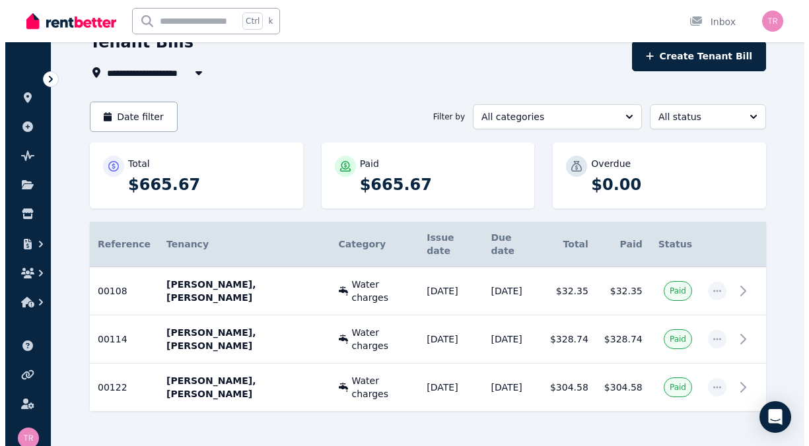
scroll to position [67, 0]
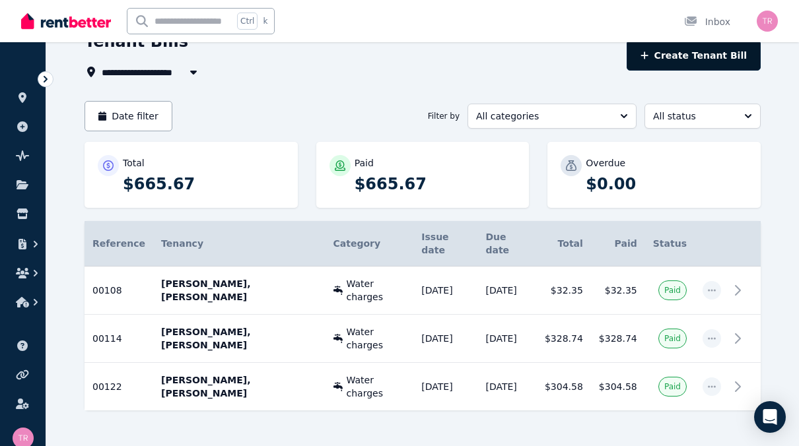
click at [648, 57] on icon "button" at bounding box center [644, 55] width 8 height 9
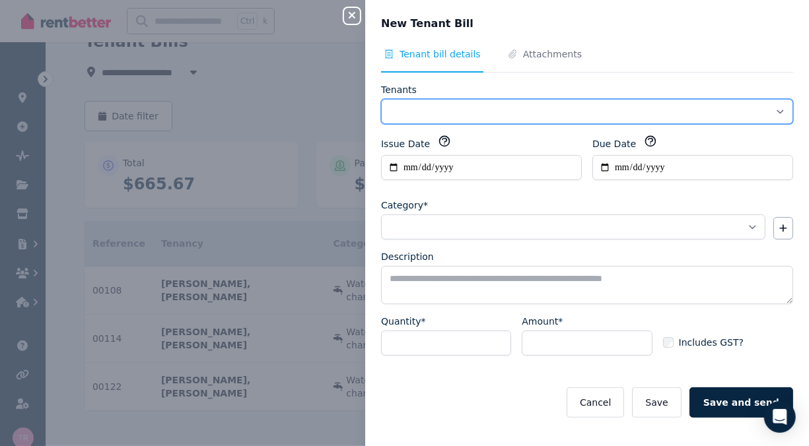
click at [771, 108] on select "**********" at bounding box center [587, 111] width 412 height 25
select select "**********"
click at [381, 99] on select "**********" at bounding box center [587, 111] width 412 height 25
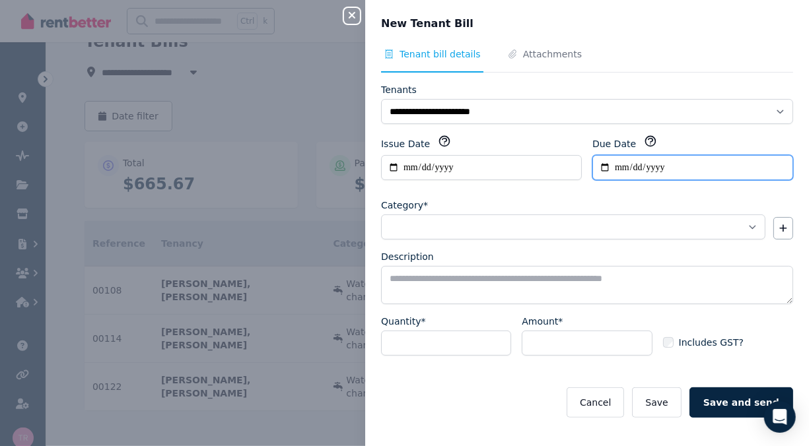
click at [636, 170] on input "Due Date" at bounding box center [692, 167] width 201 height 25
click at [657, 172] on input "Due Date" at bounding box center [692, 167] width 201 height 25
click at [695, 173] on input "Due Date" at bounding box center [692, 167] width 201 height 25
click at [618, 164] on input "Due Date" at bounding box center [692, 167] width 201 height 25
click at [620, 164] on input "Due Date" at bounding box center [692, 167] width 201 height 25
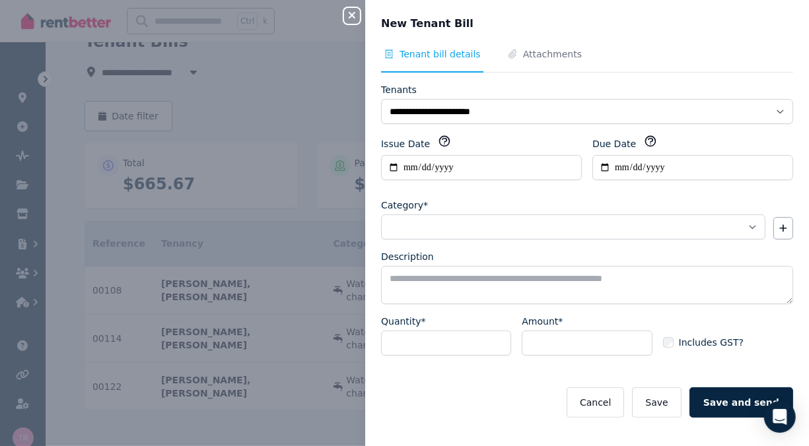
click at [525, 179] on div "**********" at bounding box center [587, 163] width 412 height 56
click at [622, 174] on input "Due Date" at bounding box center [692, 167] width 201 height 25
type input "**********"
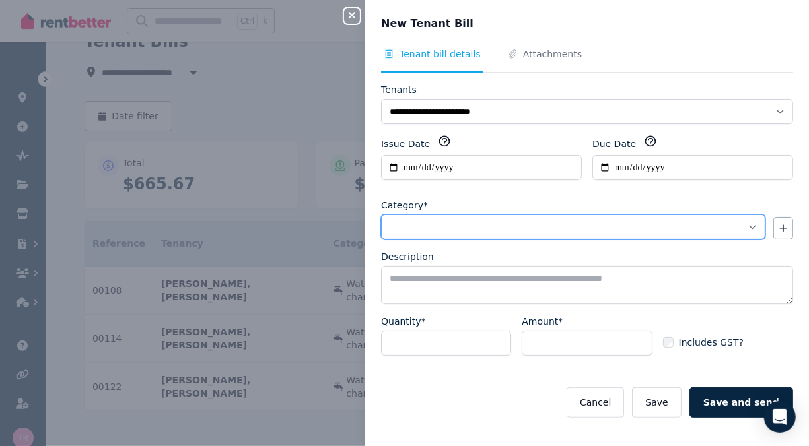
click at [746, 230] on select "**********" at bounding box center [573, 227] width 384 height 25
select select "**********"
click at [381, 215] on select "**********" at bounding box center [573, 227] width 384 height 25
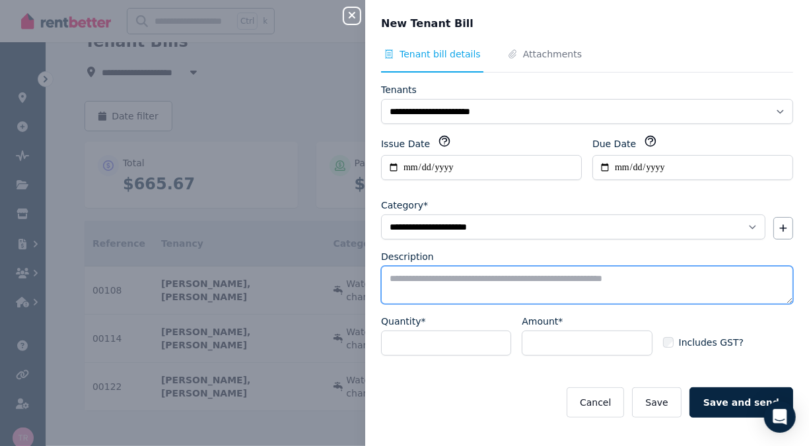
click at [451, 280] on textarea "Description" at bounding box center [587, 285] width 412 height 38
click at [443, 279] on textarea "Description" at bounding box center [587, 285] width 412 height 38
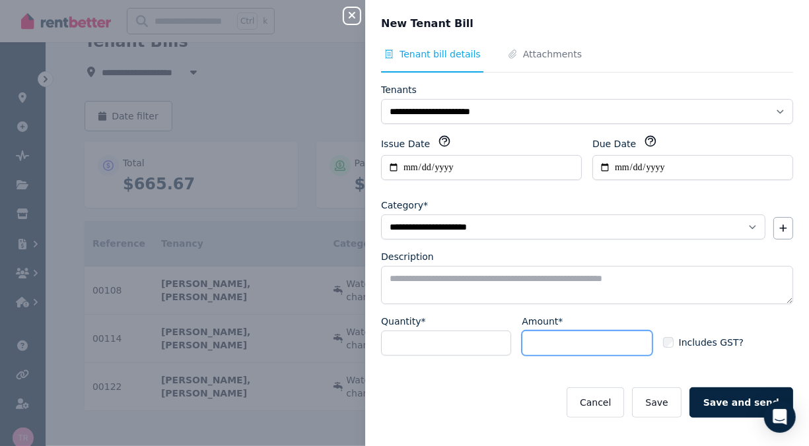
click at [547, 341] on input "Amount*" at bounding box center [586, 343] width 130 height 25
type input "***"
click button "Save" at bounding box center [656, 402] width 49 height 30
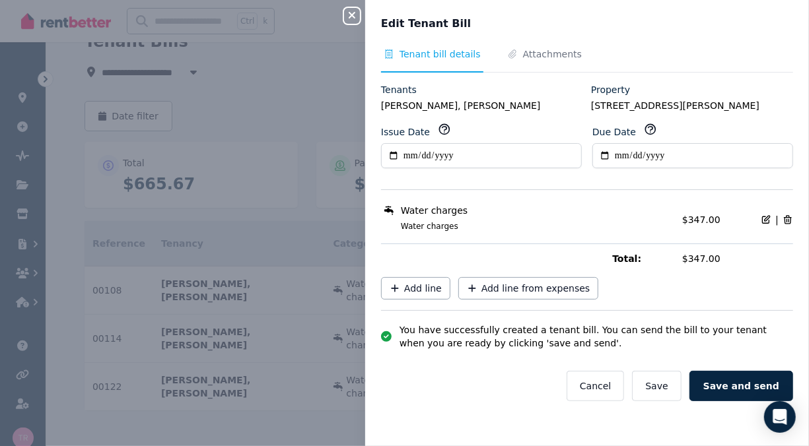
click at [760, 218] on icon at bounding box center [765, 220] width 11 height 11
select select "**********"
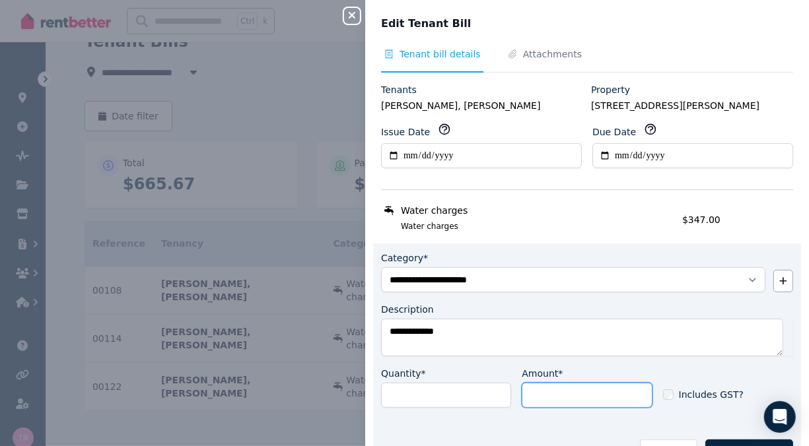
click at [560, 394] on input "******" at bounding box center [586, 395] width 130 height 25
type input "******"
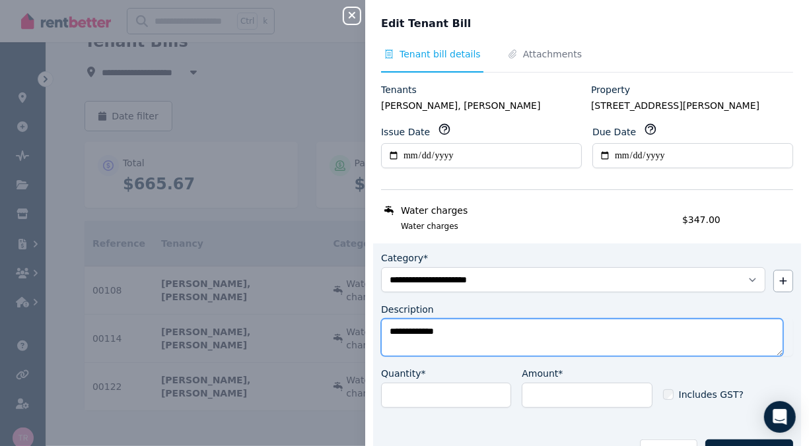
click at [461, 331] on textarea "**********" at bounding box center [582, 338] width 402 height 38
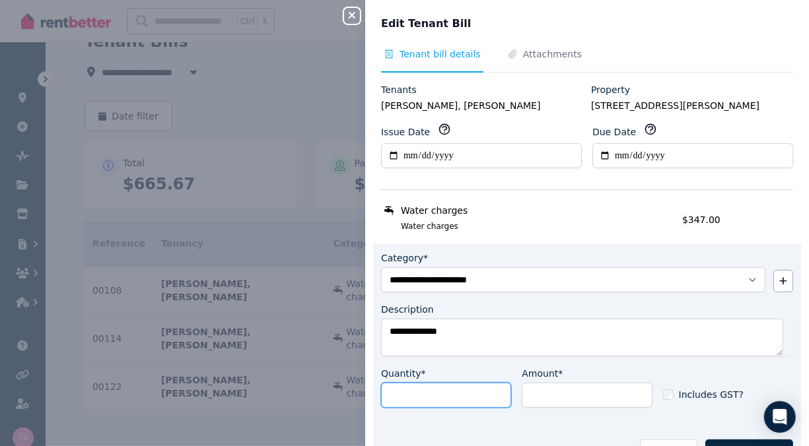
click at [493, 380] on div "Quantity* *" at bounding box center [446, 387] width 130 height 41
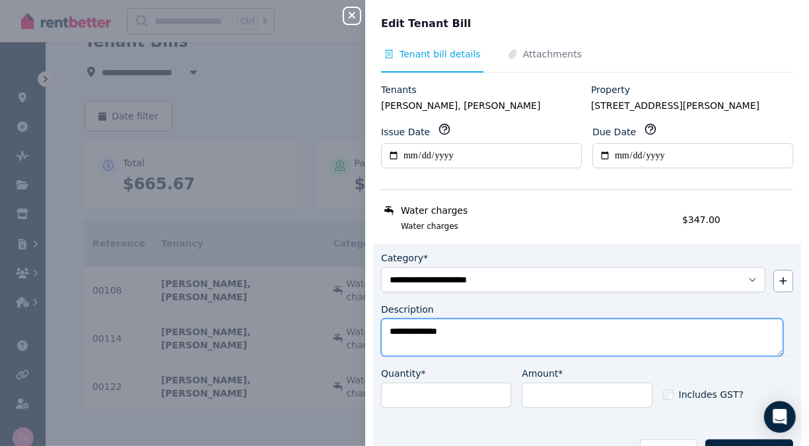
click at [453, 332] on textarea "**********" at bounding box center [582, 338] width 402 height 38
paste textarea "**********"
click at [451, 329] on textarea "**********" at bounding box center [582, 338] width 402 height 38
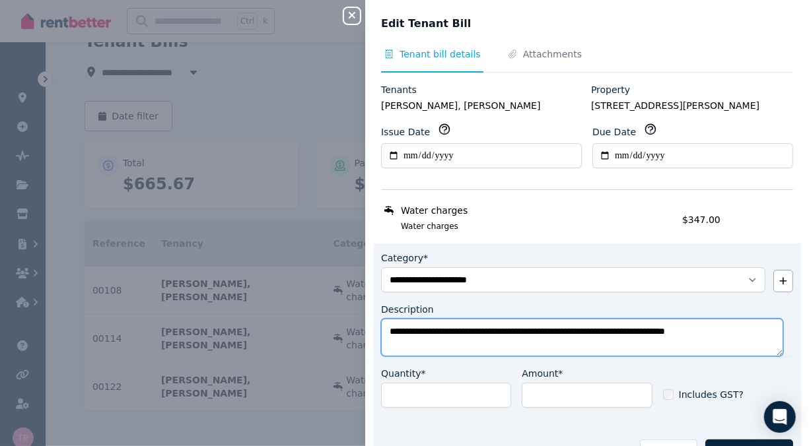
click at [735, 332] on textarea "**********" at bounding box center [582, 338] width 402 height 38
type textarea "**********"
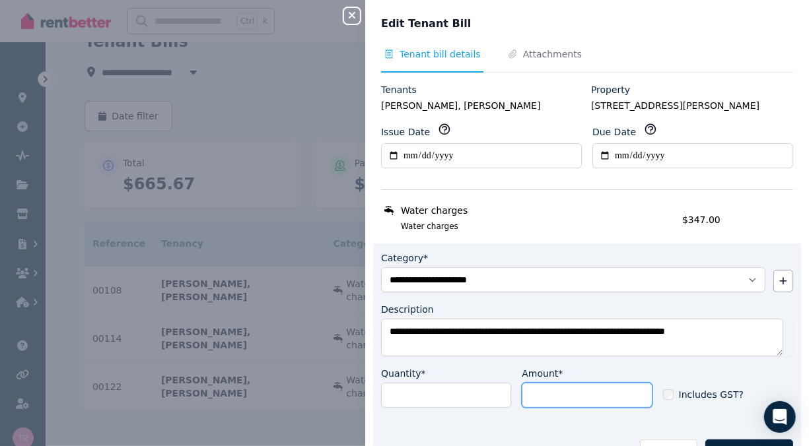
click at [578, 395] on input "******" at bounding box center [586, 395] width 130 height 25
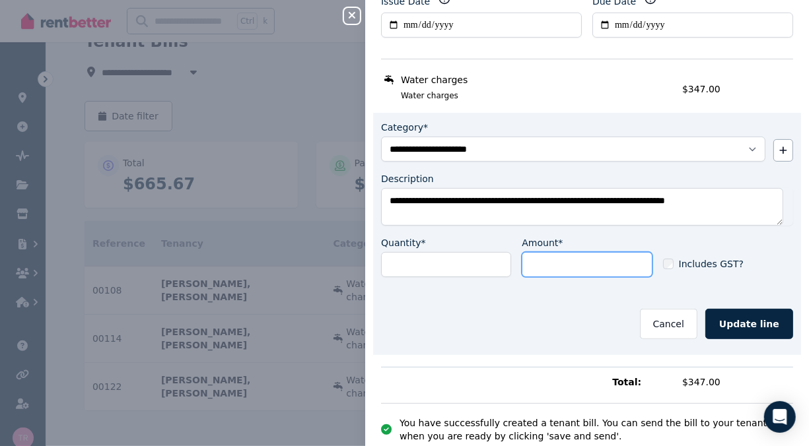
scroll to position [132, 0]
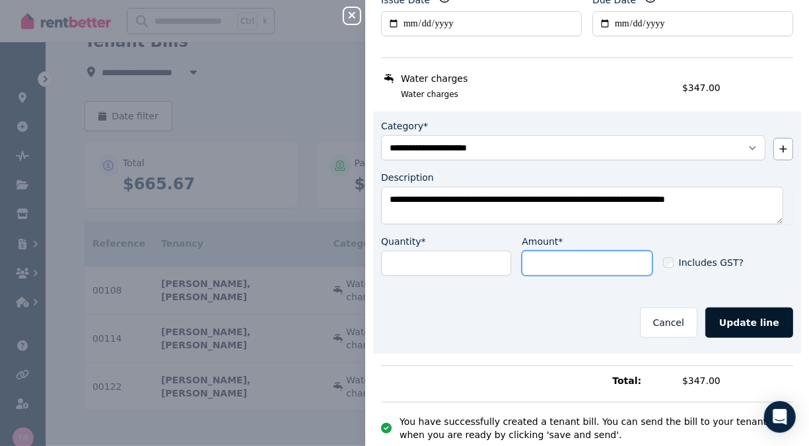
type input "******"
click at [753, 321] on button "Update line" at bounding box center [749, 323] width 88 height 30
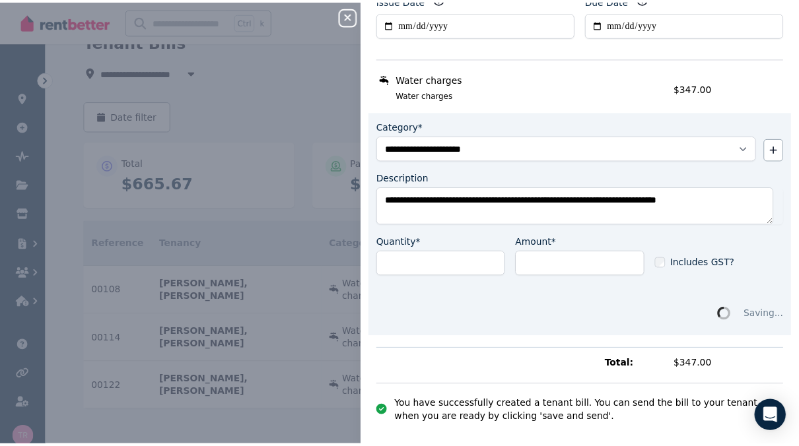
scroll to position [0, 0]
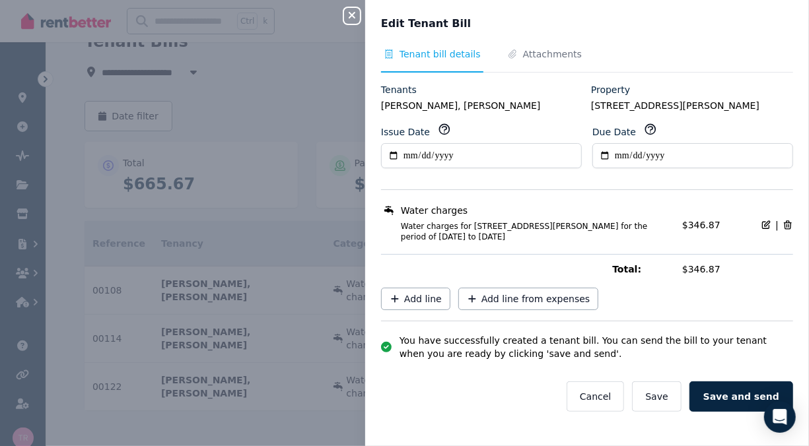
click at [760, 222] on icon at bounding box center [765, 225] width 11 height 11
select select "**********"
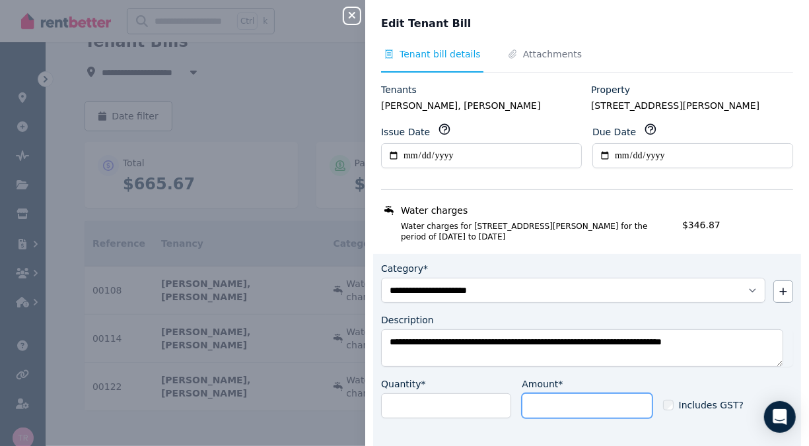
click at [543, 405] on input "******" at bounding box center [586, 405] width 130 height 25
type input "******"
click at [529, 58] on span "Attachments" at bounding box center [552, 54] width 59 height 13
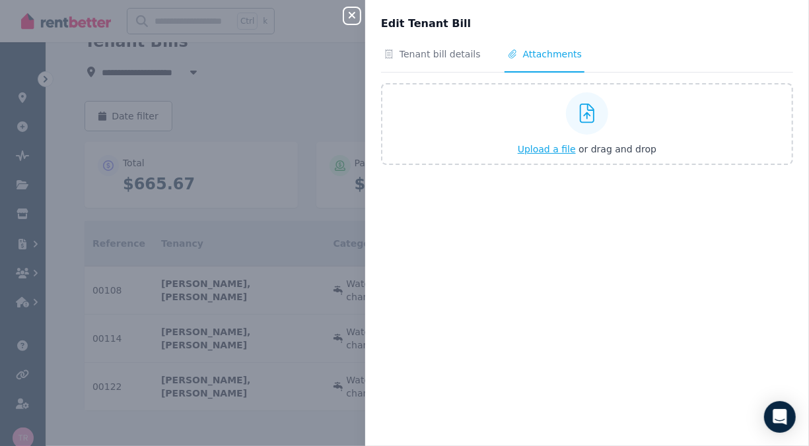
click at [555, 147] on span "Upload a file" at bounding box center [546, 149] width 58 height 11
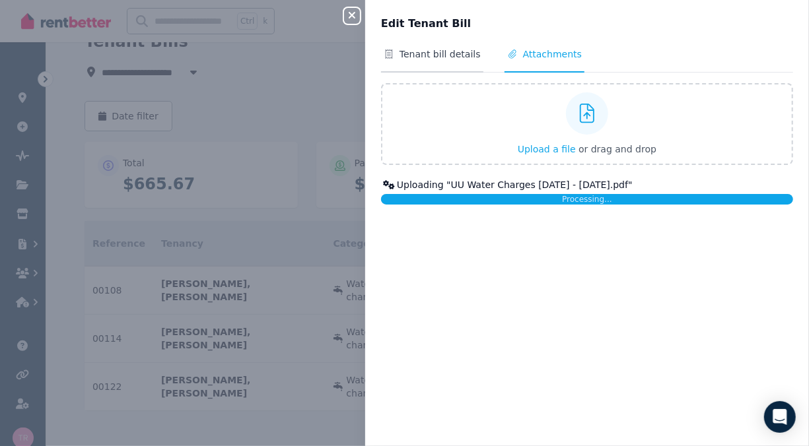
click at [440, 62] on span "Tenant bill details" at bounding box center [432, 60] width 102 height 25
select select "**********"
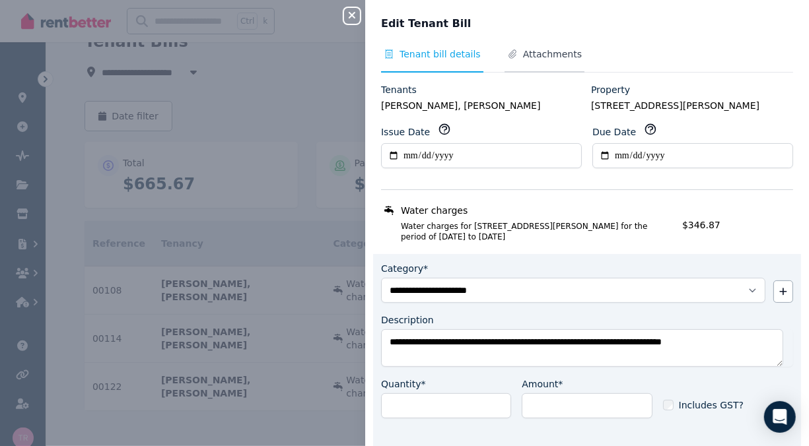
click at [533, 55] on span "Attachments" at bounding box center [552, 54] width 59 height 13
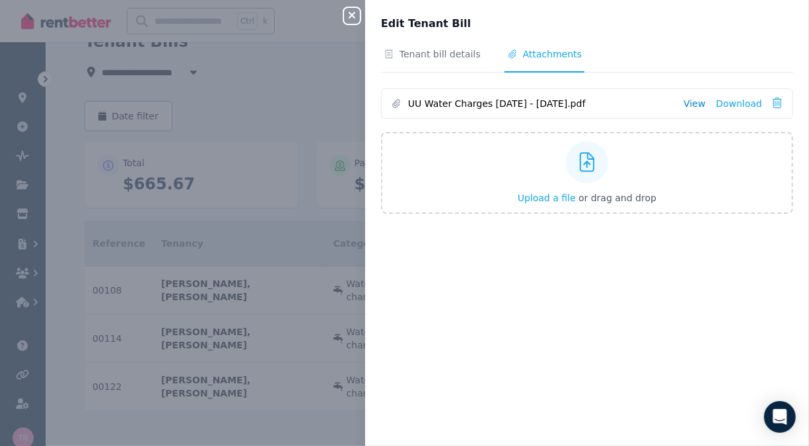
click at [693, 102] on link "View" at bounding box center [694, 103] width 22 height 13
click at [349, 16] on icon "button" at bounding box center [352, 15] width 16 height 11
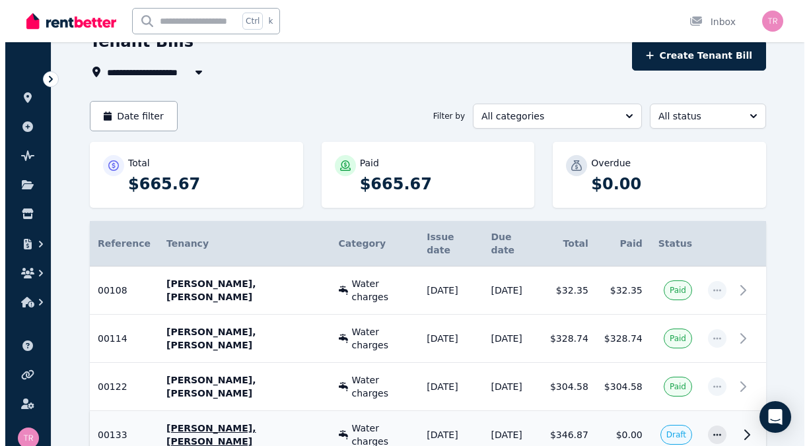
scroll to position [108, 0]
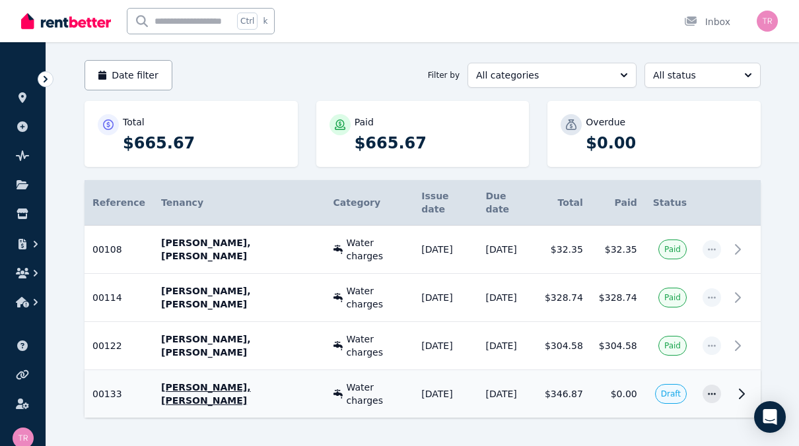
click at [739, 386] on icon at bounding box center [741, 394] width 16 height 16
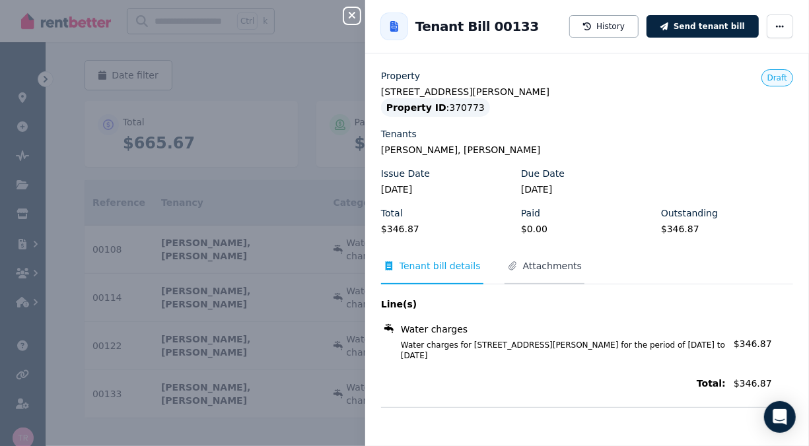
click at [538, 274] on span "Attachments" at bounding box center [544, 271] width 80 height 25
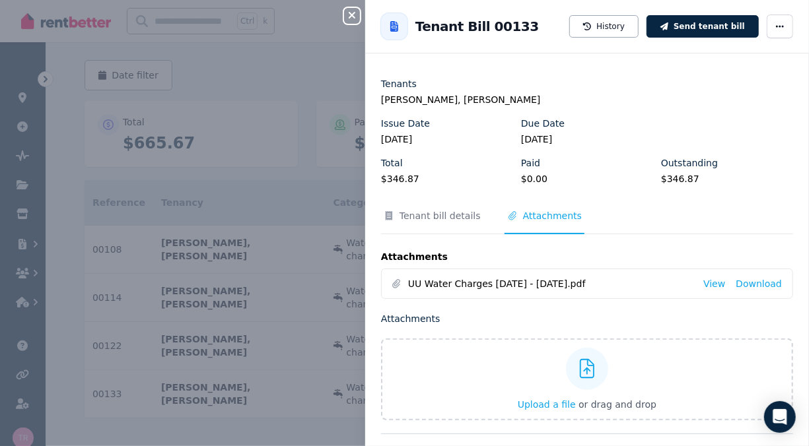
scroll to position [0, 0]
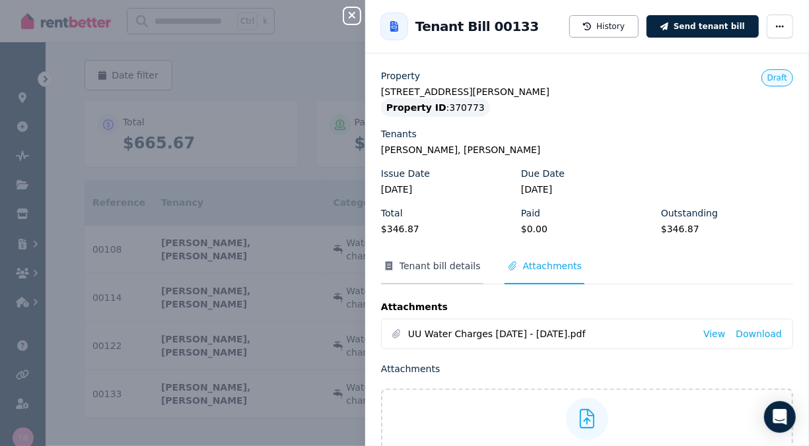
click at [446, 269] on span "Tenant bill details" at bounding box center [439, 265] width 81 height 13
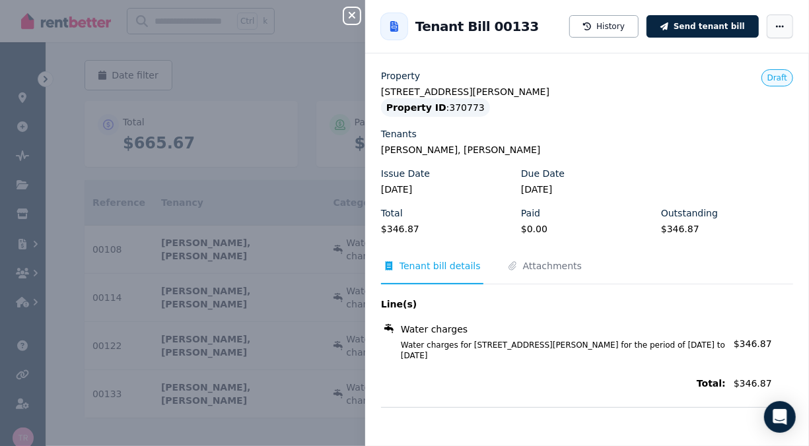
click at [774, 28] on icon "button" at bounding box center [779, 26] width 11 height 9
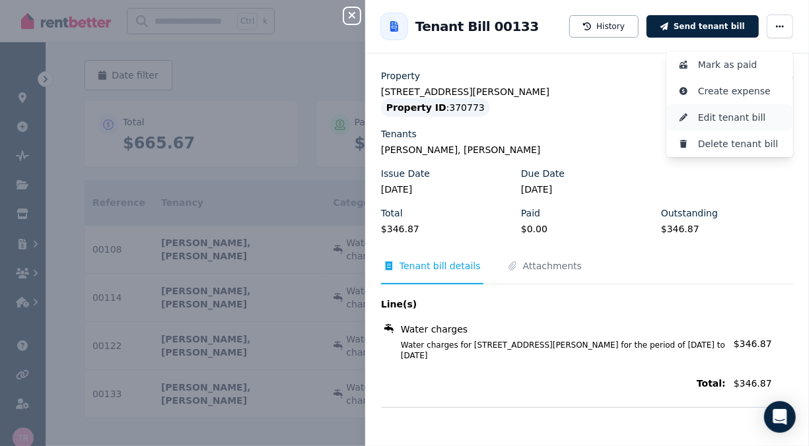
click at [707, 117] on span "Edit tenant bill" at bounding box center [740, 118] width 84 height 16
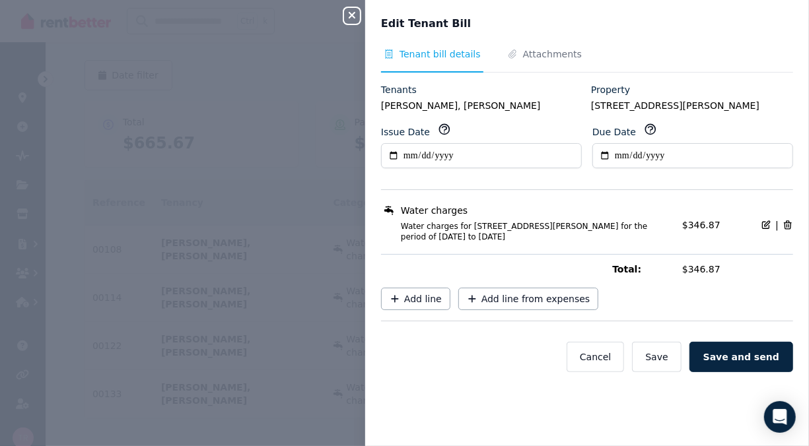
click at [760, 222] on icon at bounding box center [765, 225] width 11 height 11
select select "**********"
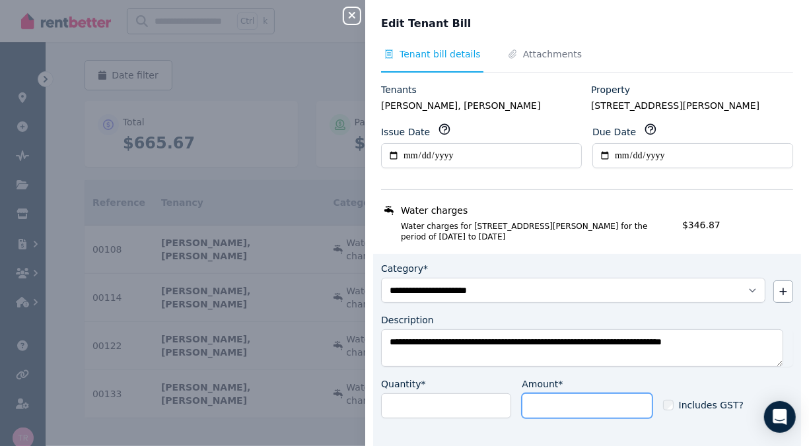
click at [541, 409] on input "******" at bounding box center [586, 405] width 130 height 25
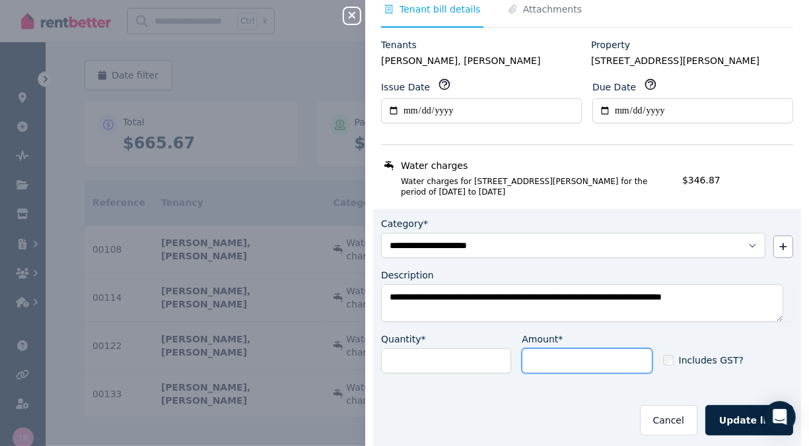
scroll to position [132, 0]
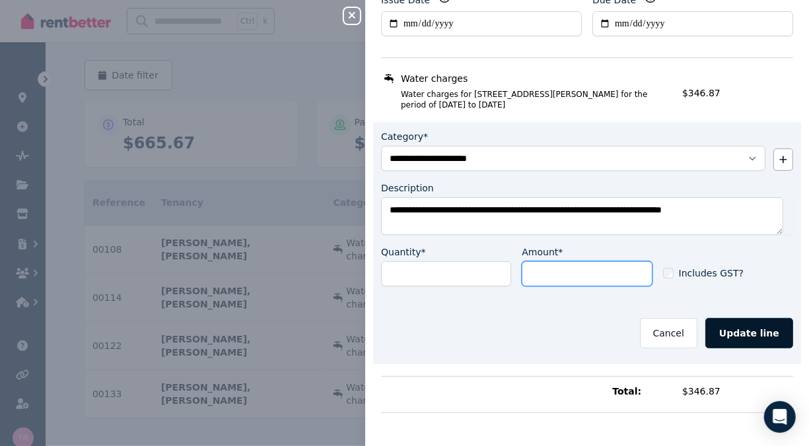
type input "******"
click at [743, 332] on button "Update line" at bounding box center [749, 333] width 88 height 30
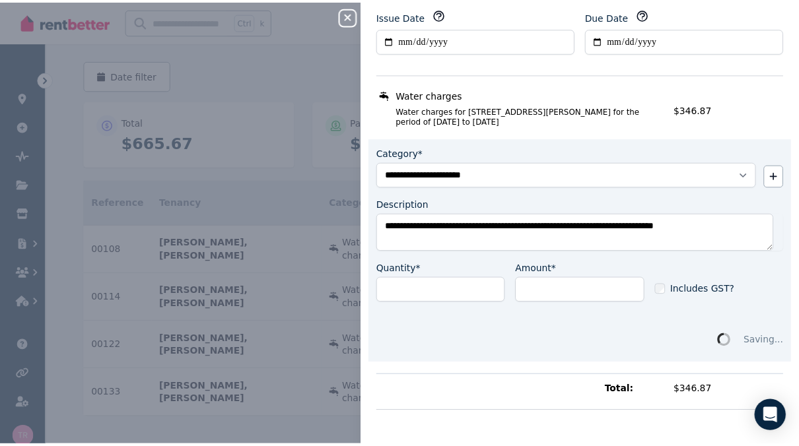
scroll to position [0, 0]
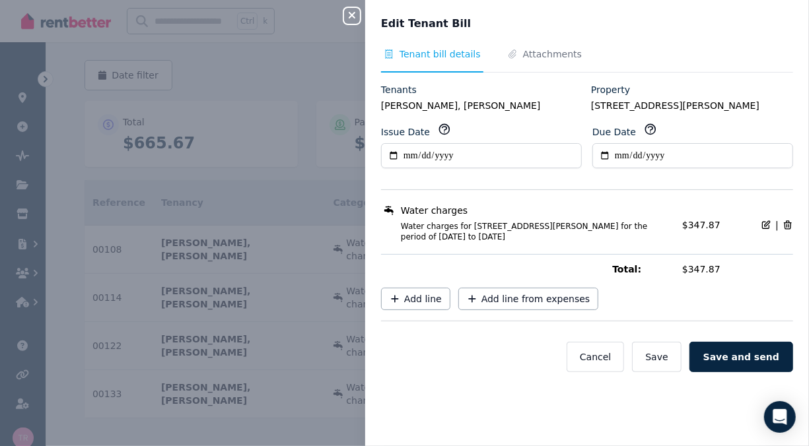
click at [742, 359] on button "Save and send" at bounding box center [741, 357] width 104 height 30
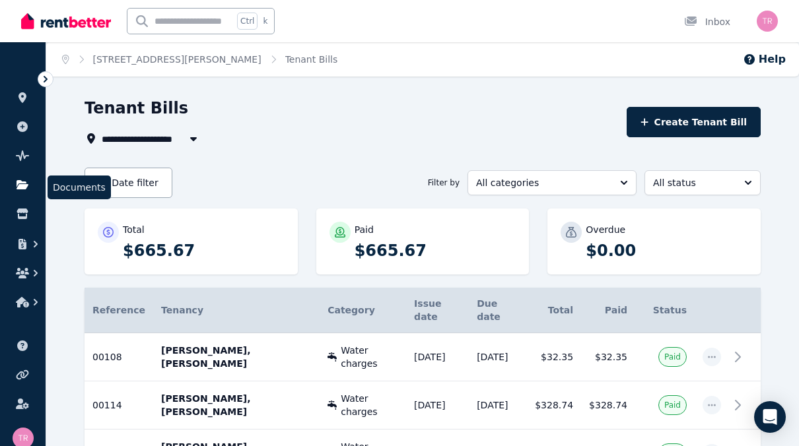
click at [28, 185] on icon at bounding box center [23, 184] width 12 height 9
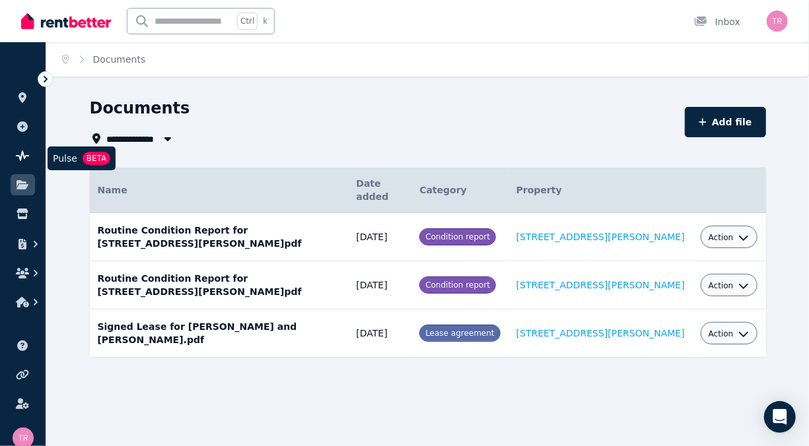
click at [26, 160] on icon at bounding box center [22, 155] width 13 height 11
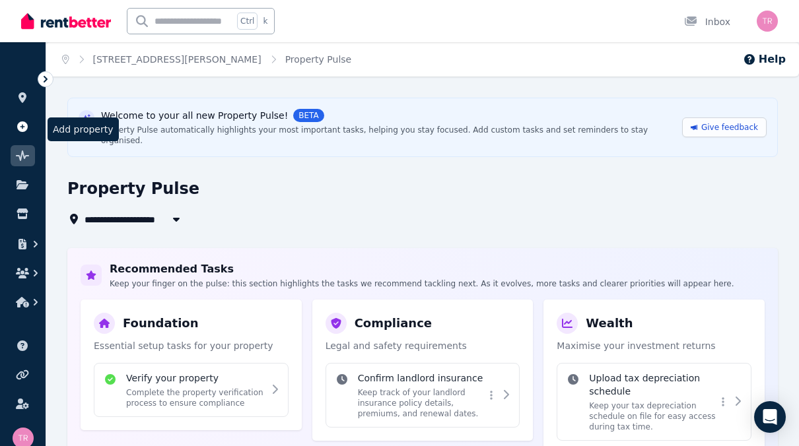
click at [17, 124] on icon at bounding box center [22, 126] width 13 height 11
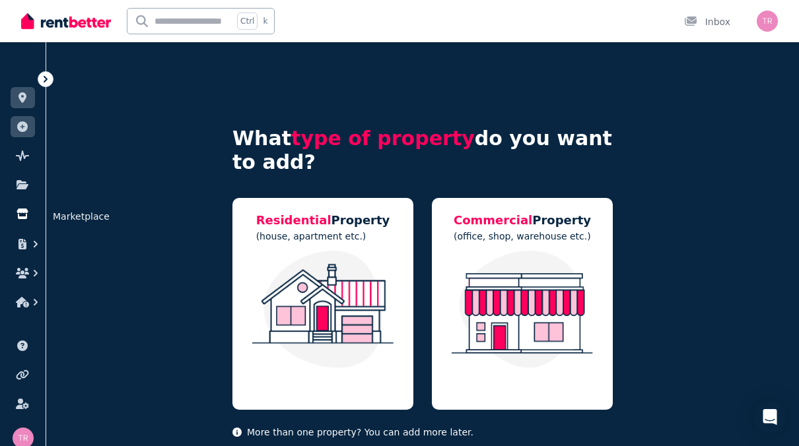
click at [24, 215] on icon at bounding box center [22, 214] width 13 height 11
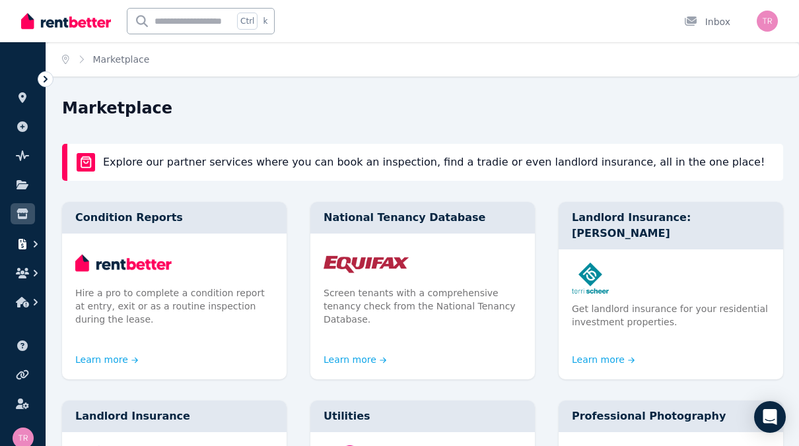
click at [24, 246] on icon "button" at bounding box center [22, 244] width 8 height 11
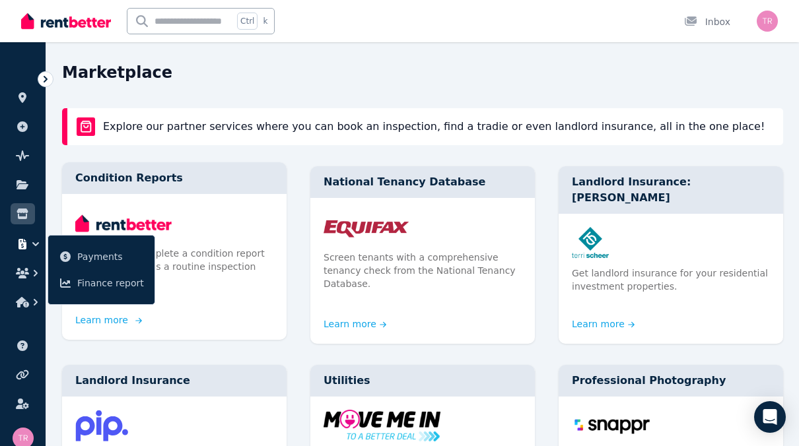
scroll to position [132, 0]
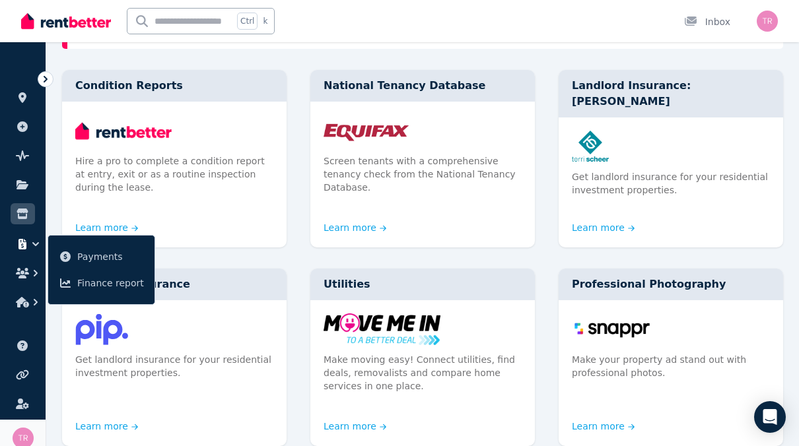
click at [24, 429] on img at bounding box center [23, 438] width 21 height 21
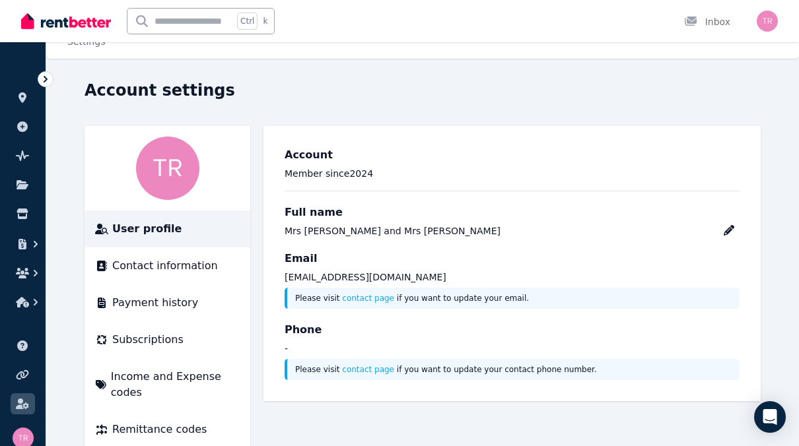
scroll to position [28, 0]
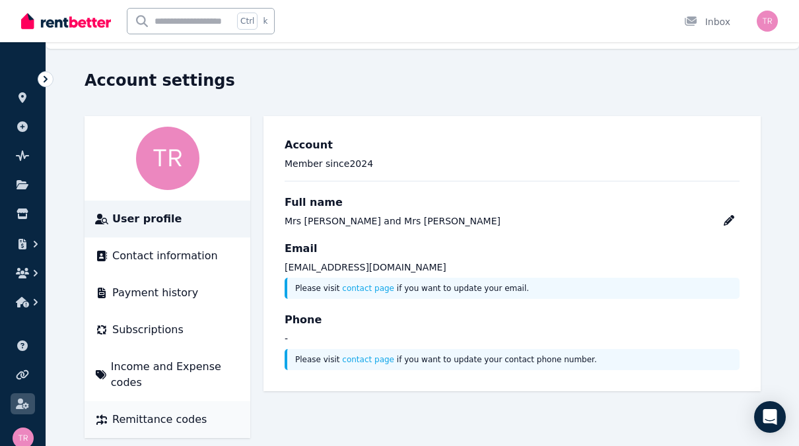
click at [168, 412] on span "Remittance codes" at bounding box center [159, 420] width 94 height 16
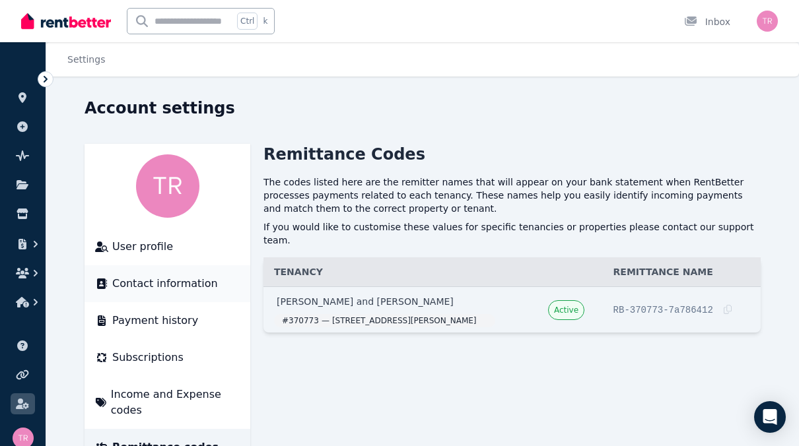
click at [155, 288] on span "Contact information" at bounding box center [165, 284] width 106 height 16
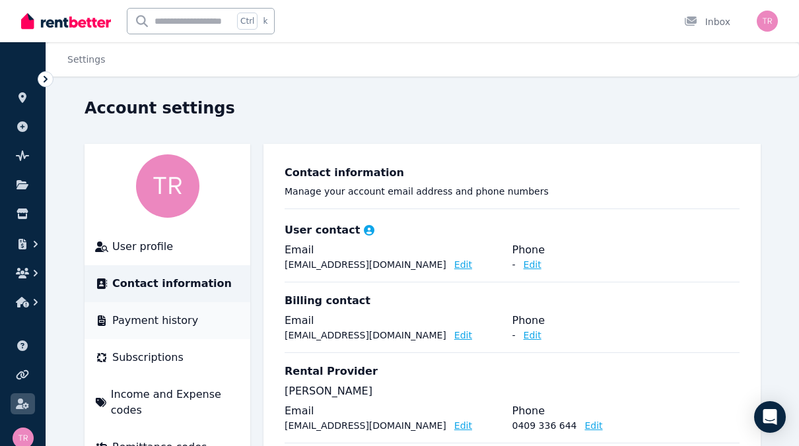
click at [159, 325] on span "Payment history" at bounding box center [155, 321] width 86 height 16
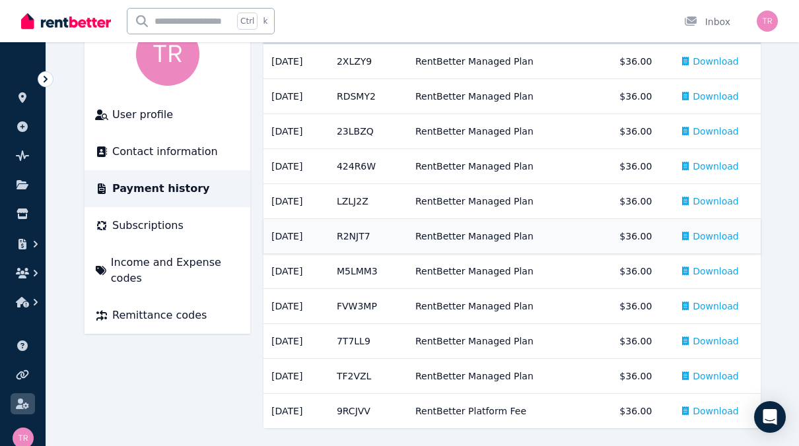
scroll to position [135, 0]
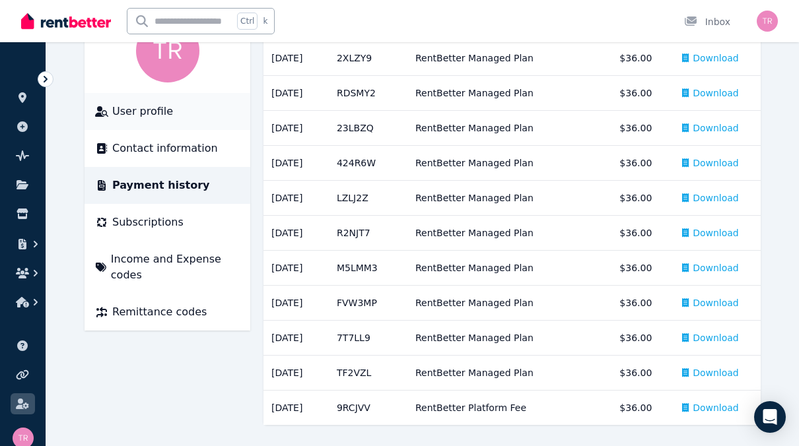
click at [142, 110] on span "User profile" at bounding box center [142, 112] width 61 height 16
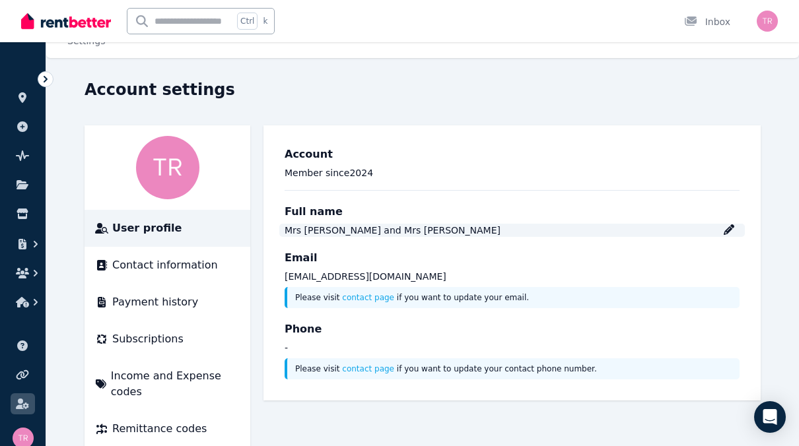
scroll to position [28, 0]
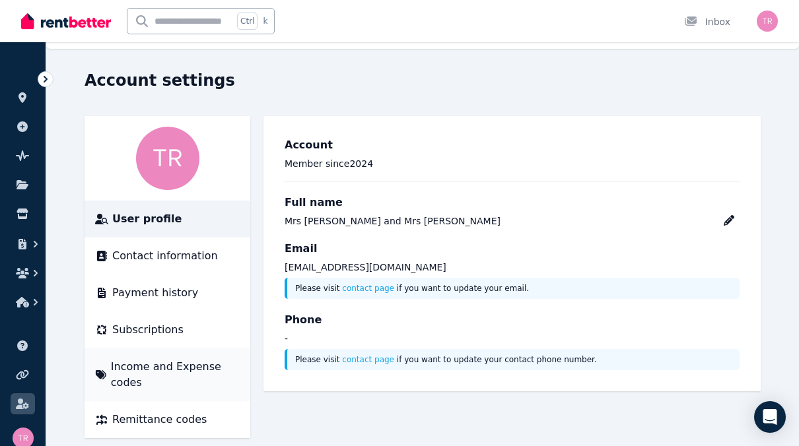
click at [187, 368] on span "Income and Expense codes" at bounding box center [175, 375] width 129 height 32
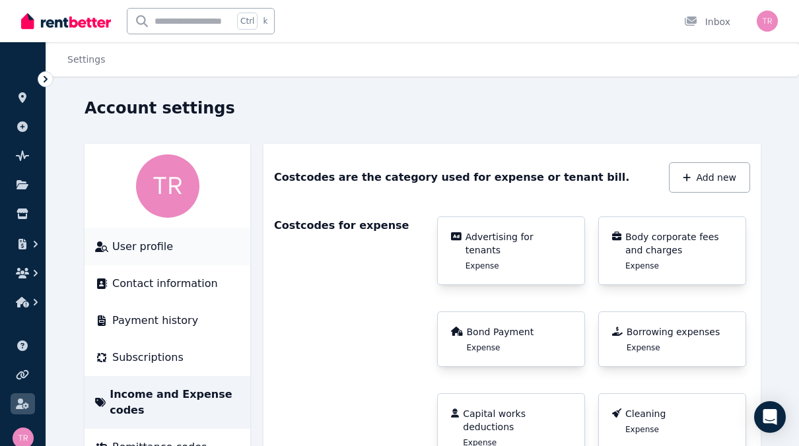
click at [152, 256] on li "User profile" at bounding box center [167, 246] width 166 height 37
click at [79, 61] on link "Settings" at bounding box center [86, 59] width 38 height 11
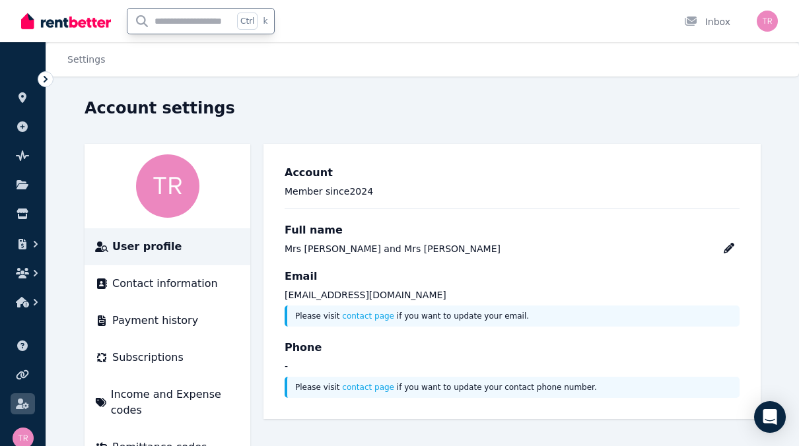
click at [189, 26] on input "text" at bounding box center [180, 21] width 106 height 25
click at [76, 28] on img at bounding box center [66, 21] width 90 height 20
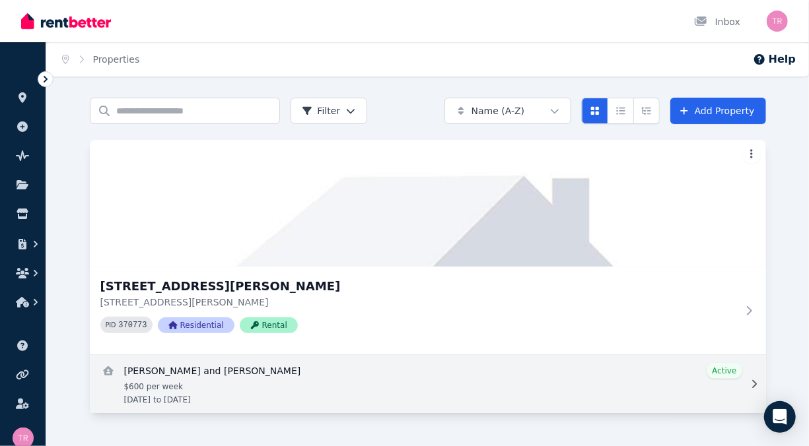
click at [172, 379] on link "View details for Aleta and Shirley Boggis" at bounding box center [428, 384] width 676 height 58
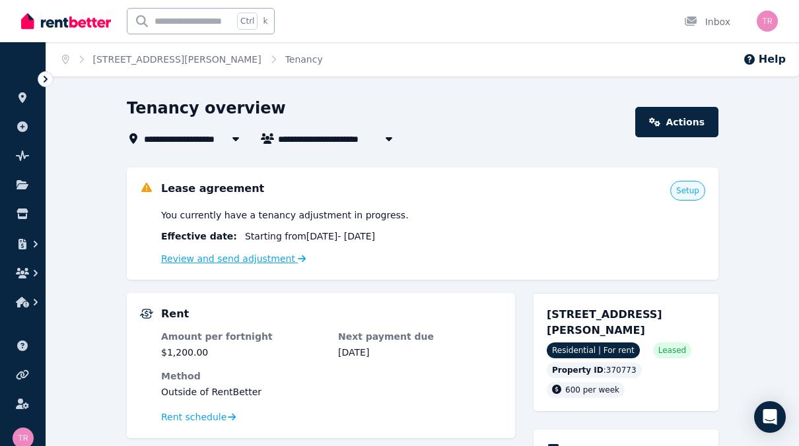
click at [265, 257] on link "Review and send adjustment" at bounding box center [233, 258] width 145 height 11
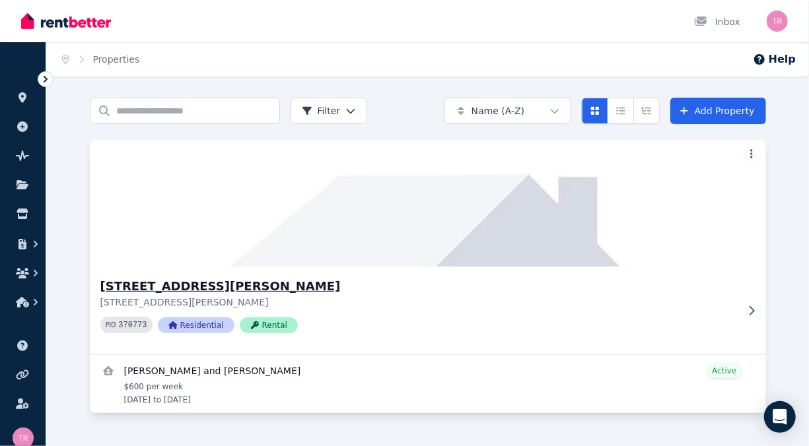
click at [183, 286] on h3 "[STREET_ADDRESS][PERSON_NAME]" at bounding box center [418, 286] width 636 height 18
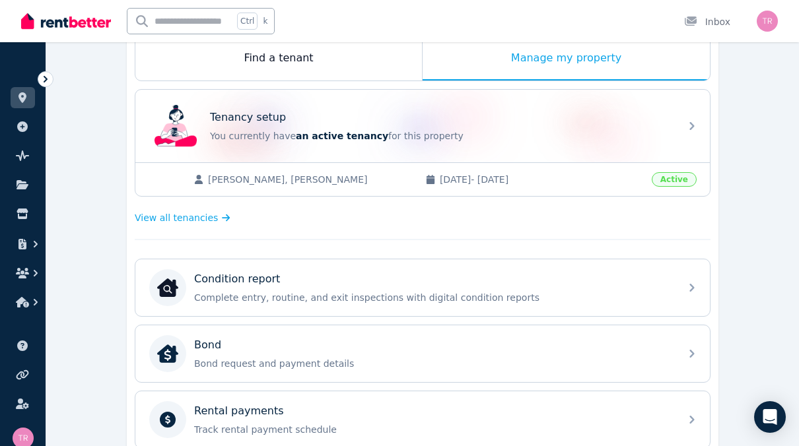
scroll to position [208, 0]
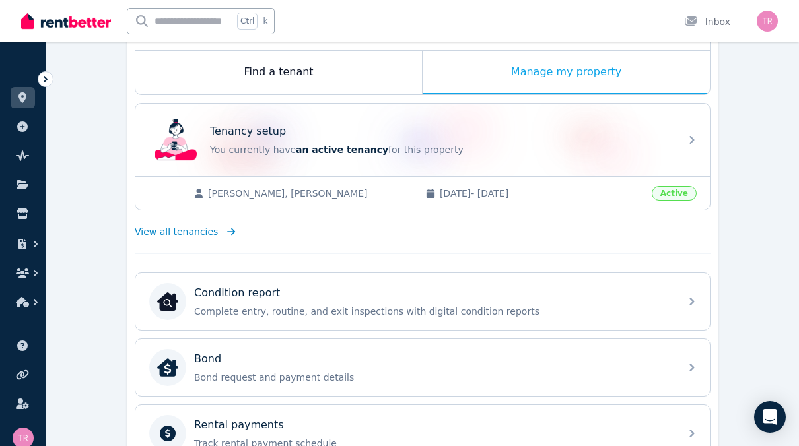
click at [203, 230] on span "View all tenancies" at bounding box center [176, 231] width 83 height 13
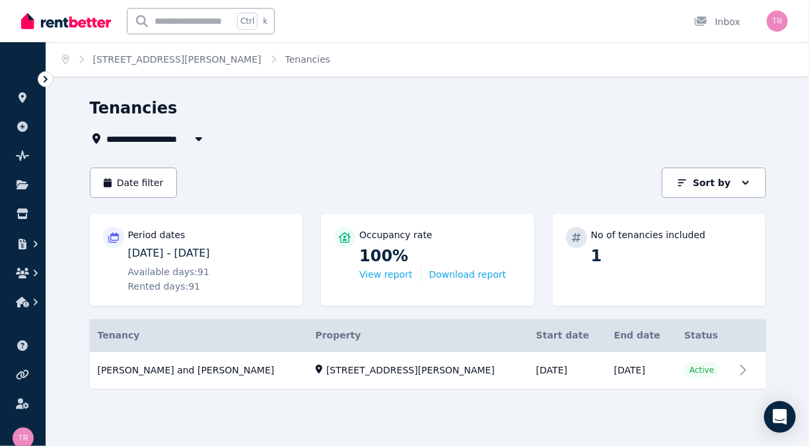
click at [126, 139] on span "[STREET_ADDRESS][PERSON_NAME]" at bounding box center [200, 139] width 187 height 16
type input "**********"
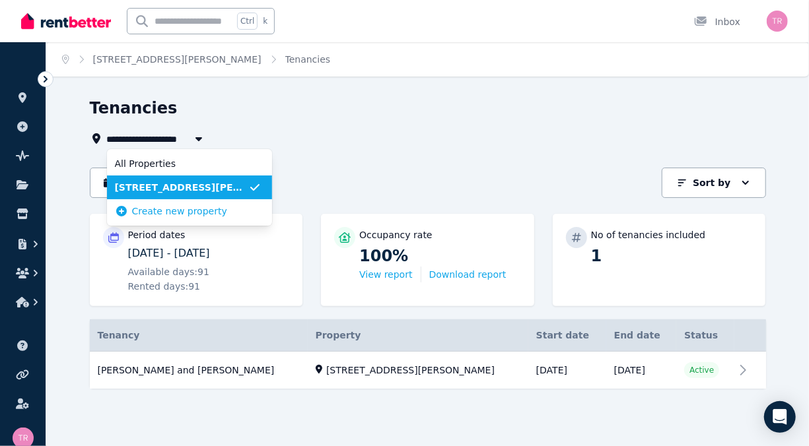
click at [159, 191] on span "[STREET_ADDRESS][PERSON_NAME]" at bounding box center [181, 187] width 133 height 13
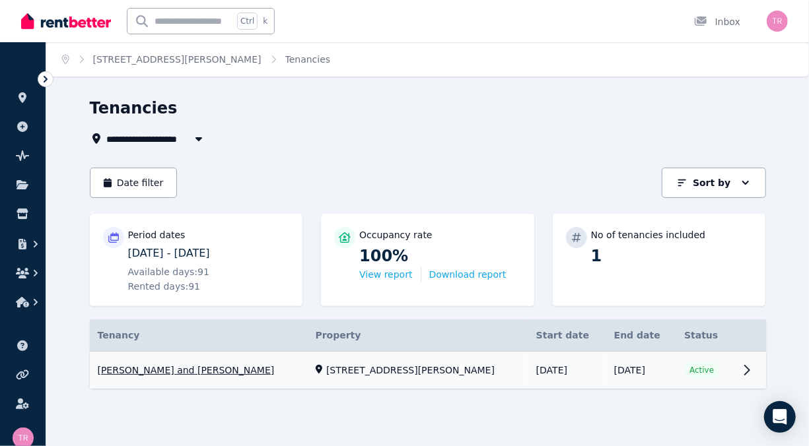
click at [732, 368] on link "View property details" at bounding box center [428, 371] width 676 height 38
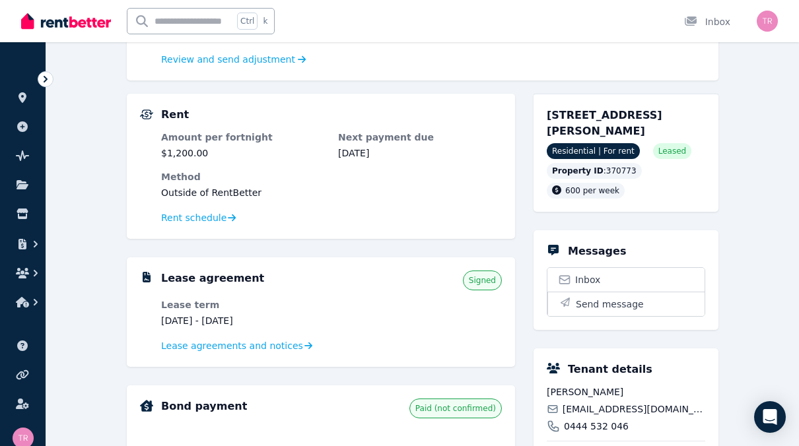
scroll to position [264, 0]
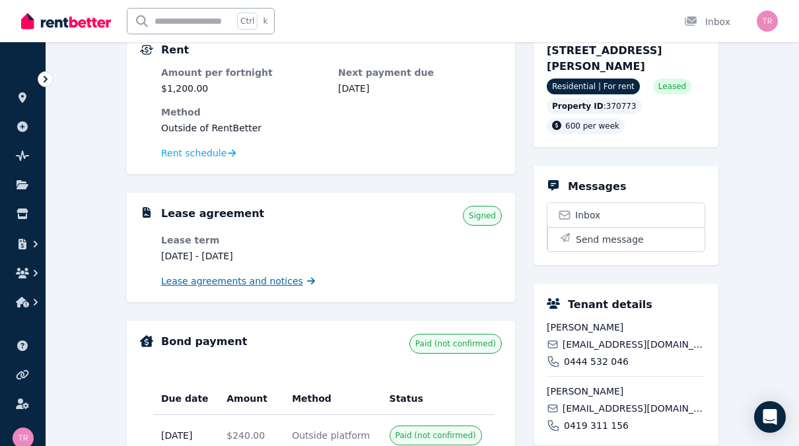
click at [242, 284] on span "Lease agreements and notices" at bounding box center [232, 281] width 142 height 13
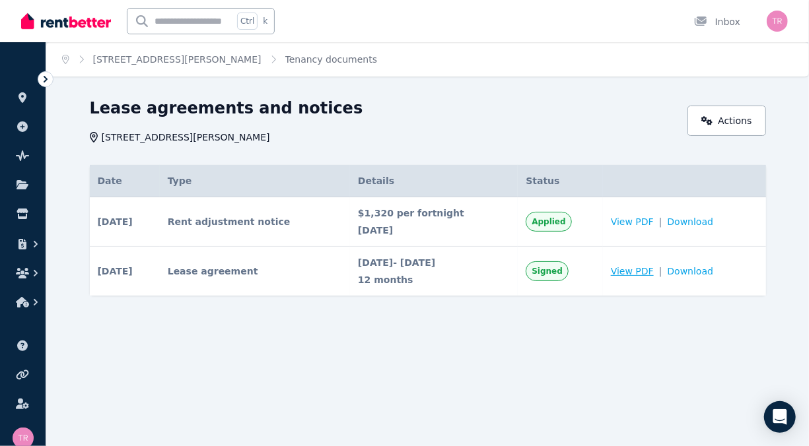
click at [646, 273] on span "View PDF" at bounding box center [632, 271] width 43 height 13
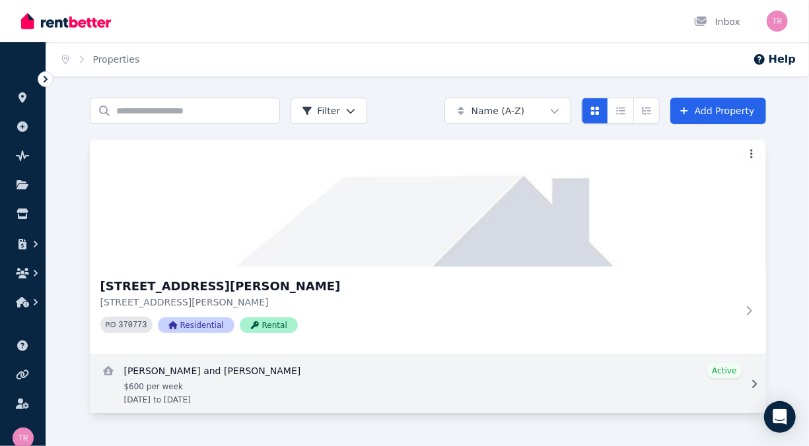
click at [595, 381] on link "View details for Aleta and Shirley Boggis" at bounding box center [428, 384] width 676 height 58
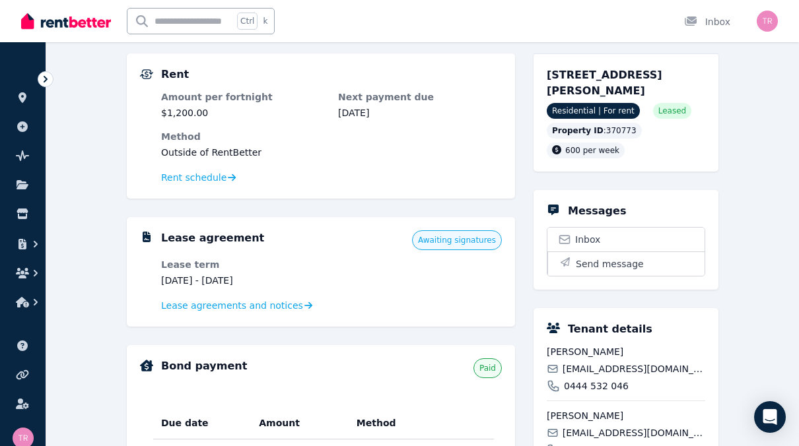
scroll to position [264, 0]
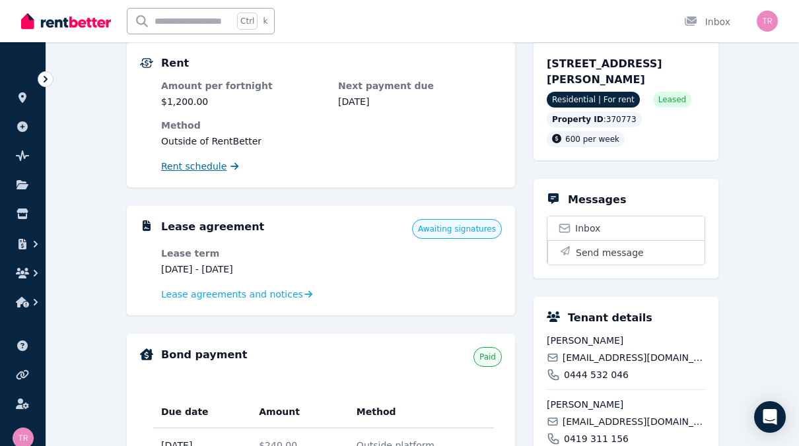
click at [204, 169] on span "Rent schedule" at bounding box center [193, 166] width 65 height 13
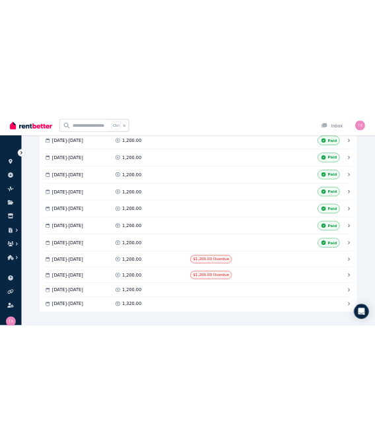
scroll to position [873, 0]
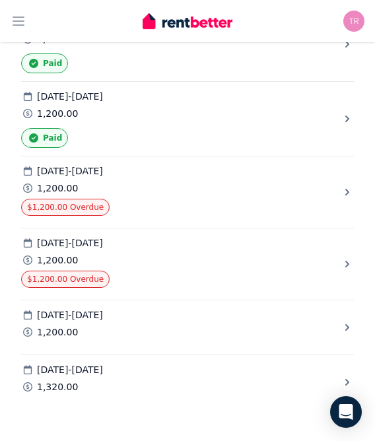
scroll to position [2074, 0]
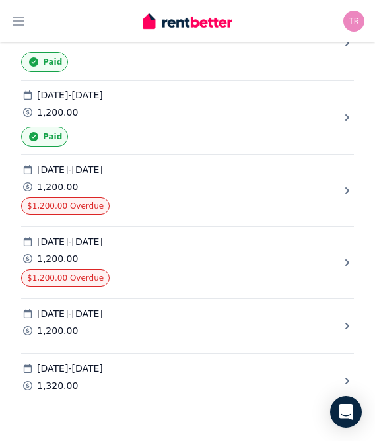
click at [345, 184] on icon at bounding box center [347, 190] width 13 height 13
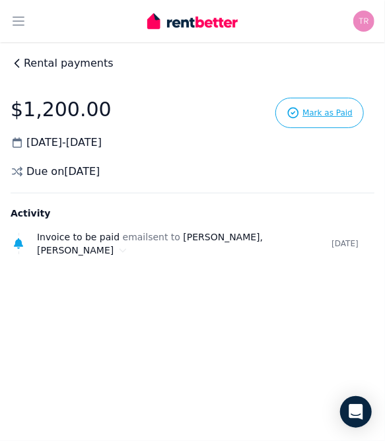
click at [317, 116] on span "Mark as Paid" at bounding box center [327, 113] width 50 height 11
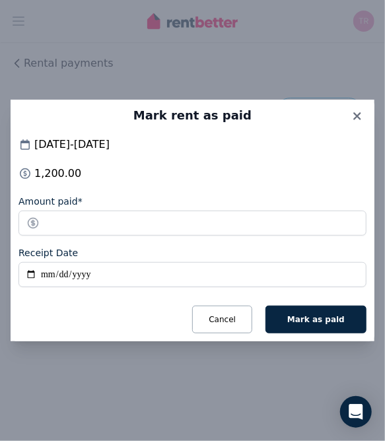
click at [77, 273] on input "Receipt Date" at bounding box center [192, 274] width 348 height 25
click at [48, 275] on input "Receipt Date" at bounding box center [192, 274] width 348 height 25
type input "**********"
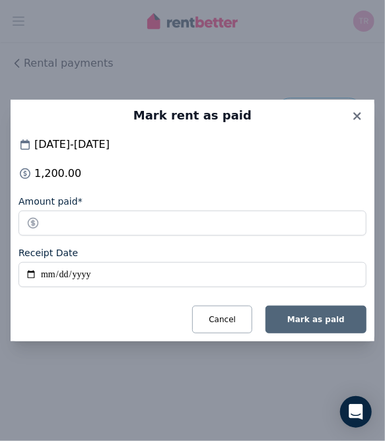
click at [327, 316] on span "Mark as paid" at bounding box center [315, 319] width 57 height 9
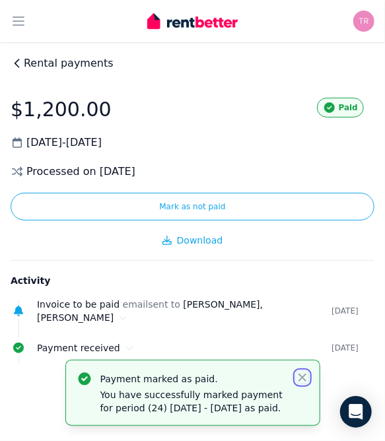
click at [306, 374] on icon "button" at bounding box center [302, 378] width 8 height 8
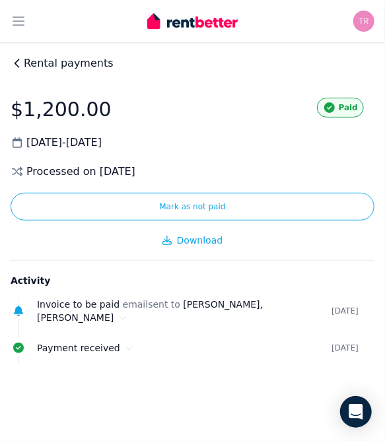
click at [20, 61] on icon at bounding box center [17, 63] width 13 height 13
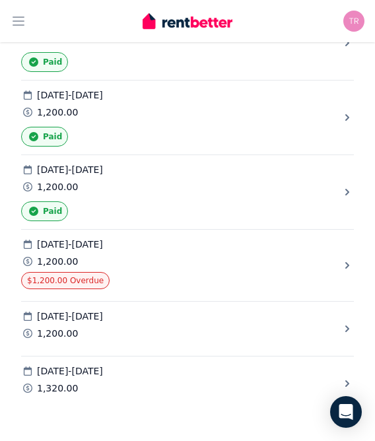
scroll to position [2076, 0]
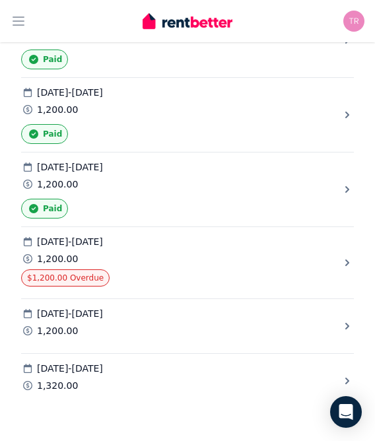
click at [343, 256] on icon at bounding box center [347, 262] width 13 height 13
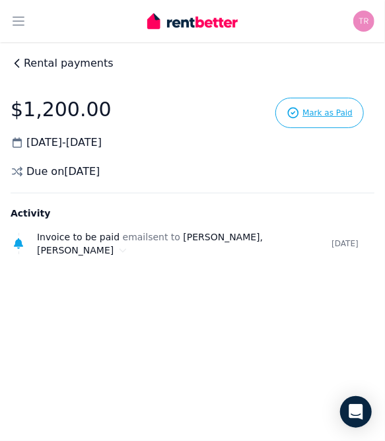
click at [299, 114] on icon at bounding box center [292, 112] width 13 height 13
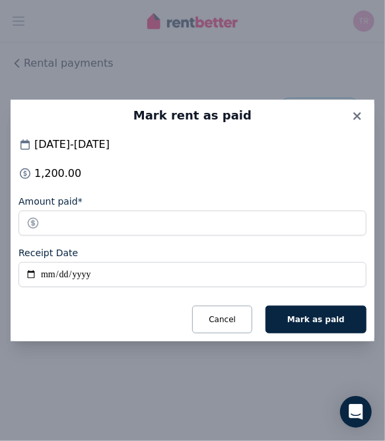
click at [67, 272] on input "Receipt Date" at bounding box center [192, 274] width 348 height 25
click at [44, 275] on input "Receipt Date" at bounding box center [192, 274] width 348 height 25
type input "**********"
click at [300, 322] on span "Mark as paid" at bounding box center [315, 319] width 57 height 9
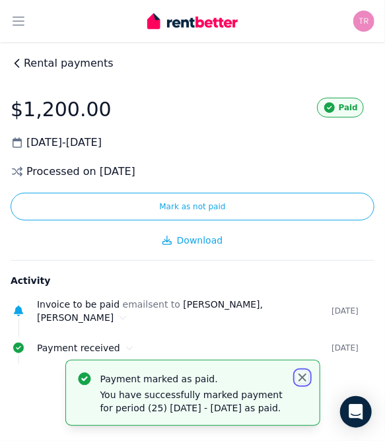
click at [299, 371] on icon "button" at bounding box center [302, 377] width 13 height 13
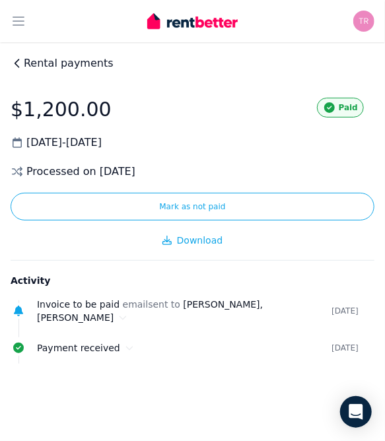
click at [17, 61] on icon at bounding box center [17, 63] width 4 height 8
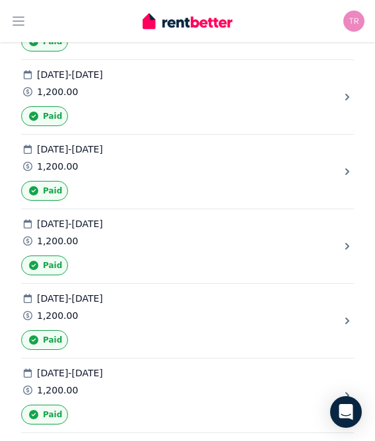
scroll to position [2059, 0]
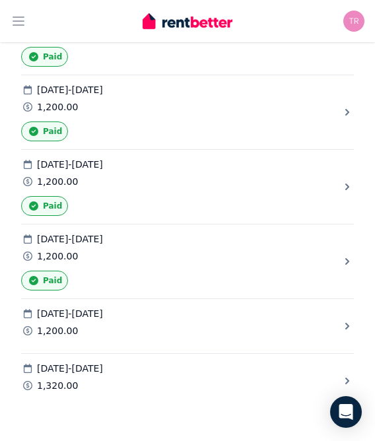
click at [345, 319] on icon at bounding box center [347, 325] width 13 height 13
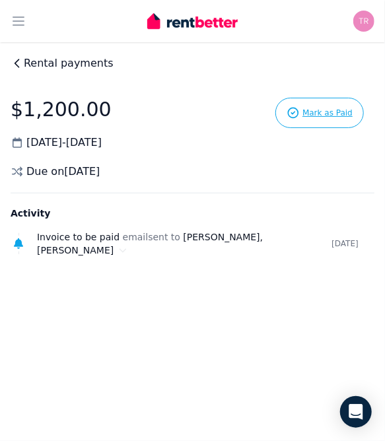
click at [300, 112] on icon at bounding box center [292, 112] width 13 height 13
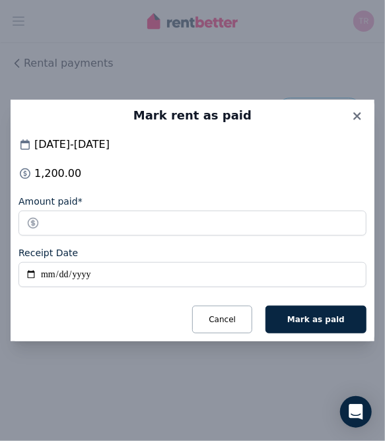
click at [56, 277] on input "Receipt Date" at bounding box center [192, 274] width 348 height 25
click at [50, 277] on input "Receipt Date" at bounding box center [192, 274] width 348 height 25
type input "**********"
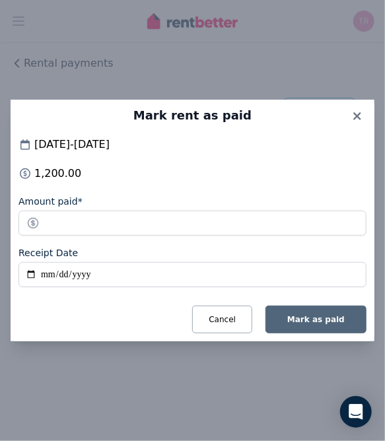
click at [312, 315] on span "Mark as paid" at bounding box center [315, 319] width 57 height 9
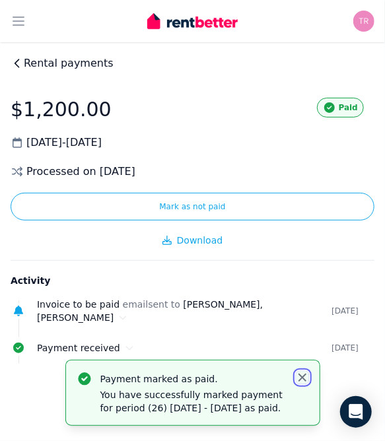
click at [302, 374] on icon "button" at bounding box center [302, 378] width 8 height 8
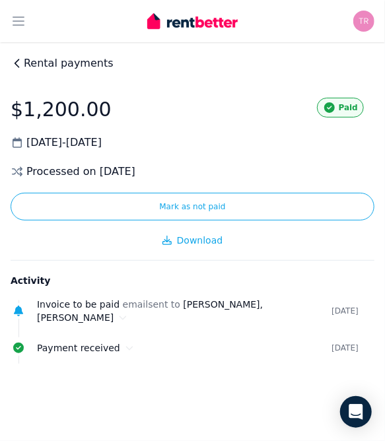
click at [24, 62] on span "Rental payments" at bounding box center [69, 63] width 90 height 16
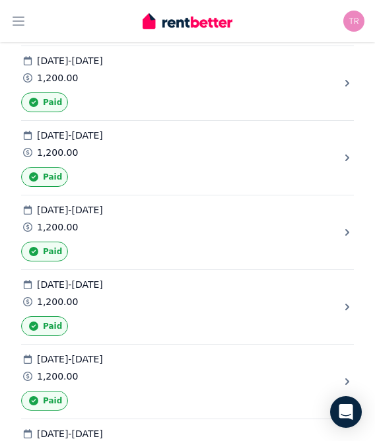
scroll to position [2078, 0]
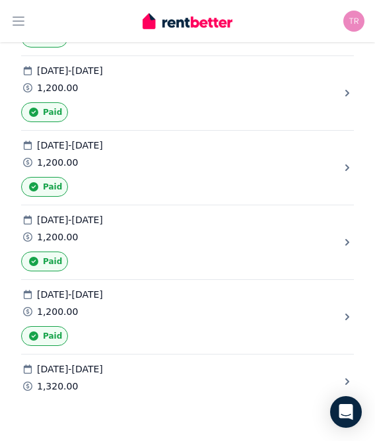
click at [288, 380] on div "1,320.00" at bounding box center [180, 386] width 319 height 13
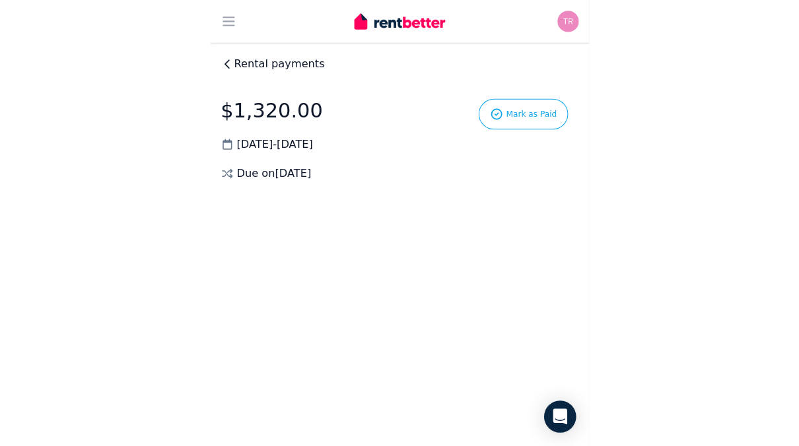
scroll to position [0, 0]
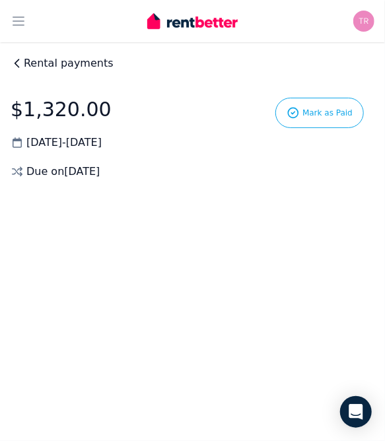
click at [23, 63] on icon at bounding box center [17, 63] width 13 height 13
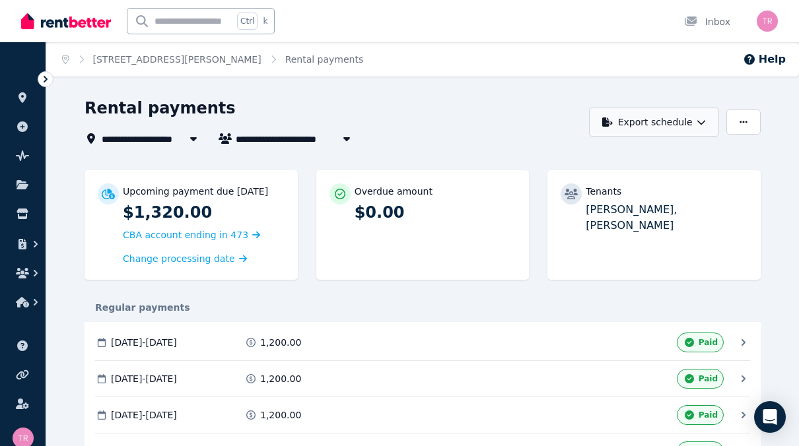
click at [704, 121] on icon "button" at bounding box center [700, 121] width 9 height 9
click at [653, 160] on div "PDF" at bounding box center [655, 156] width 112 height 13
click at [746, 124] on icon "button" at bounding box center [743, 121] width 8 height 9
click at [654, 158] on p "Adjust Rent" at bounding box center [674, 154] width 63 height 13
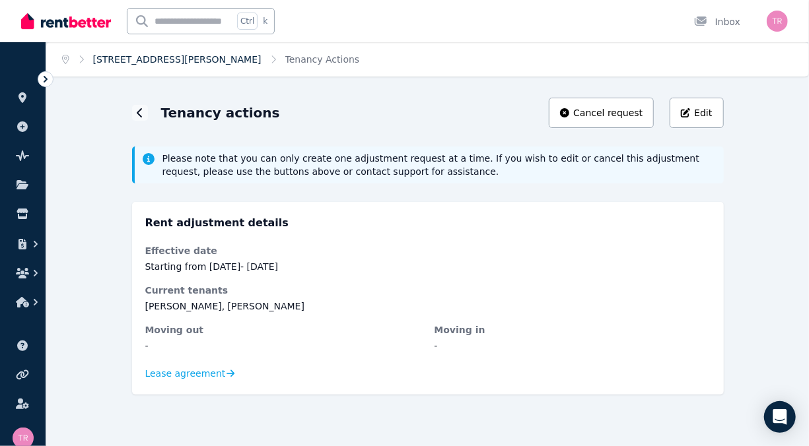
click at [121, 60] on link "[STREET_ADDRESS][PERSON_NAME]" at bounding box center [177, 59] width 168 height 11
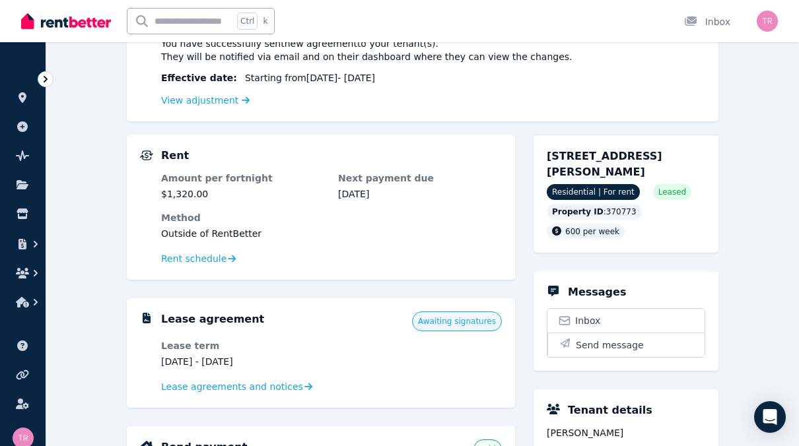
scroll to position [198, 0]
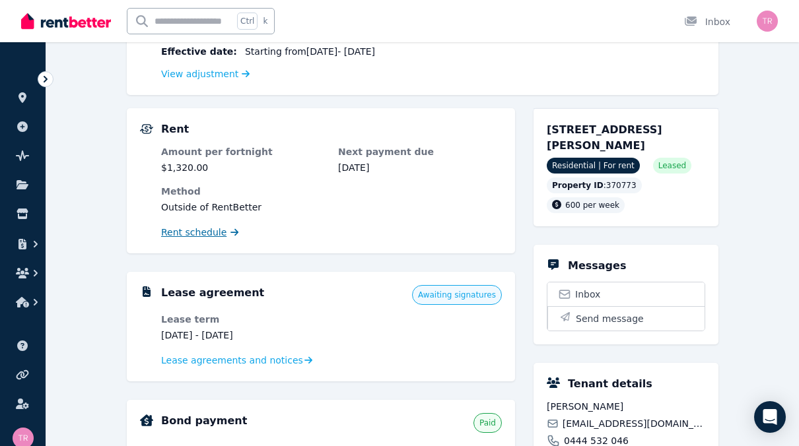
click at [207, 234] on span "Rent schedule" at bounding box center [193, 232] width 65 height 13
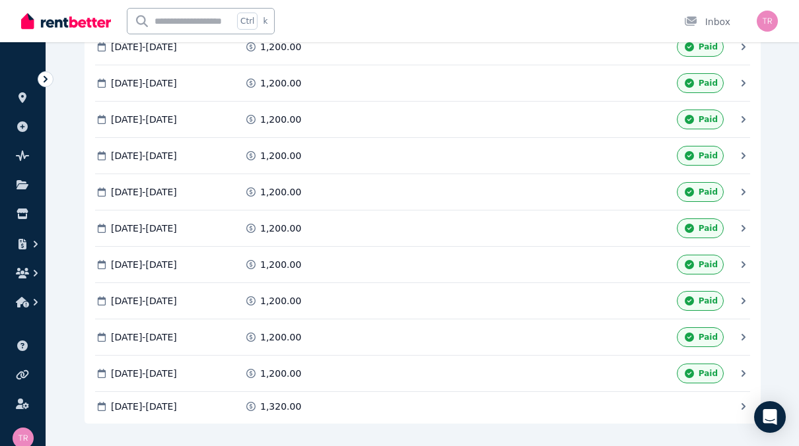
scroll to position [884, 0]
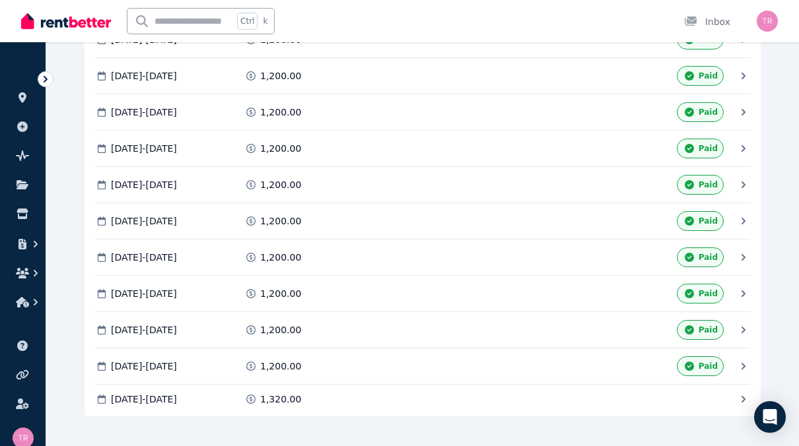
click at [735, 393] on div "[DATE] - [DATE] 1,320.00 Mark as Paid" at bounding box center [416, 399] width 642 height 13
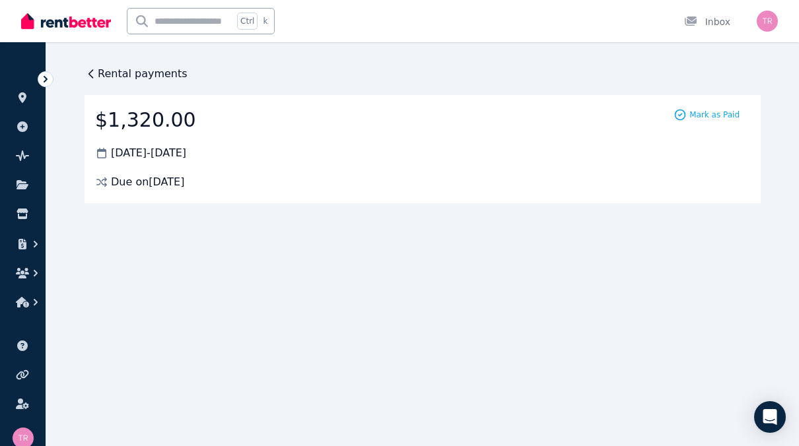
scroll to position [0, 0]
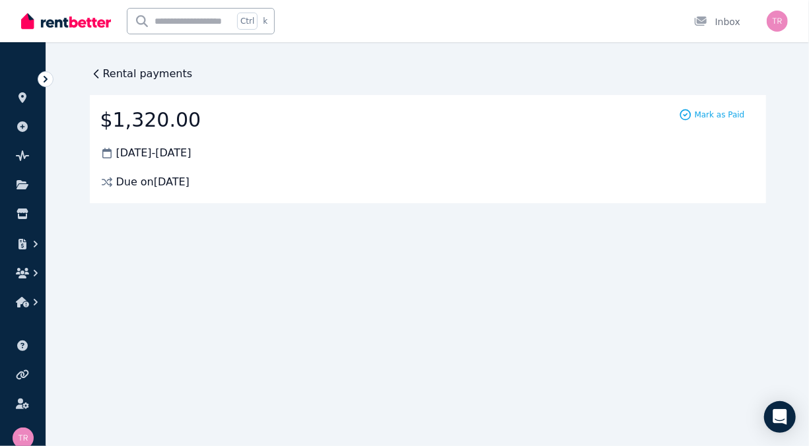
click at [43, 79] on icon at bounding box center [45, 79] width 13 height 13
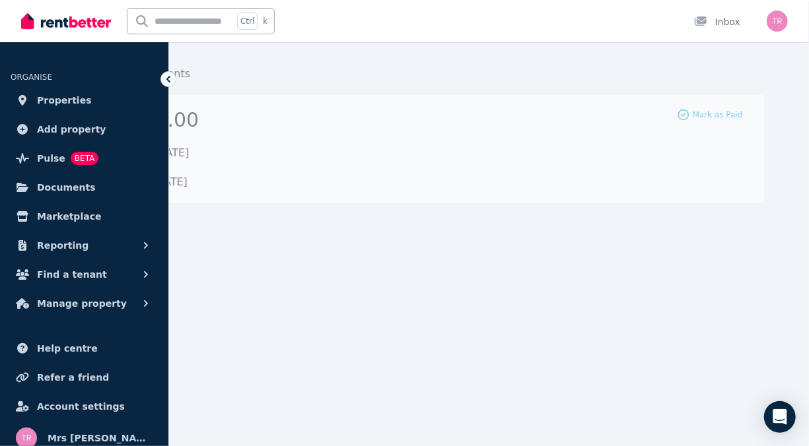
click at [348, 181] on div "Due on [DATE]" at bounding box center [425, 182] width 655 height 16
click at [169, 72] on div at bounding box center [168, 79] width 16 height 16
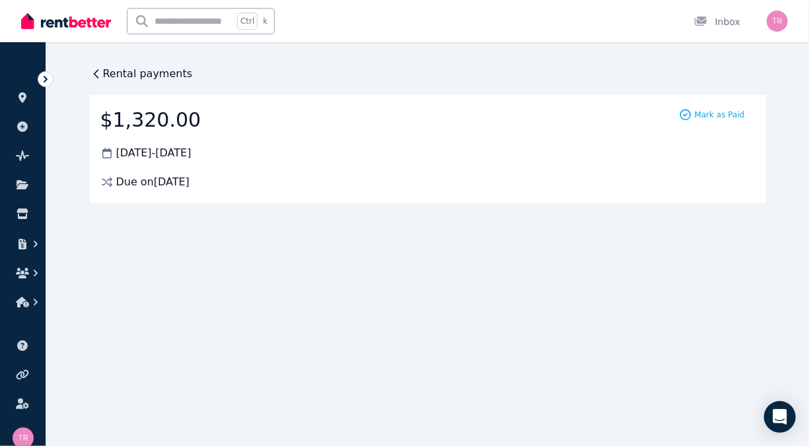
click at [106, 71] on span "Rental payments" at bounding box center [148, 74] width 90 height 16
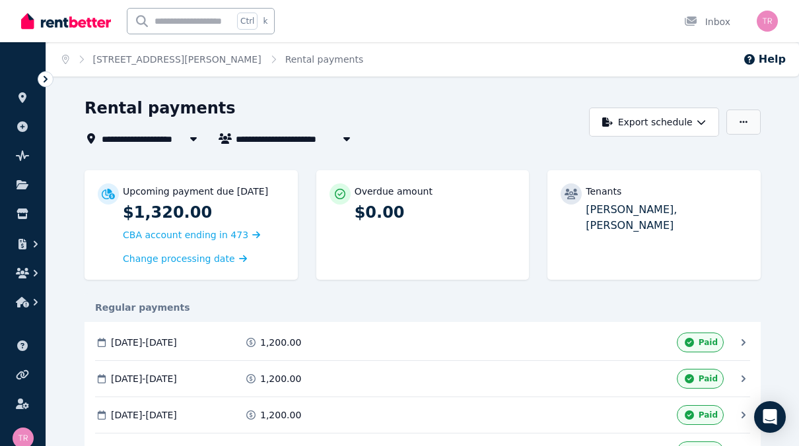
click at [739, 121] on icon "button" at bounding box center [743, 121] width 8 height 9
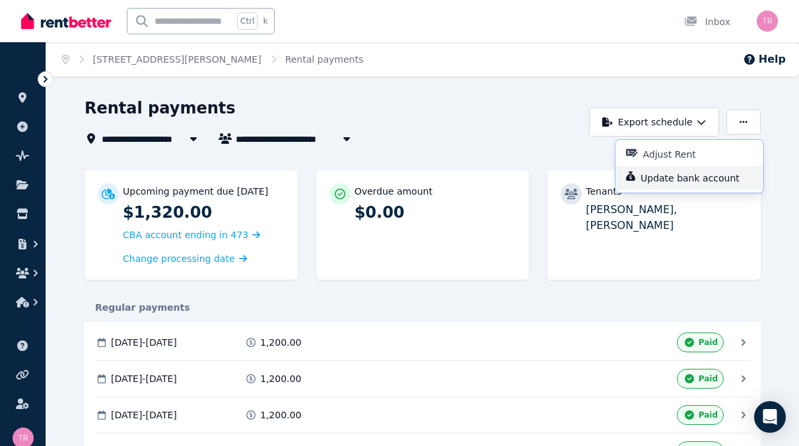
click at [669, 178] on p "Update bank account" at bounding box center [695, 178] width 110 height 13
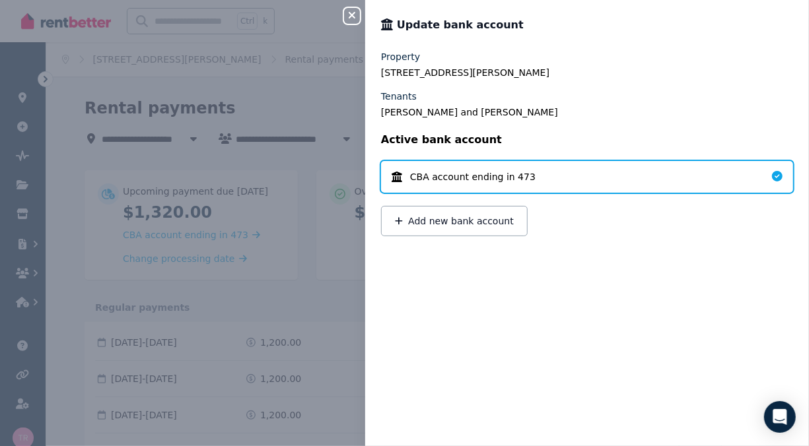
click at [356, 13] on icon "button" at bounding box center [352, 15] width 16 height 11
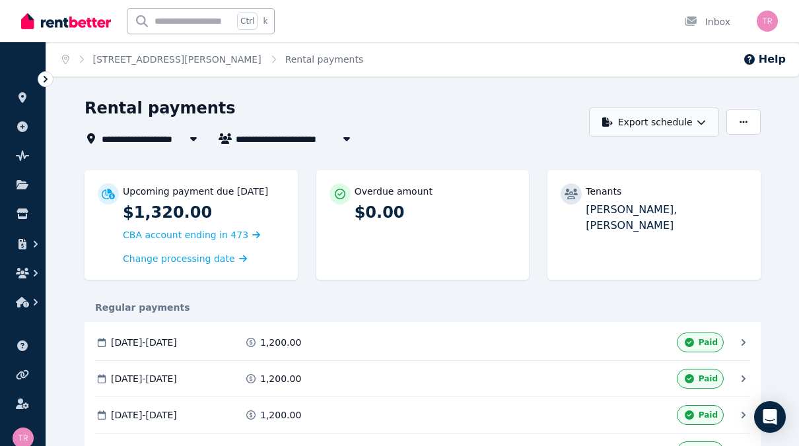
click at [691, 124] on button "Export schedule" at bounding box center [654, 122] width 130 height 29
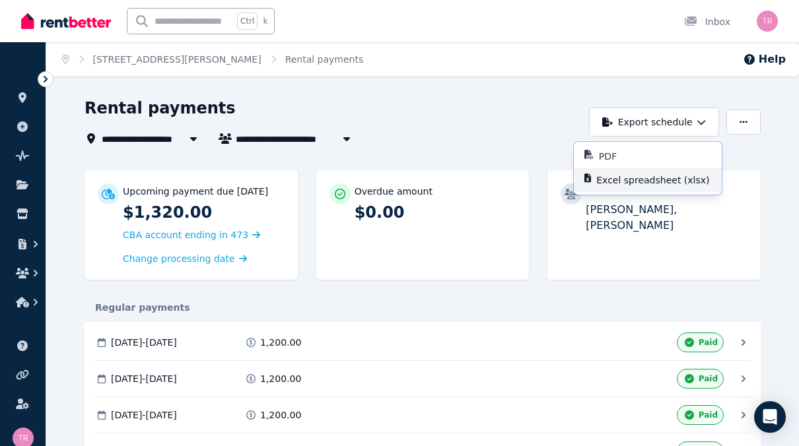
click at [614, 177] on p "Excel spreadsheet (xlsx)" at bounding box center [657, 180] width 123 height 13
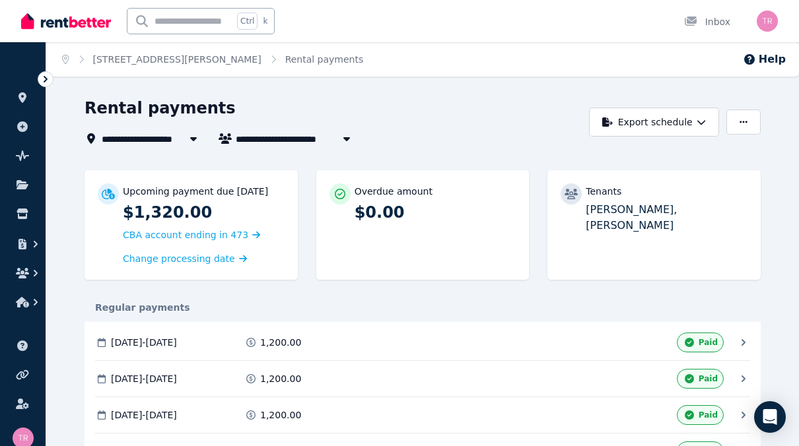
click at [574, 251] on div "Tenants [PERSON_NAME], [PERSON_NAME]" at bounding box center [653, 225] width 213 height 110
click at [669, 125] on button "Export schedule" at bounding box center [654, 122] width 130 height 29
click at [613, 159] on p "PDF" at bounding box center [613, 156] width 28 height 13
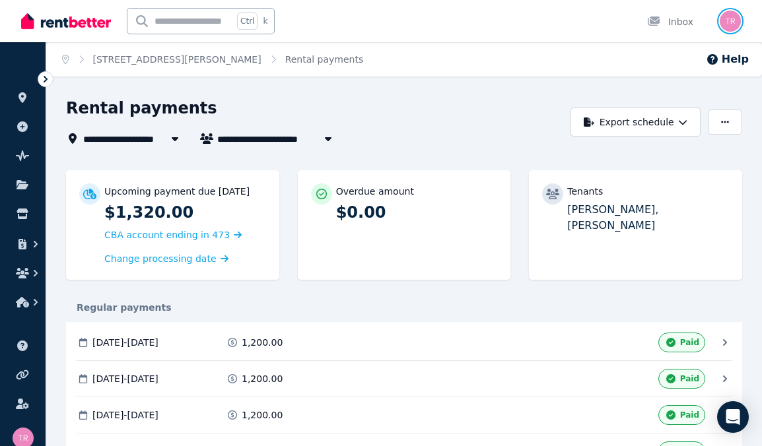
click at [729, 23] on img "button" at bounding box center [729, 21] width 21 height 21
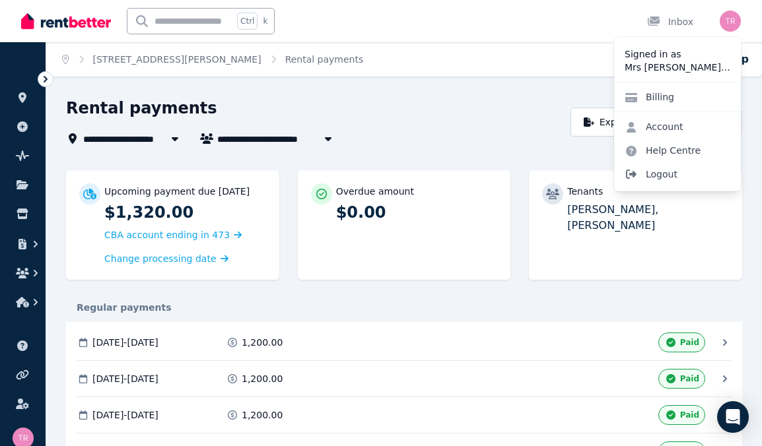
click at [658, 174] on span "Logout" at bounding box center [677, 174] width 127 height 24
